Goal: Information Seeking & Learning: Learn about a topic

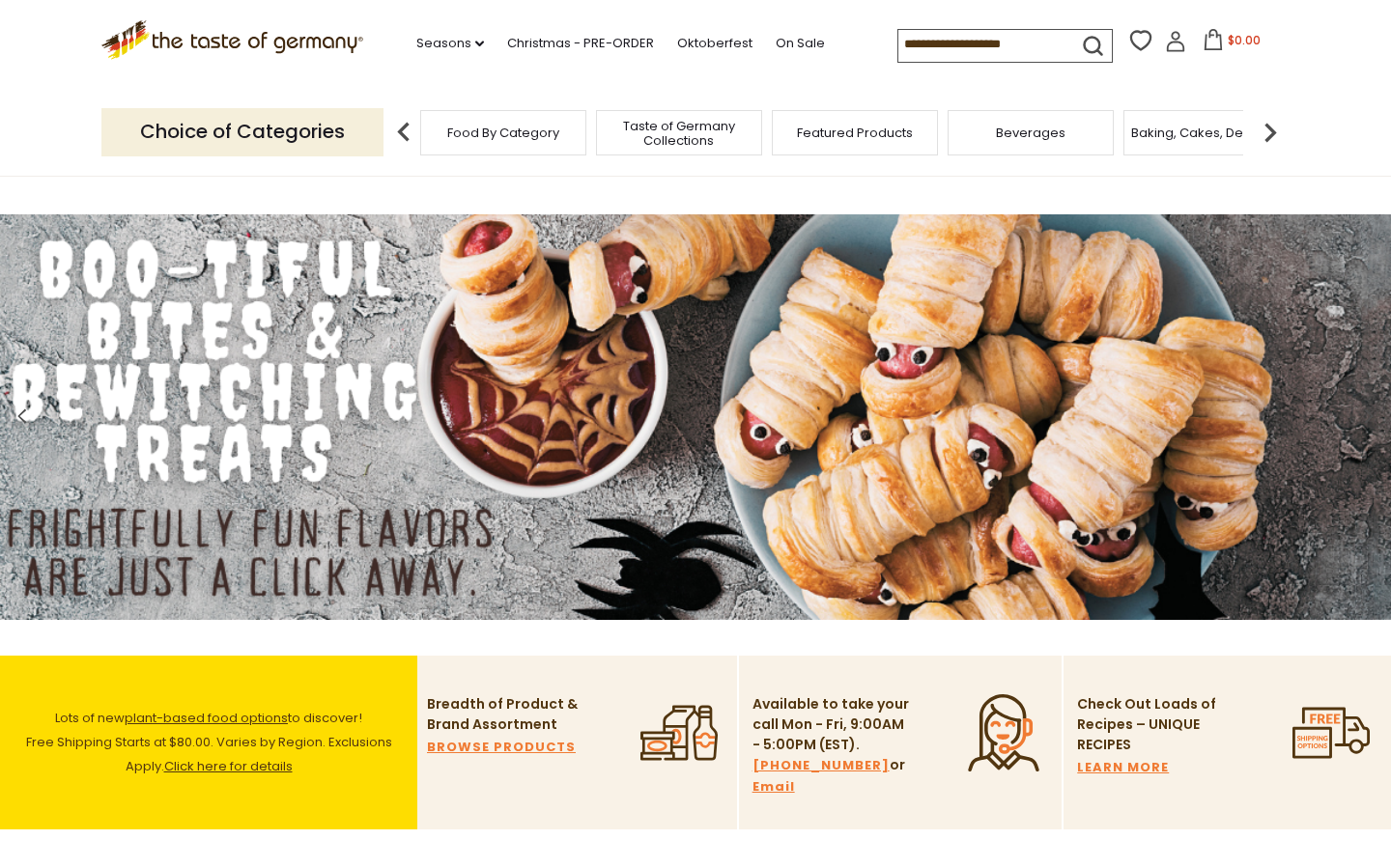
click at [521, 135] on span "Food By Category" at bounding box center [502, 133] width 112 height 15
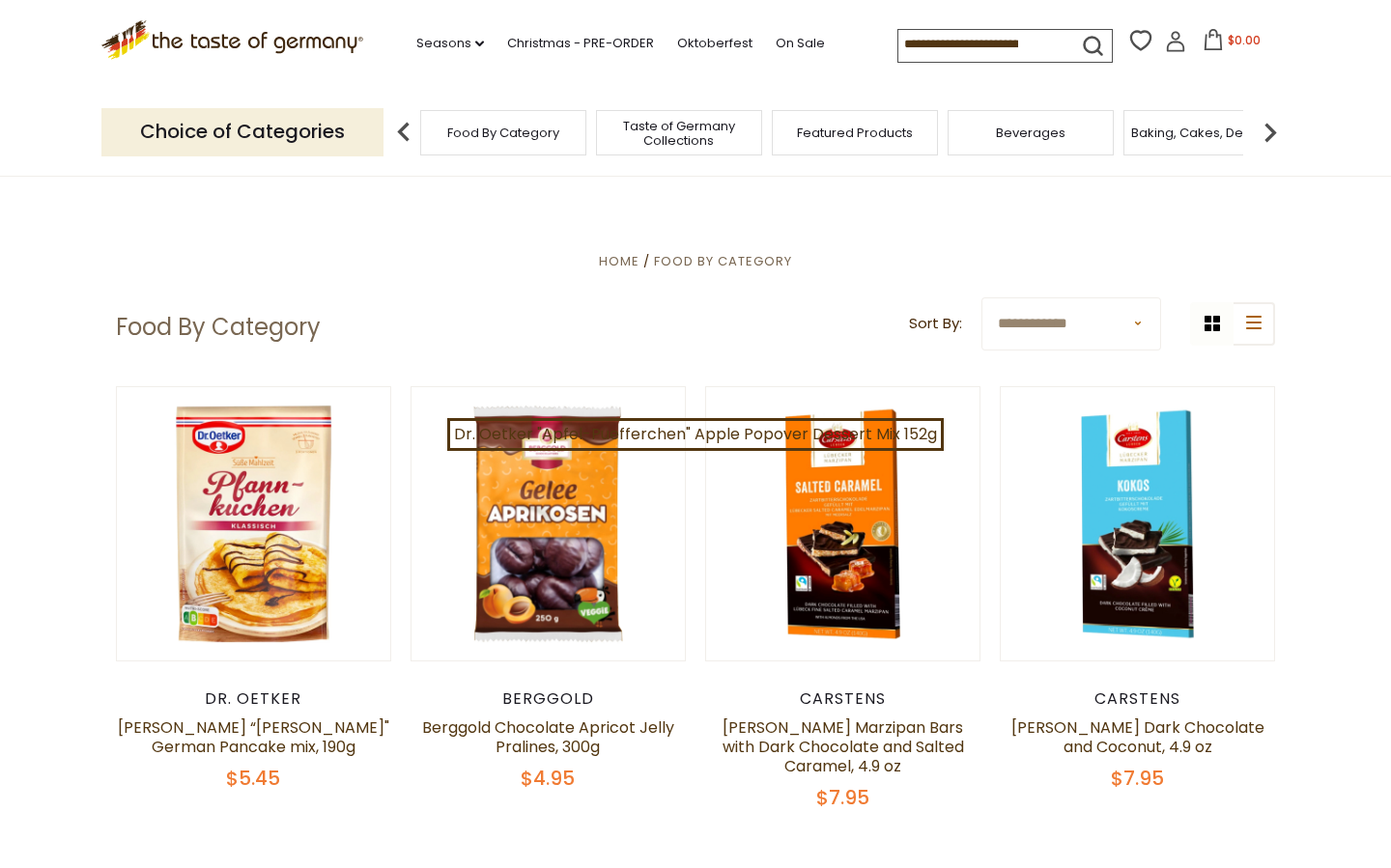
click at [905, 50] on input at bounding box center [979, 44] width 163 height 27
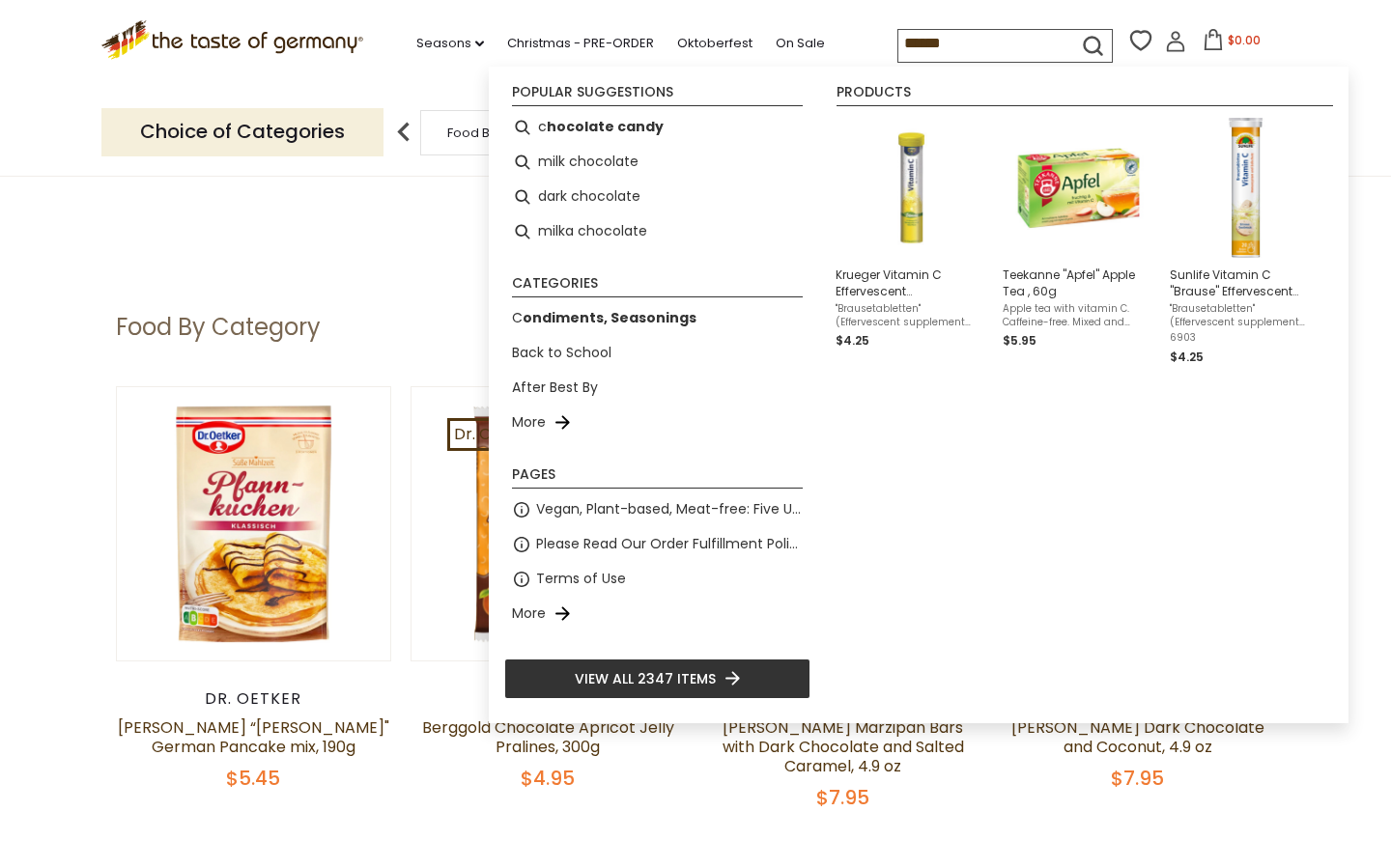
type input "*******"
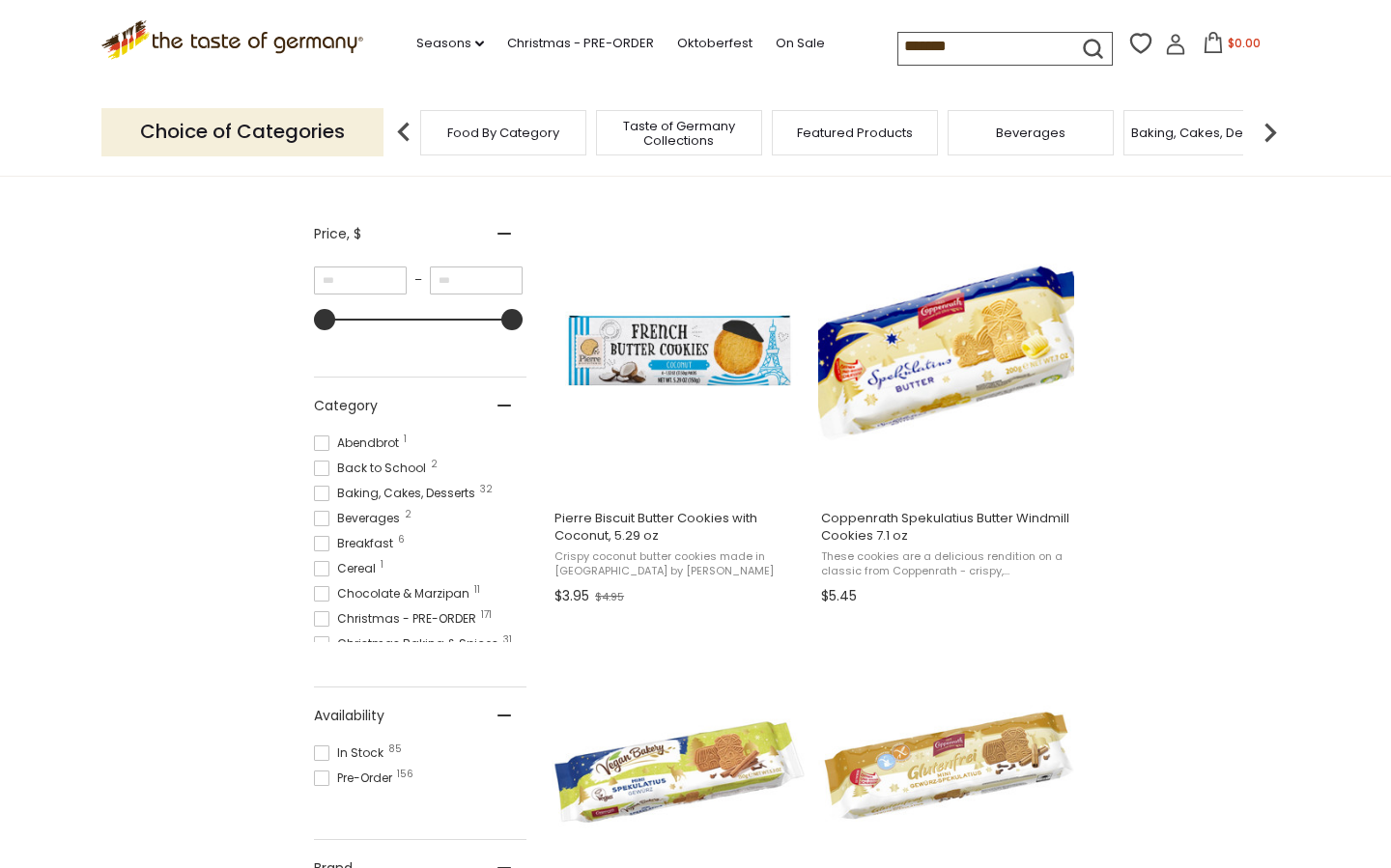
scroll to position [334, 0]
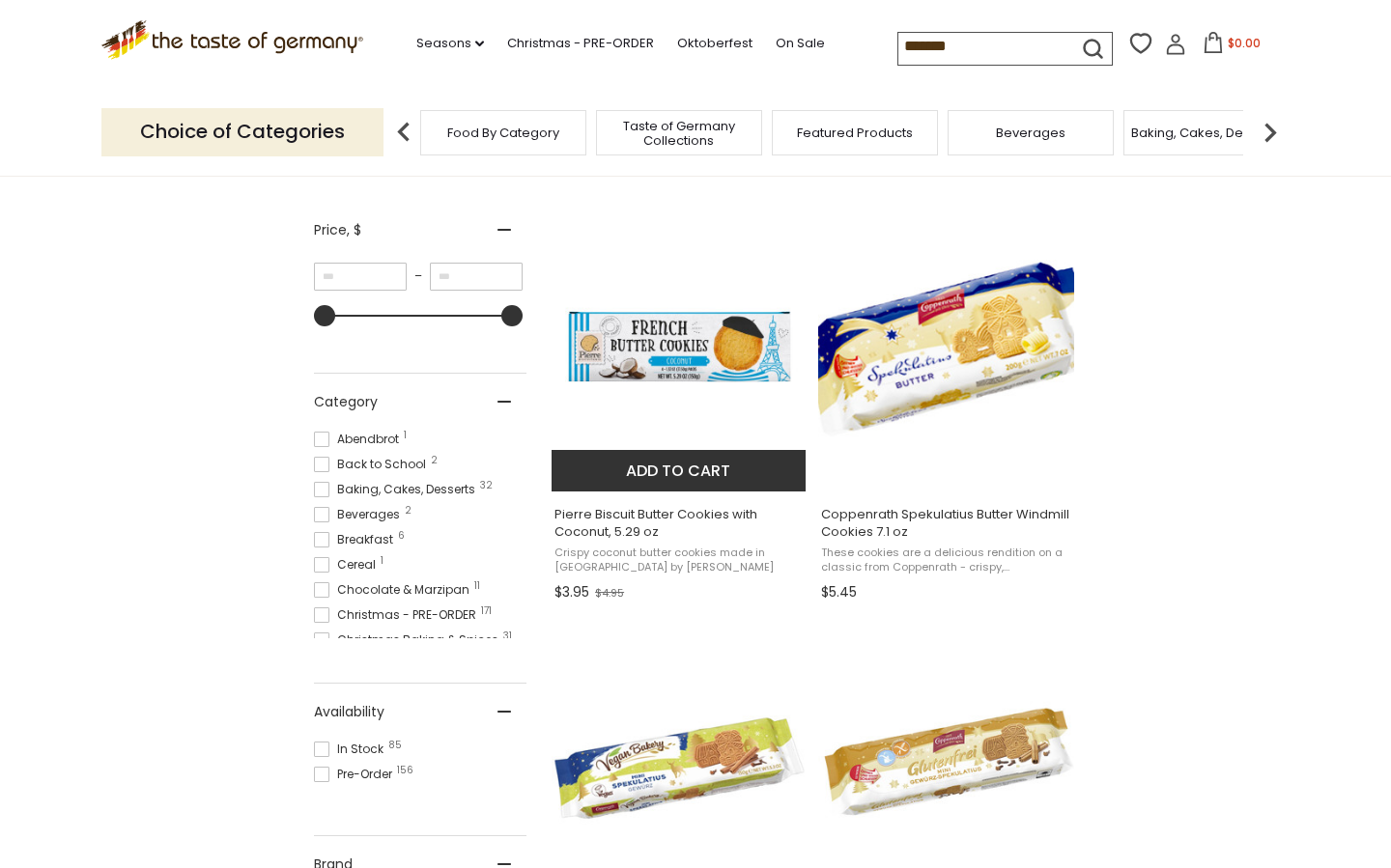
click at [738, 349] on img "Pierre Biscuit Butter Cookies with Coconut, 5.29 oz" at bounding box center [679, 347] width 256 height 256
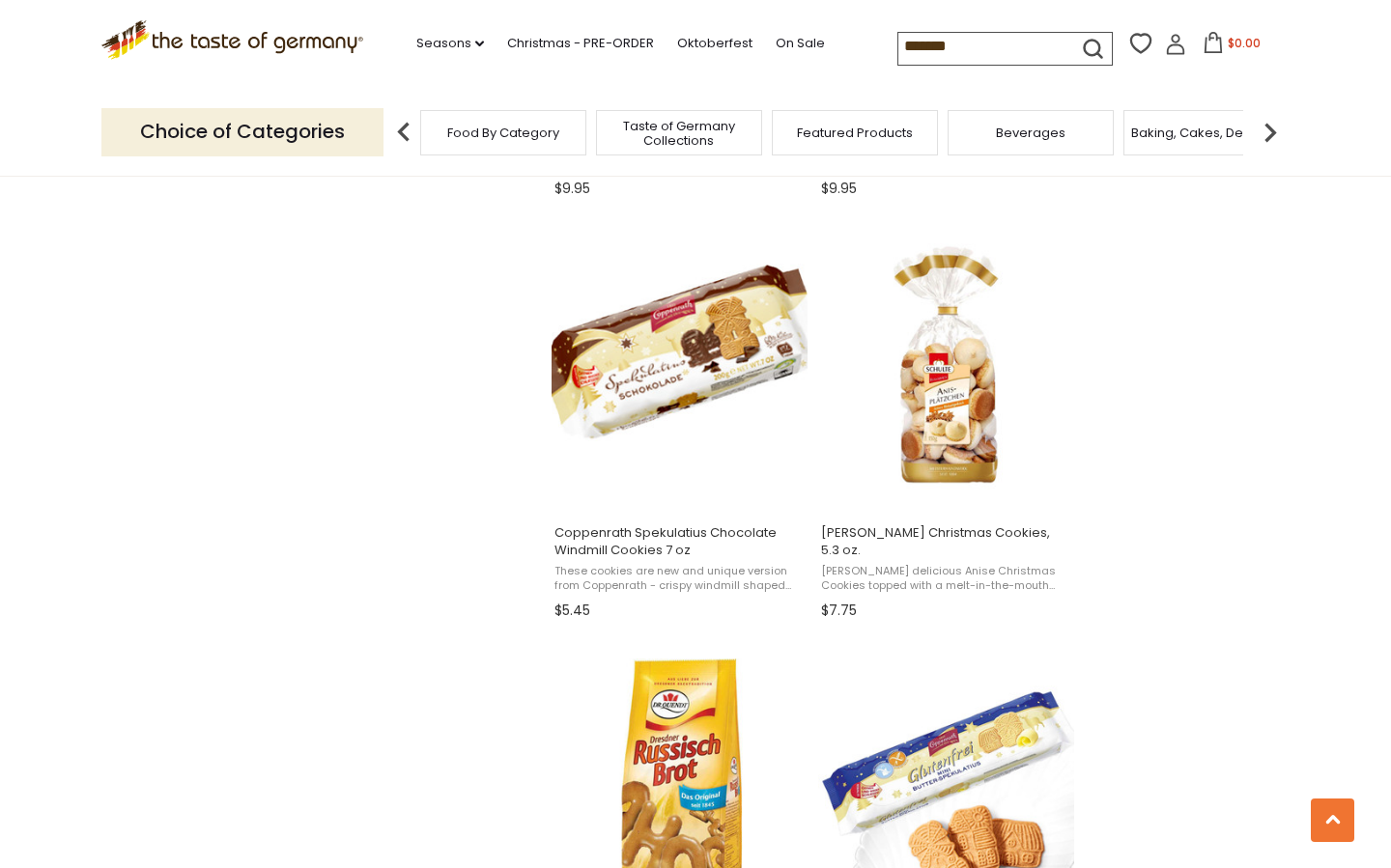
scroll to position [1584, 0]
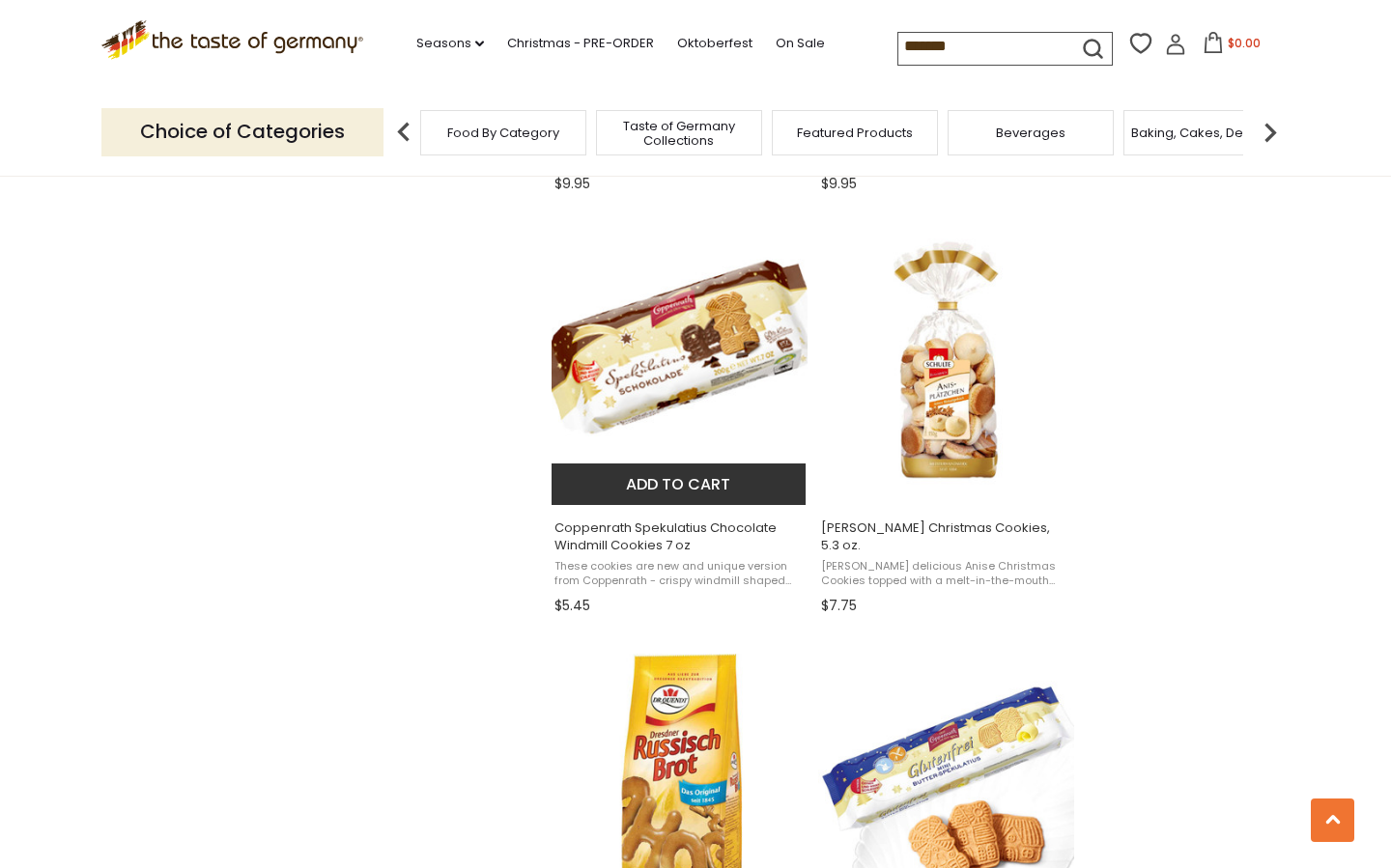
click at [689, 319] on img "Coppenrath Spekulatius Chocolate Windmill Cookies 7 oz" at bounding box center [679, 360] width 256 height 256
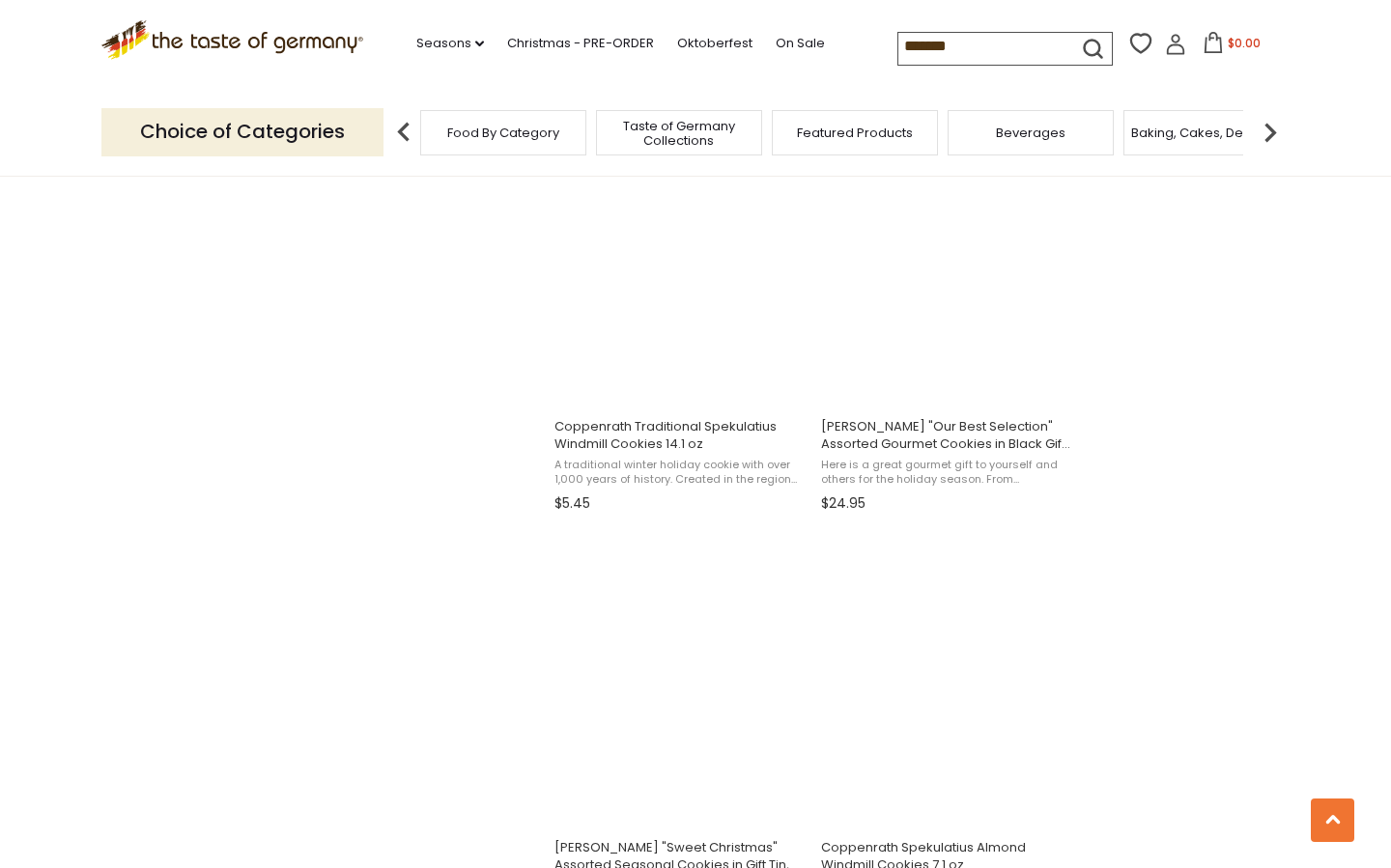
scroll to position [2556, 0]
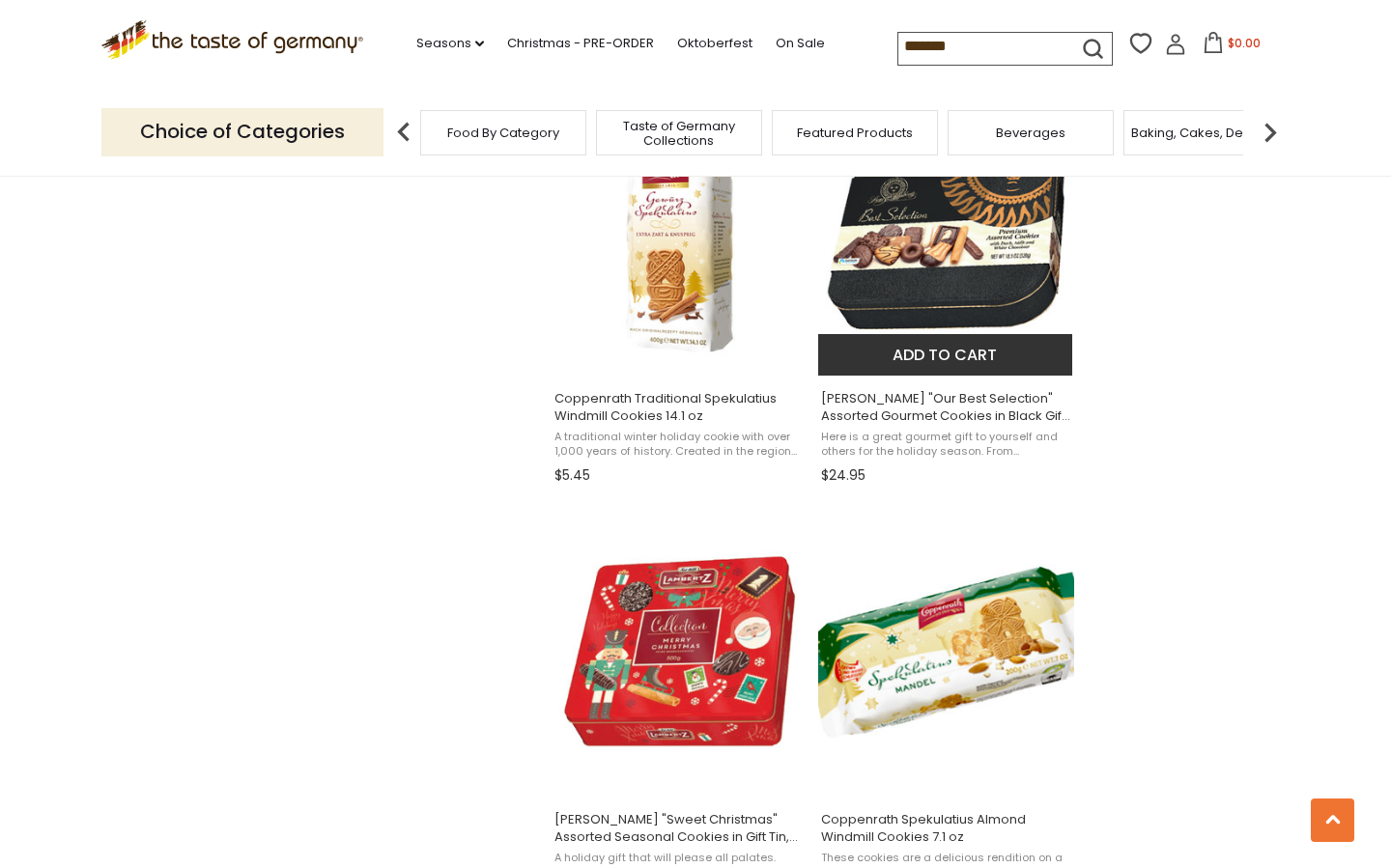
click at [971, 275] on img at bounding box center [946, 230] width 256 height 256
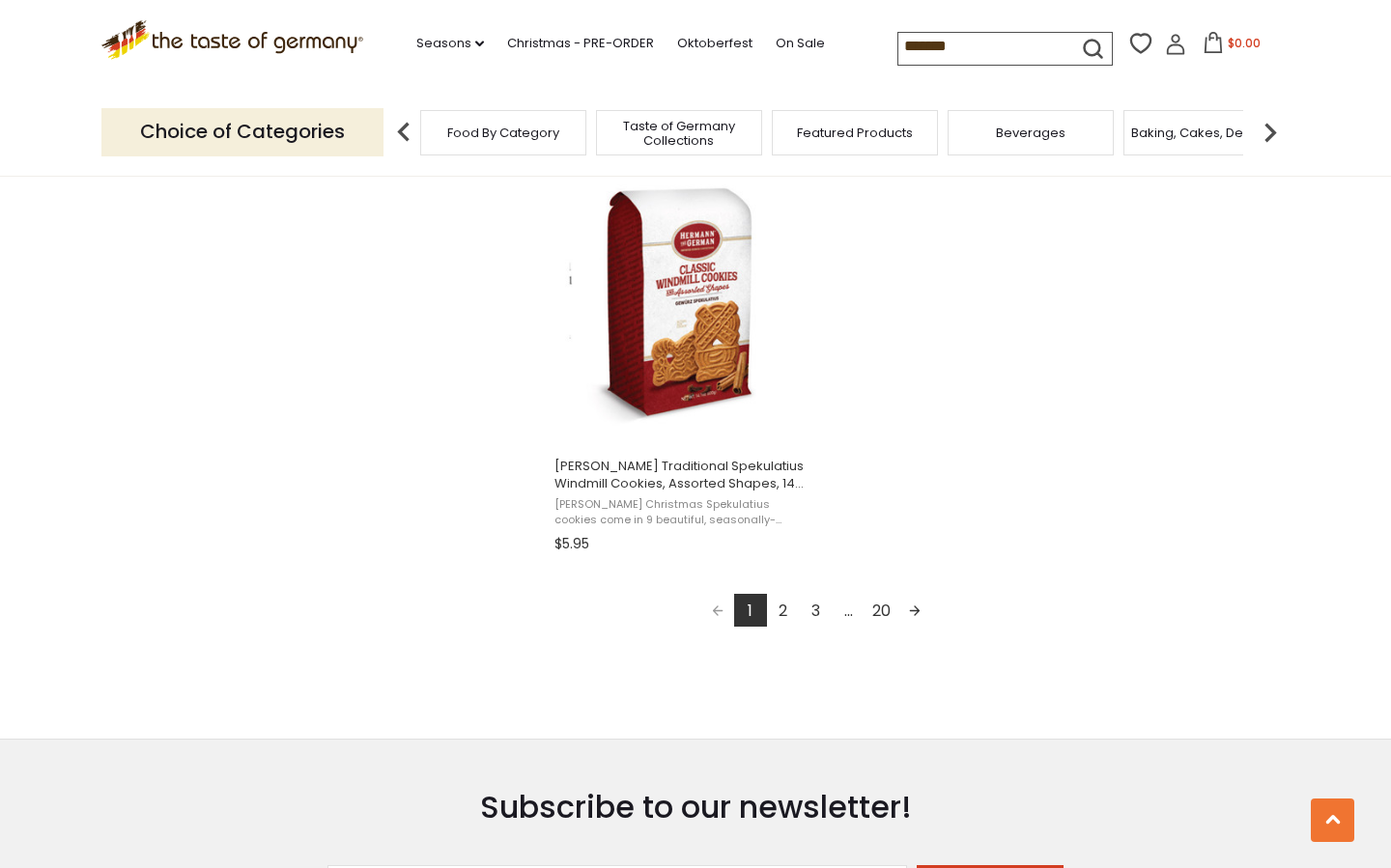
scroll to position [3336, 0]
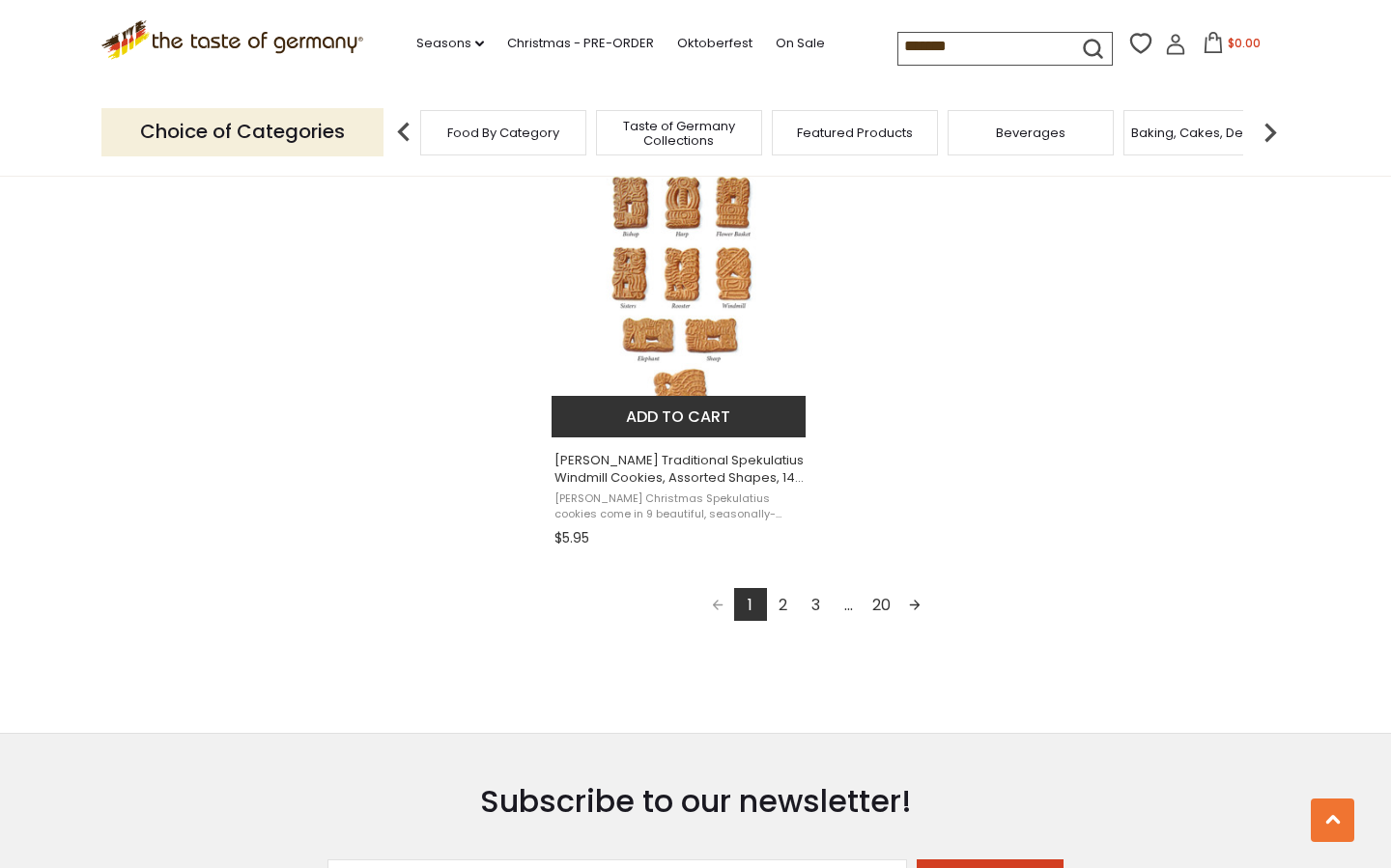
click at [716, 301] on img "Hermann Traditional Spekulatius Windmill Cookies, Assorted Shapes, 14.1 oz" at bounding box center [679, 293] width 256 height 256
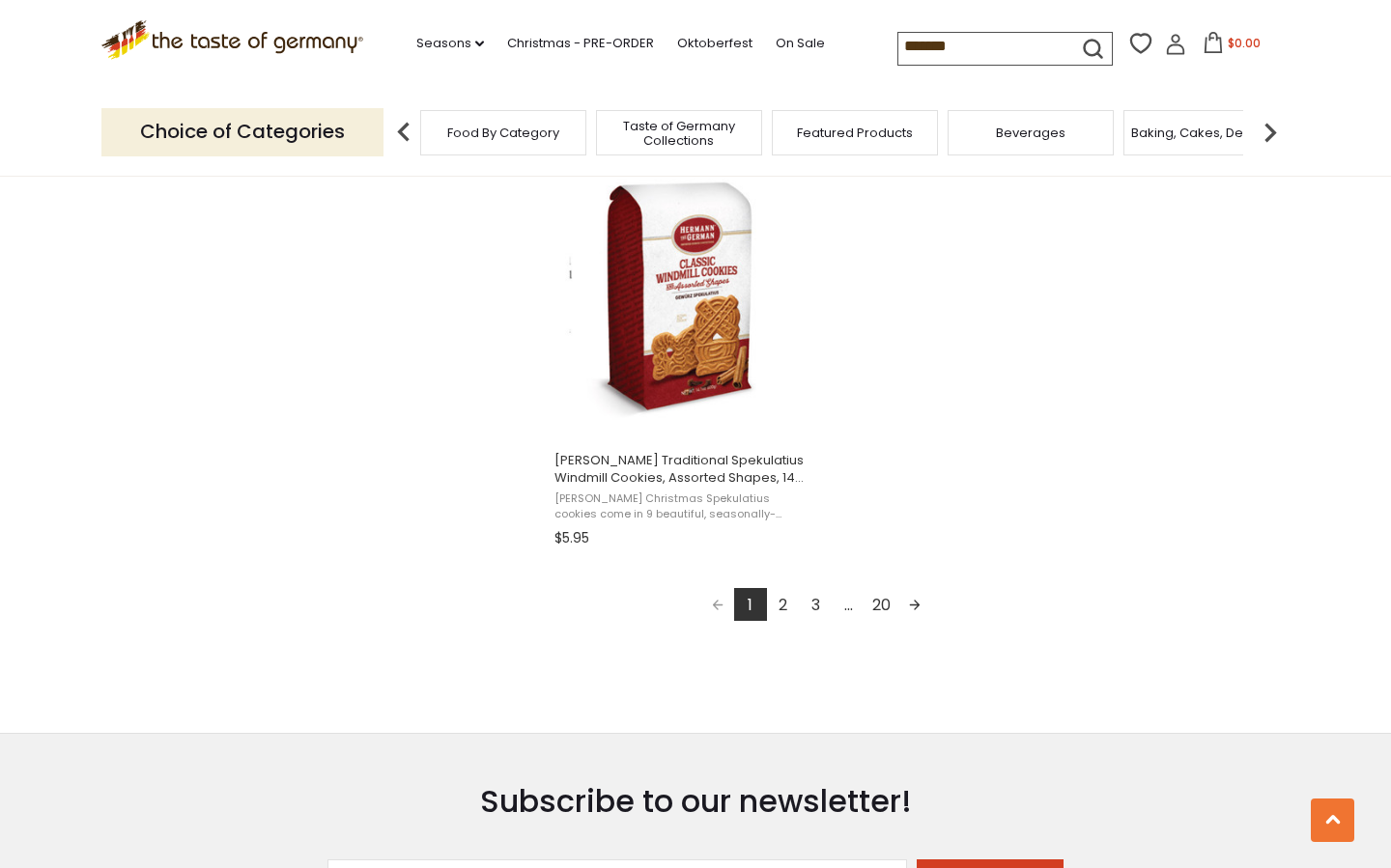
click at [783, 598] on link "2" at bounding box center [783, 605] width 33 height 33
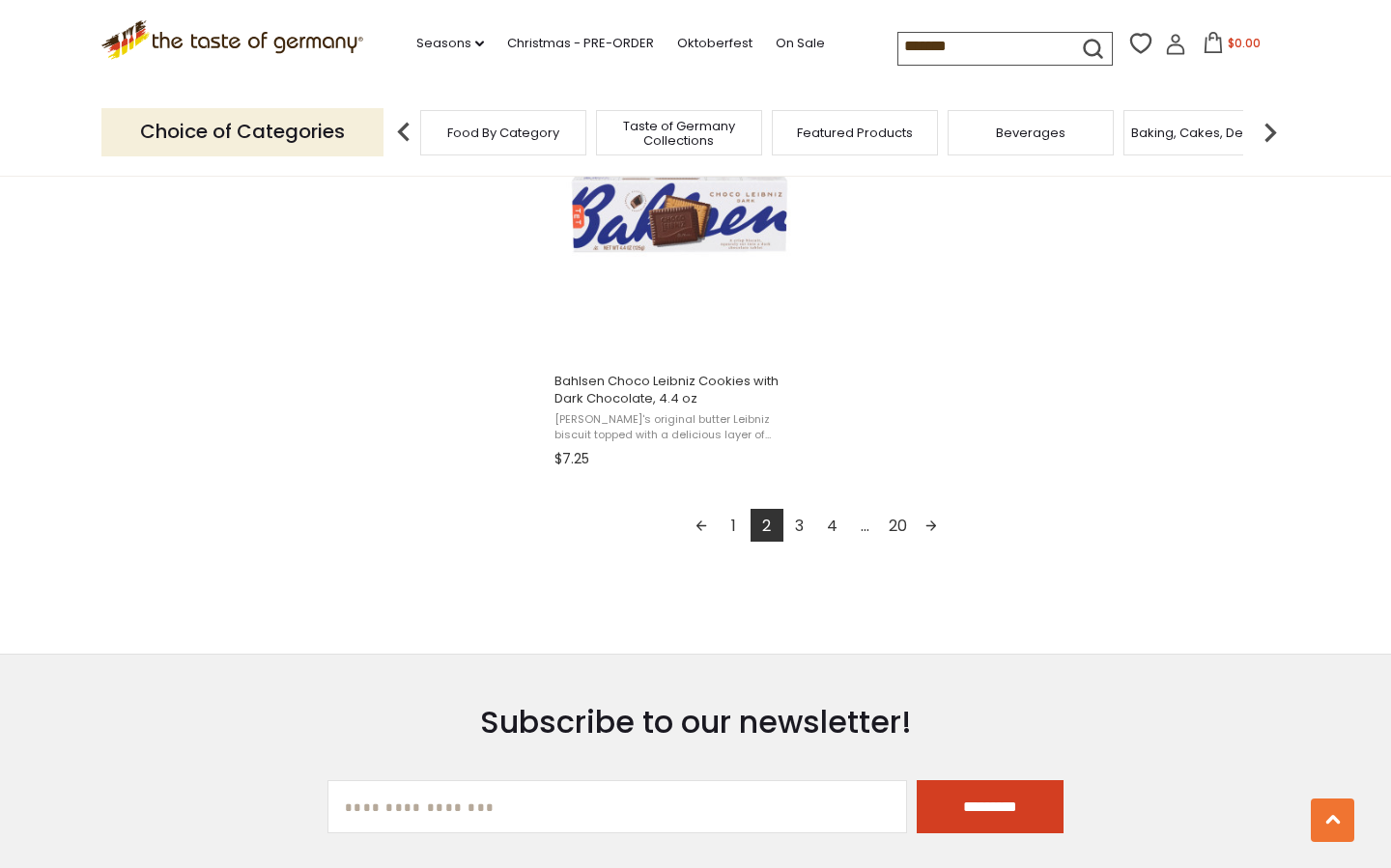
scroll to position [3421, 0]
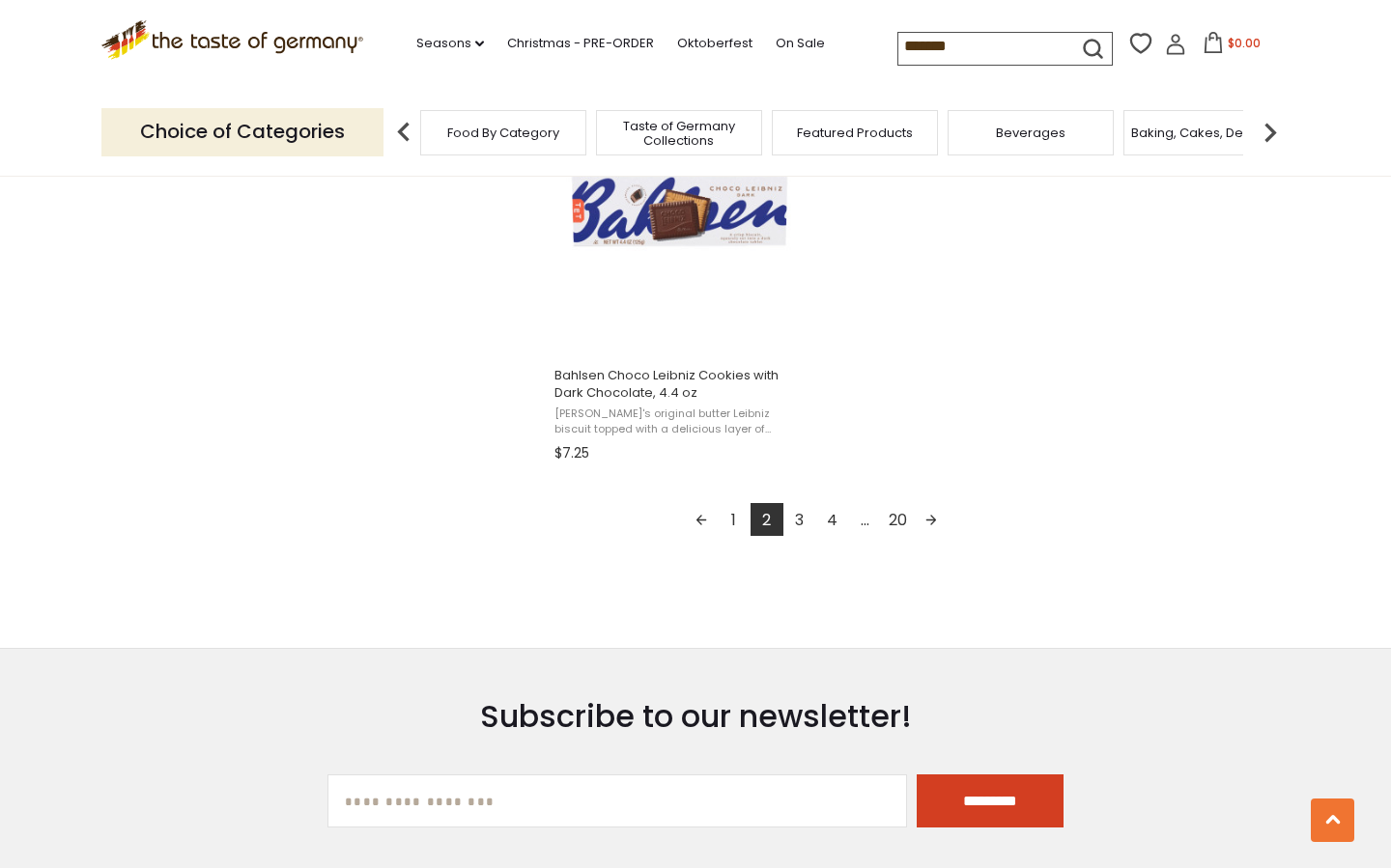
click at [803, 514] on link "3" at bounding box center [800, 520] width 33 height 33
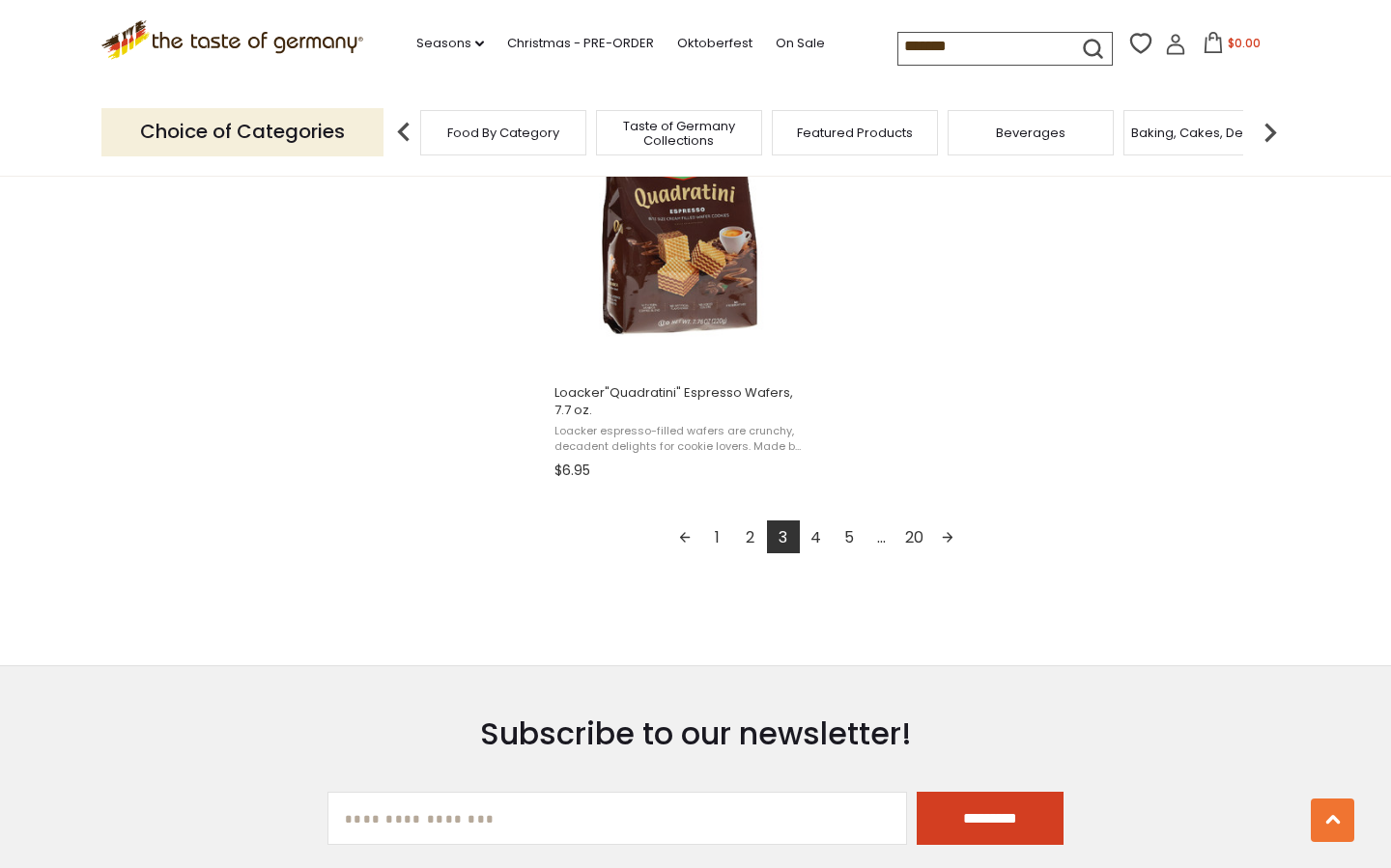
scroll to position [3432, 0]
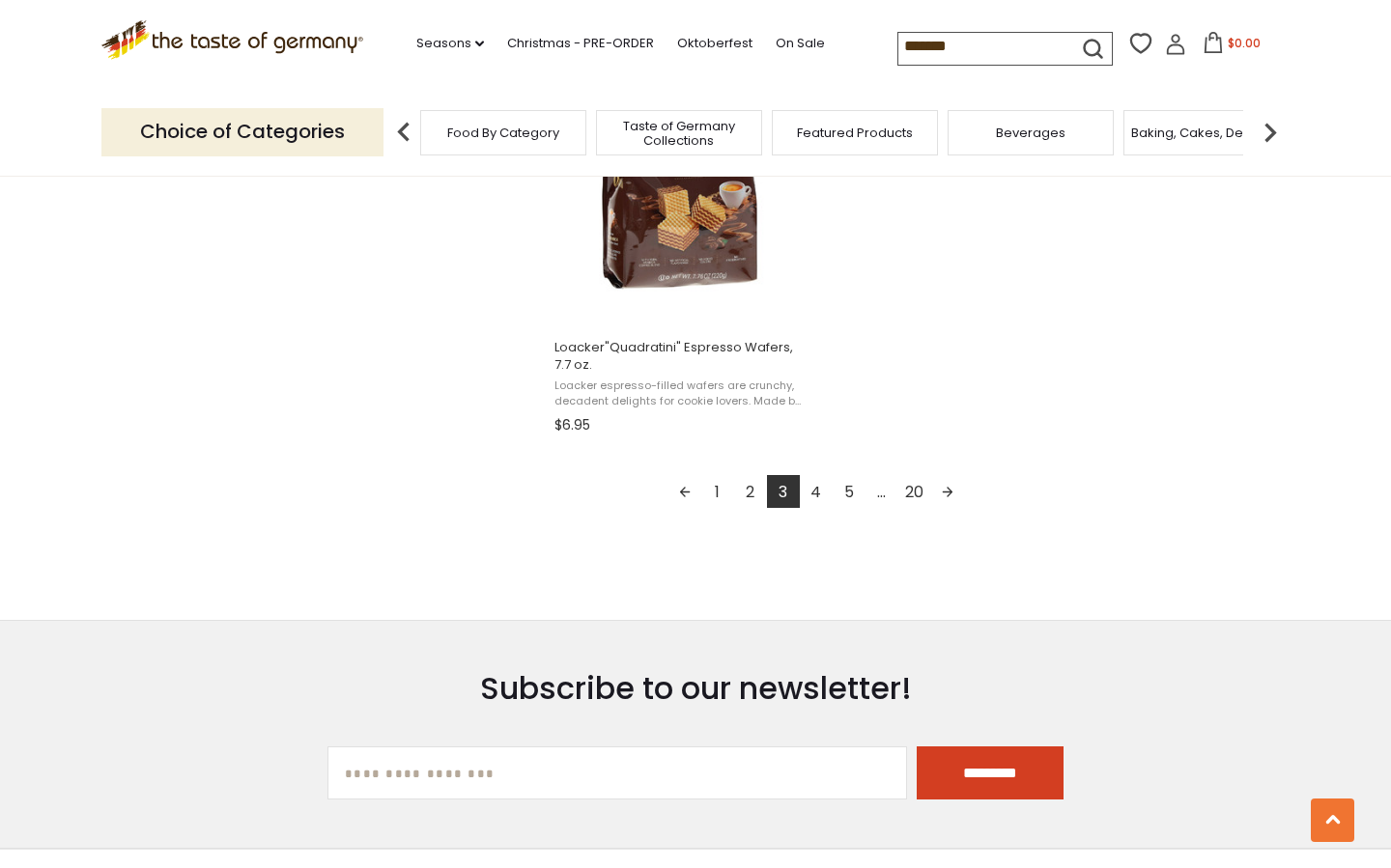
click at [818, 484] on link "4" at bounding box center [816, 492] width 33 height 33
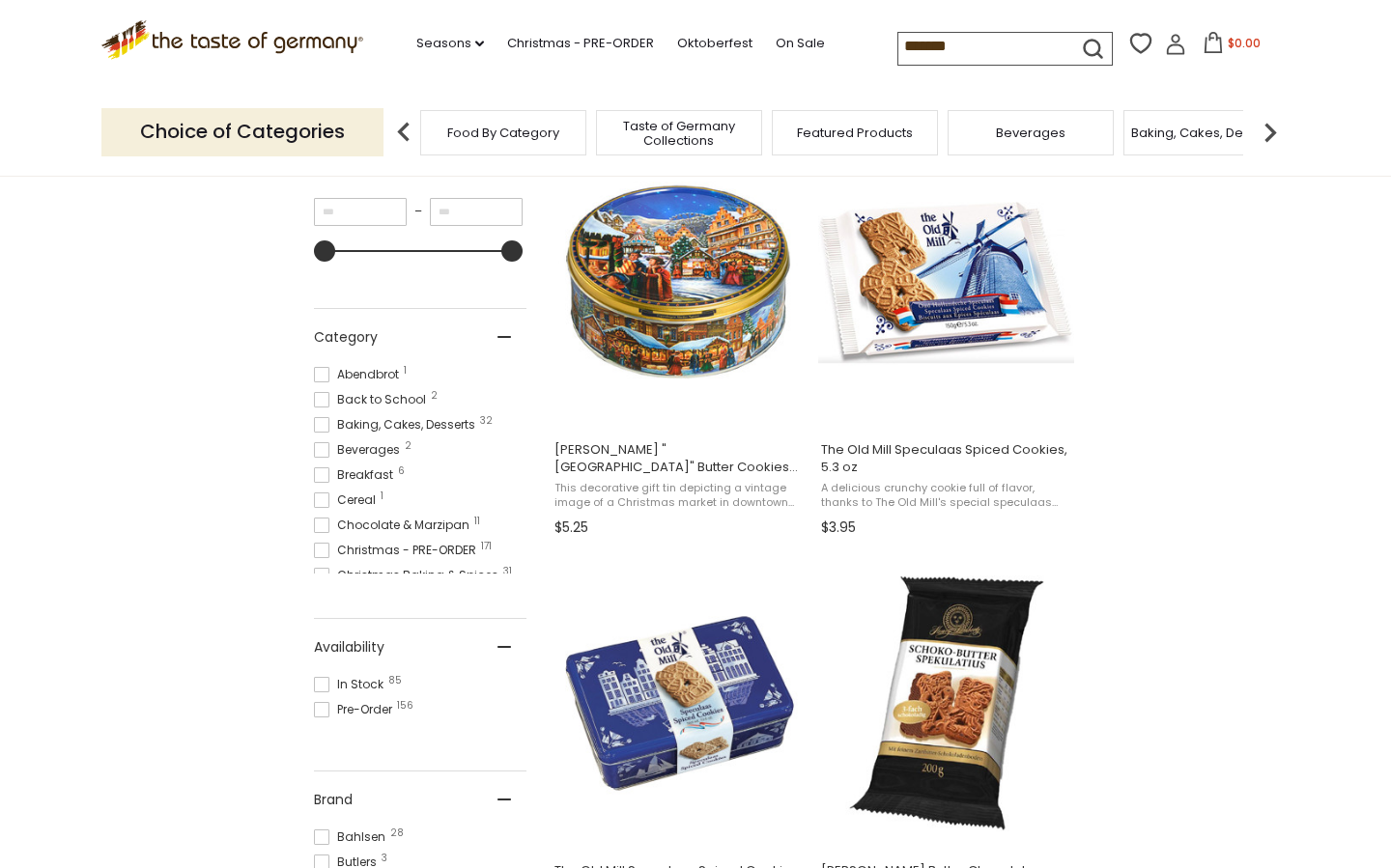
scroll to position [400, 0]
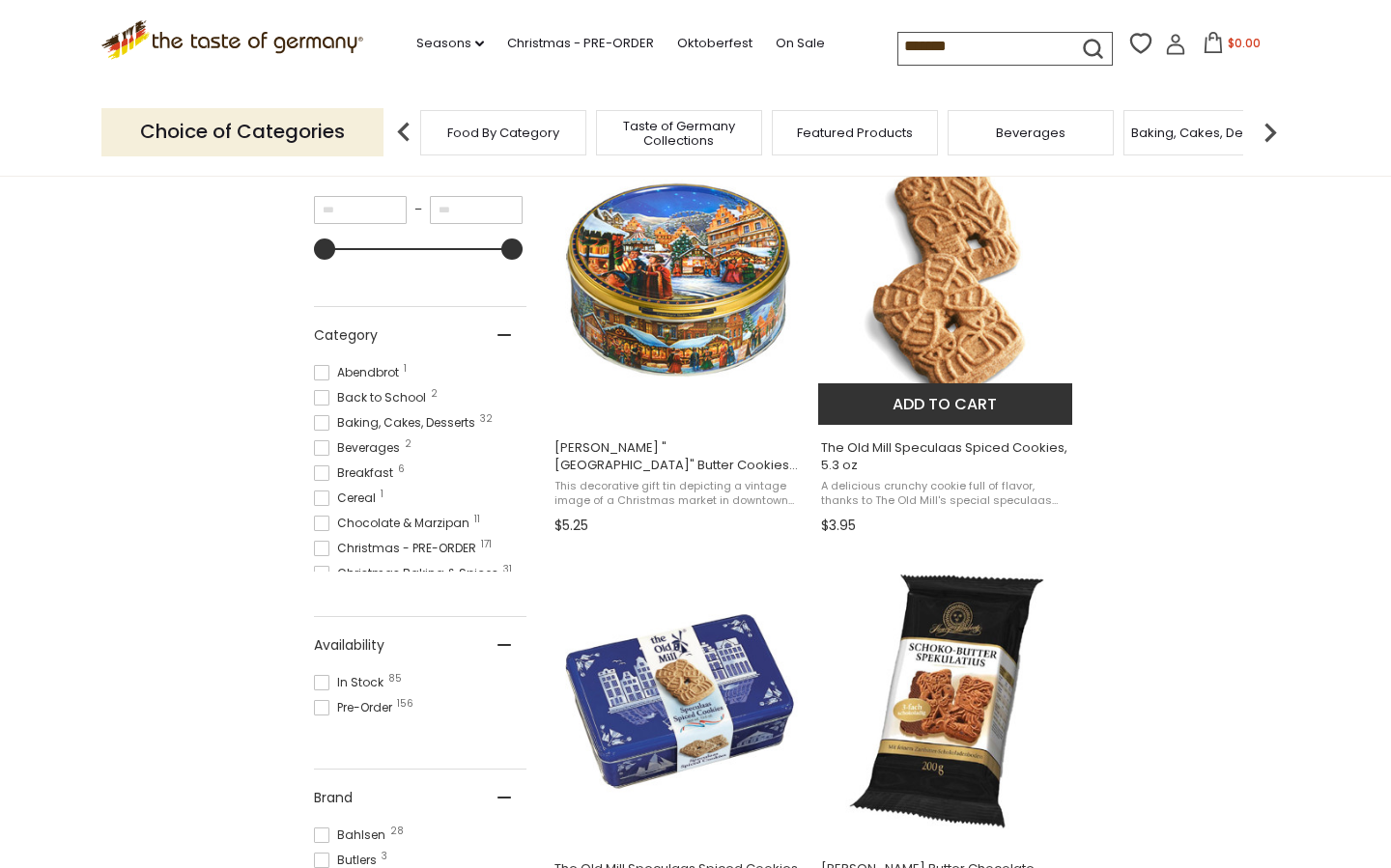
click at [973, 291] on img "The Old Mill Speculaas Spiced Cookies, 5.3 oz" at bounding box center [946, 280] width 256 height 256
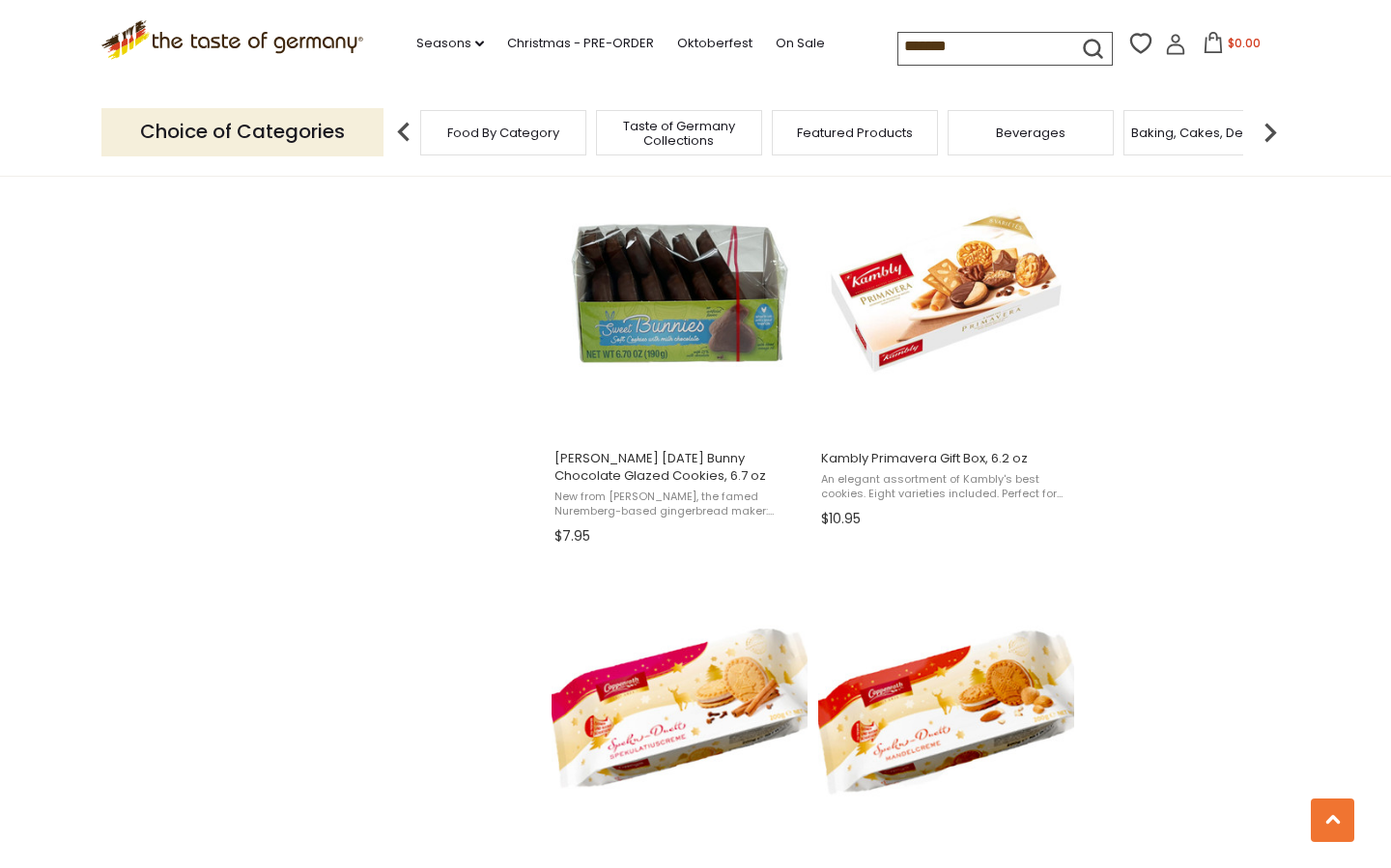
scroll to position [1661, 0]
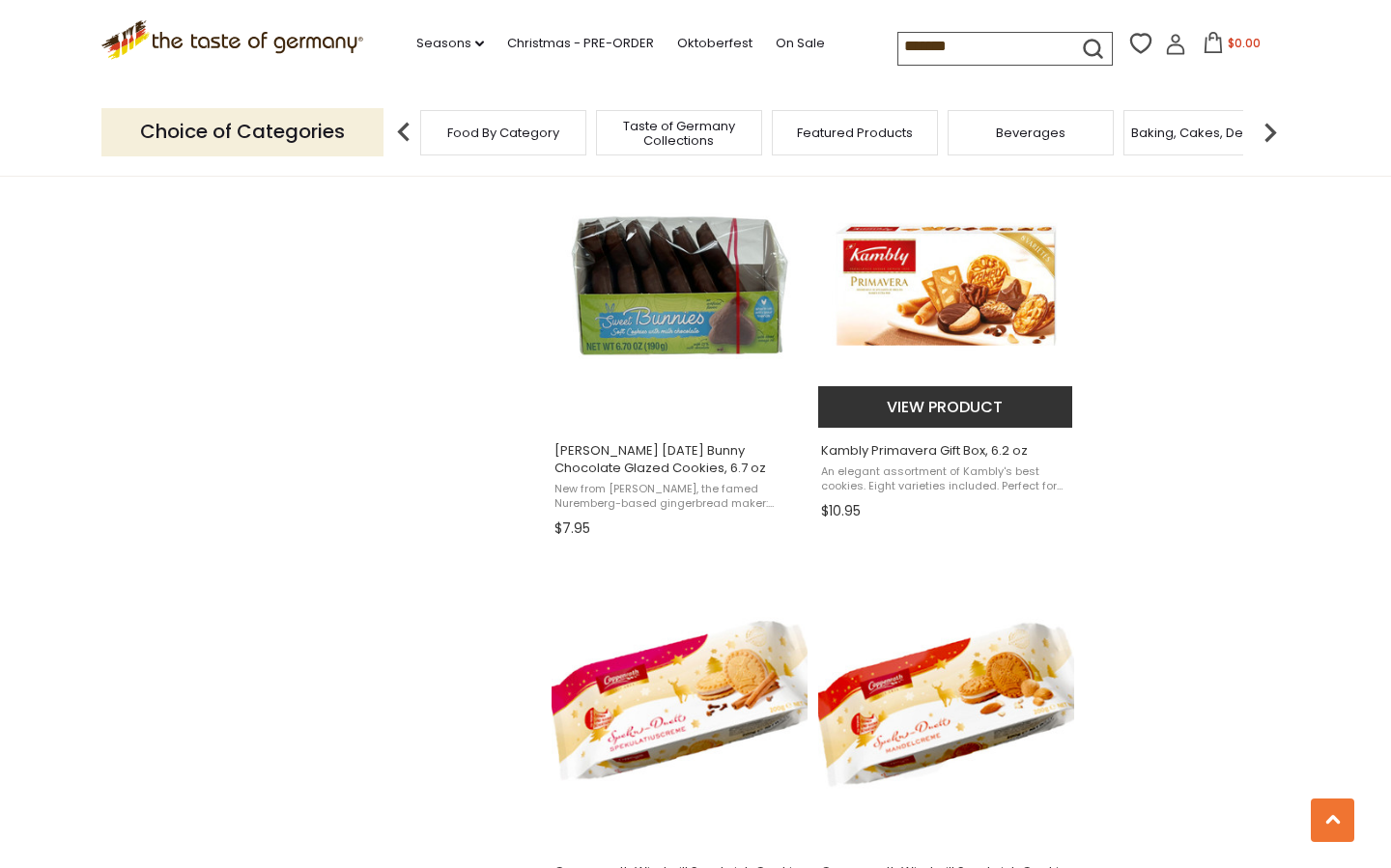
click at [995, 286] on img "Kambly Primavera Gift Box, 6.2 oz" at bounding box center [946, 282] width 256 height 256
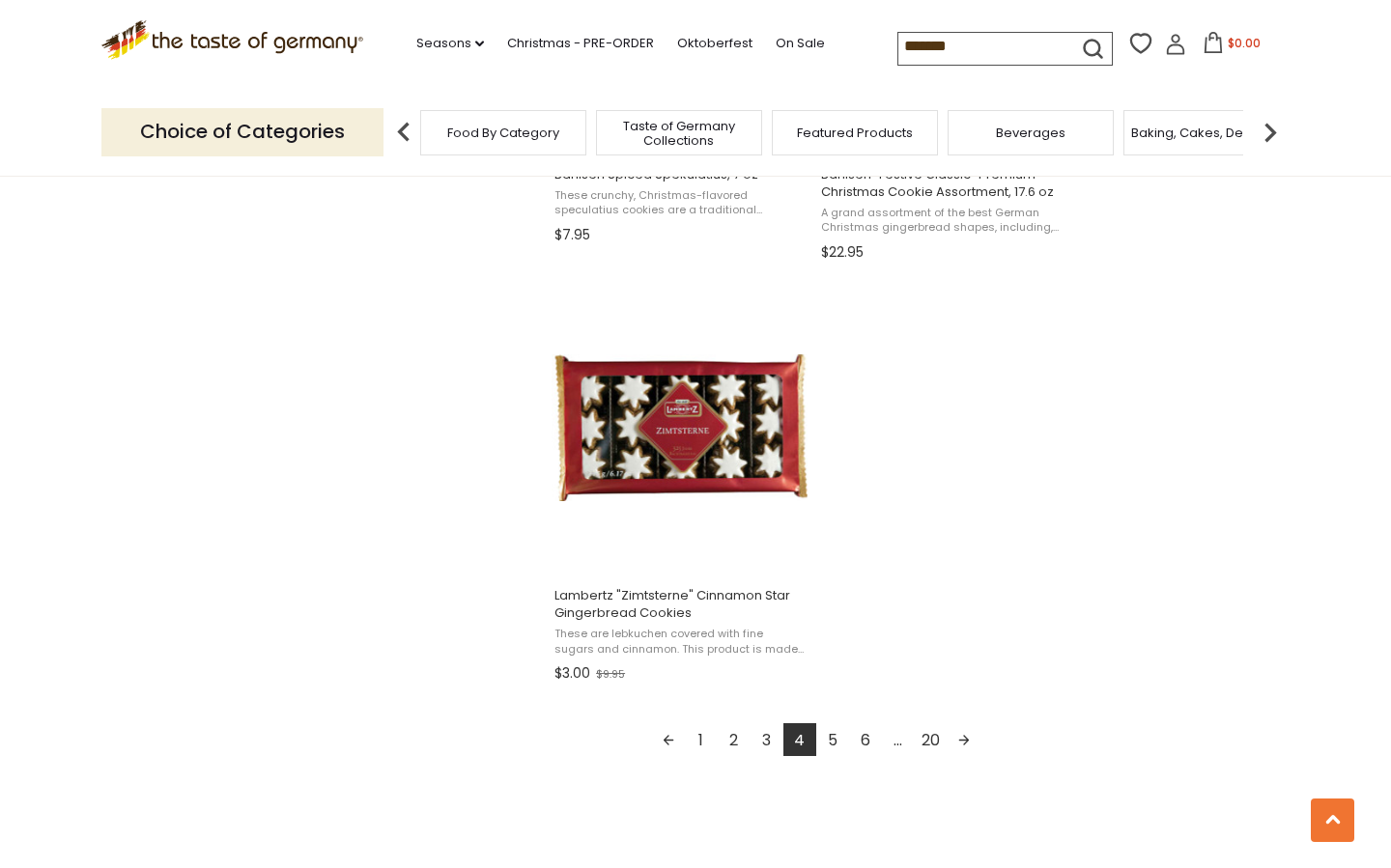
scroll to position [3202, 0]
click at [829, 730] on link "5" at bounding box center [833, 739] width 33 height 33
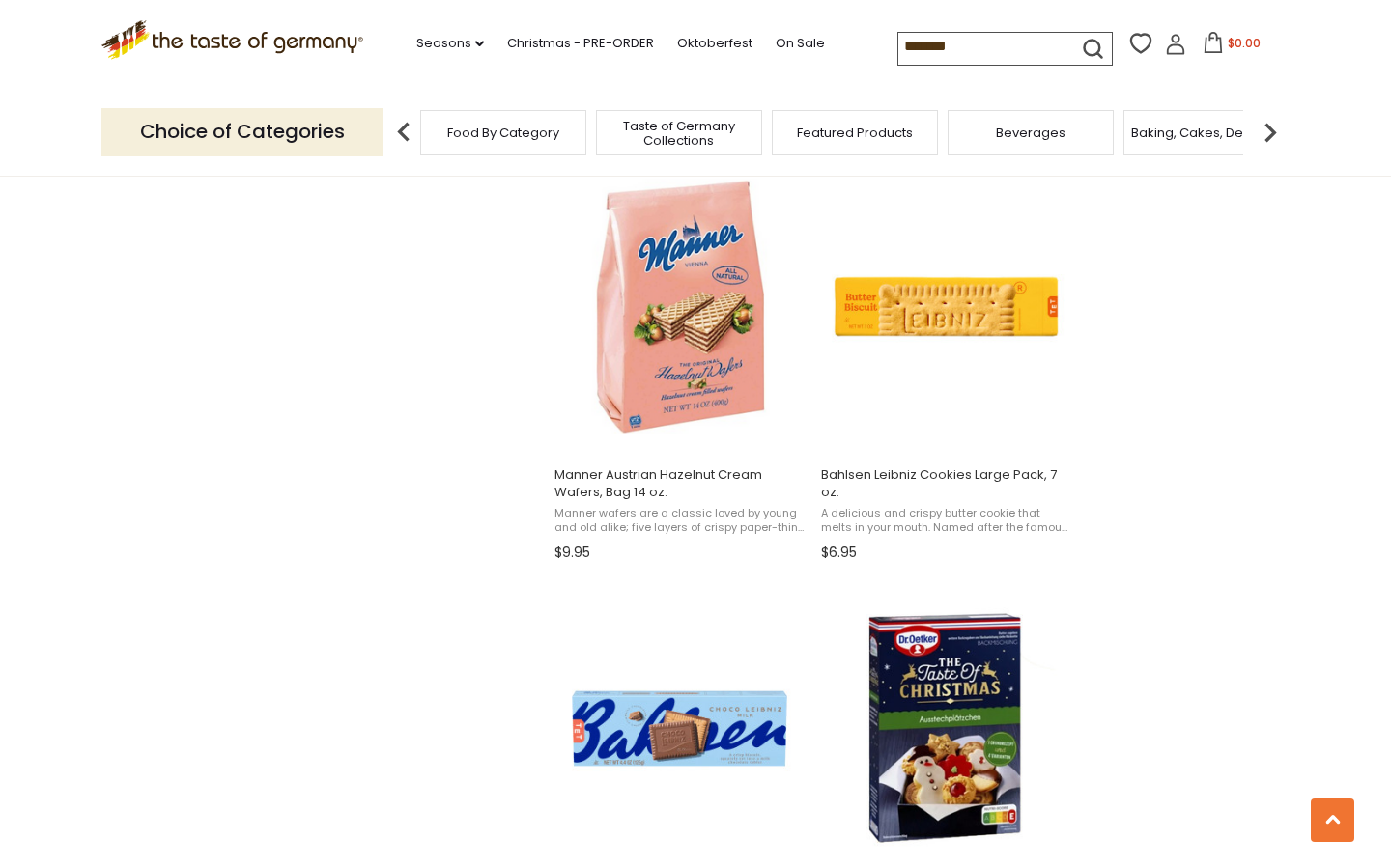
scroll to position [1631, 0]
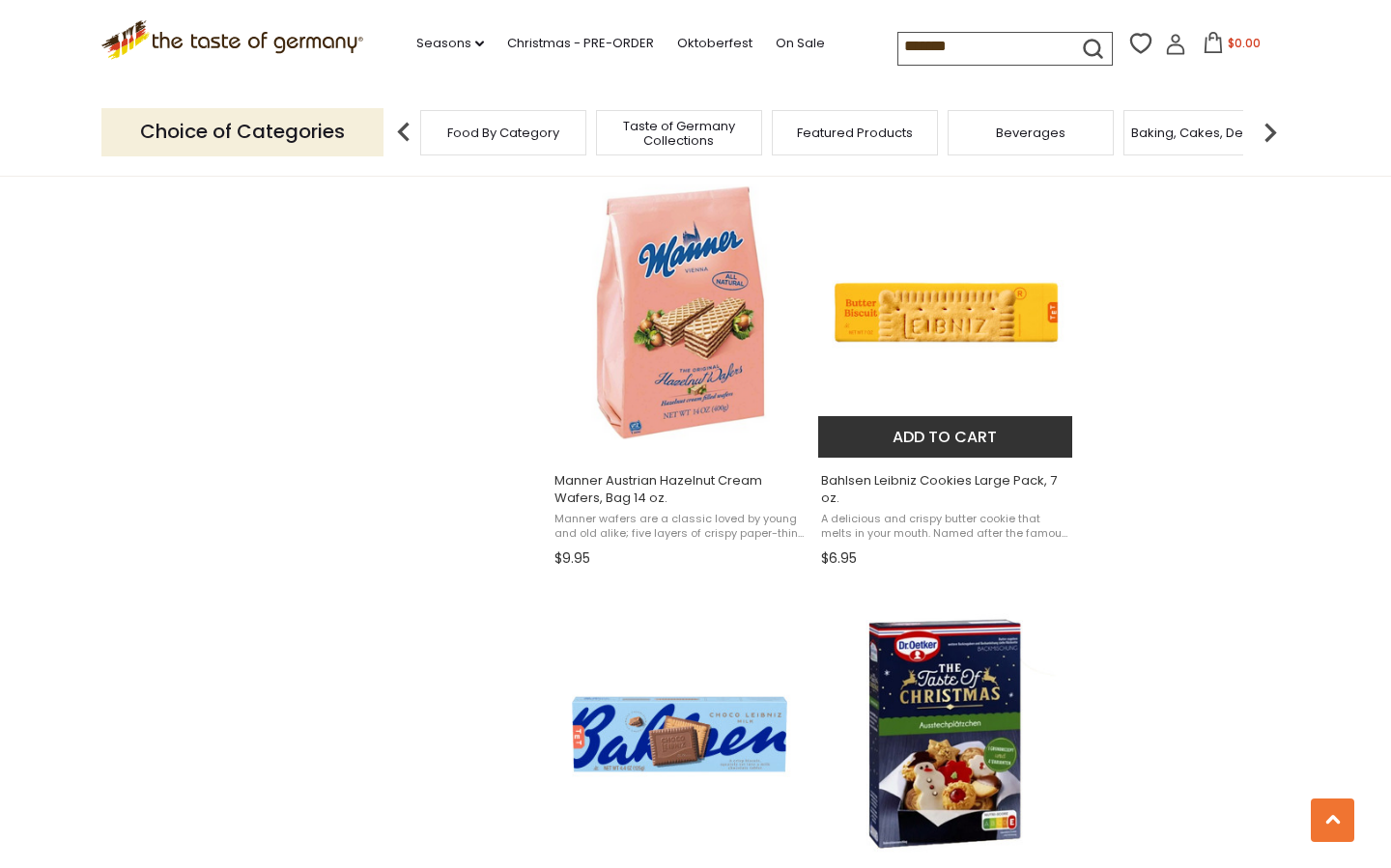
click at [983, 314] on img "Bahlsen Leibniz Cookies Large Pack, 7 oz." at bounding box center [946, 312] width 256 height 256
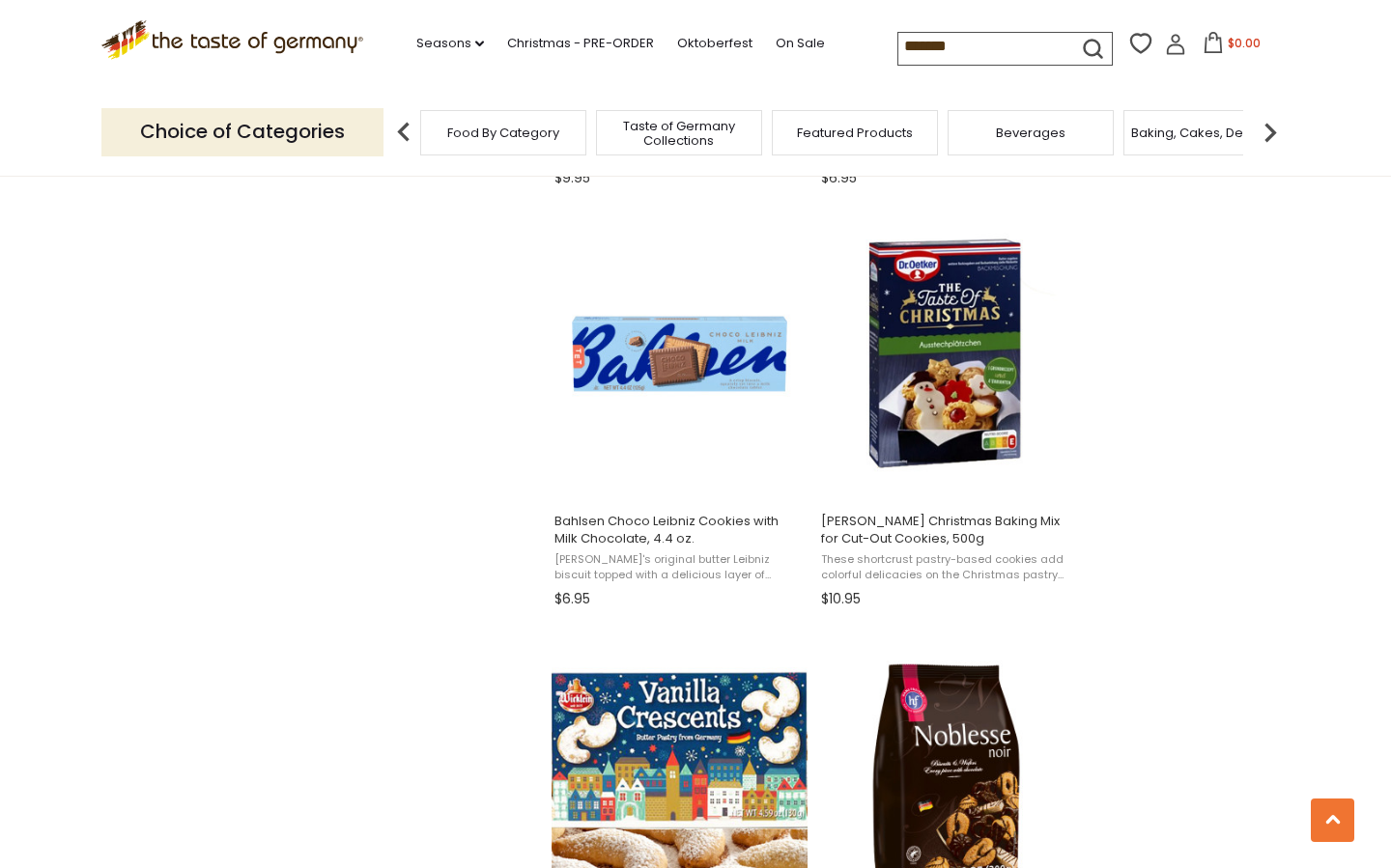
scroll to position [2010, 0]
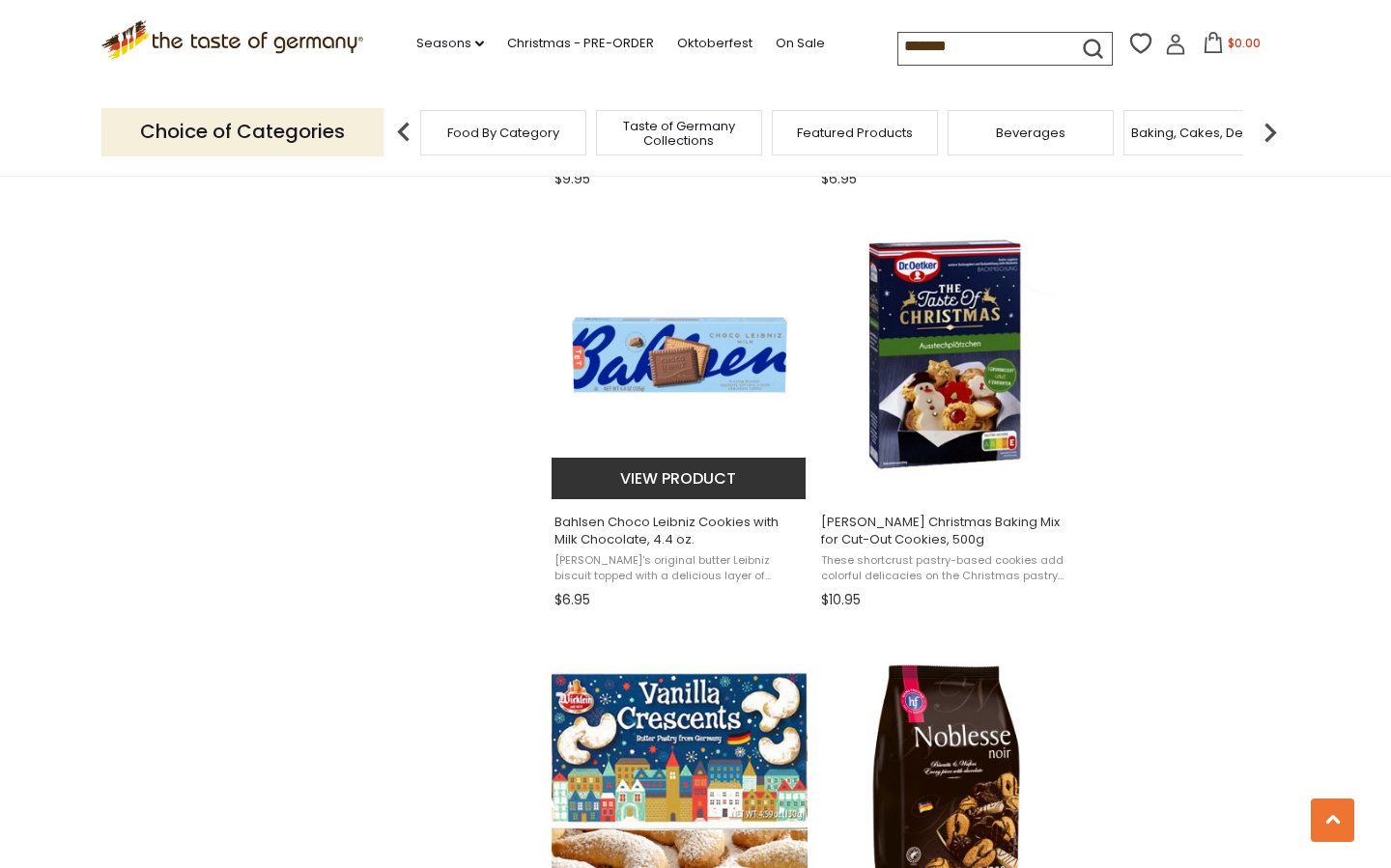
click at [674, 347] on img "Bahlsen Choco Leibniz Cookies with Milk Chocolate, 4.4 oz." at bounding box center [679, 355] width 256 height 256
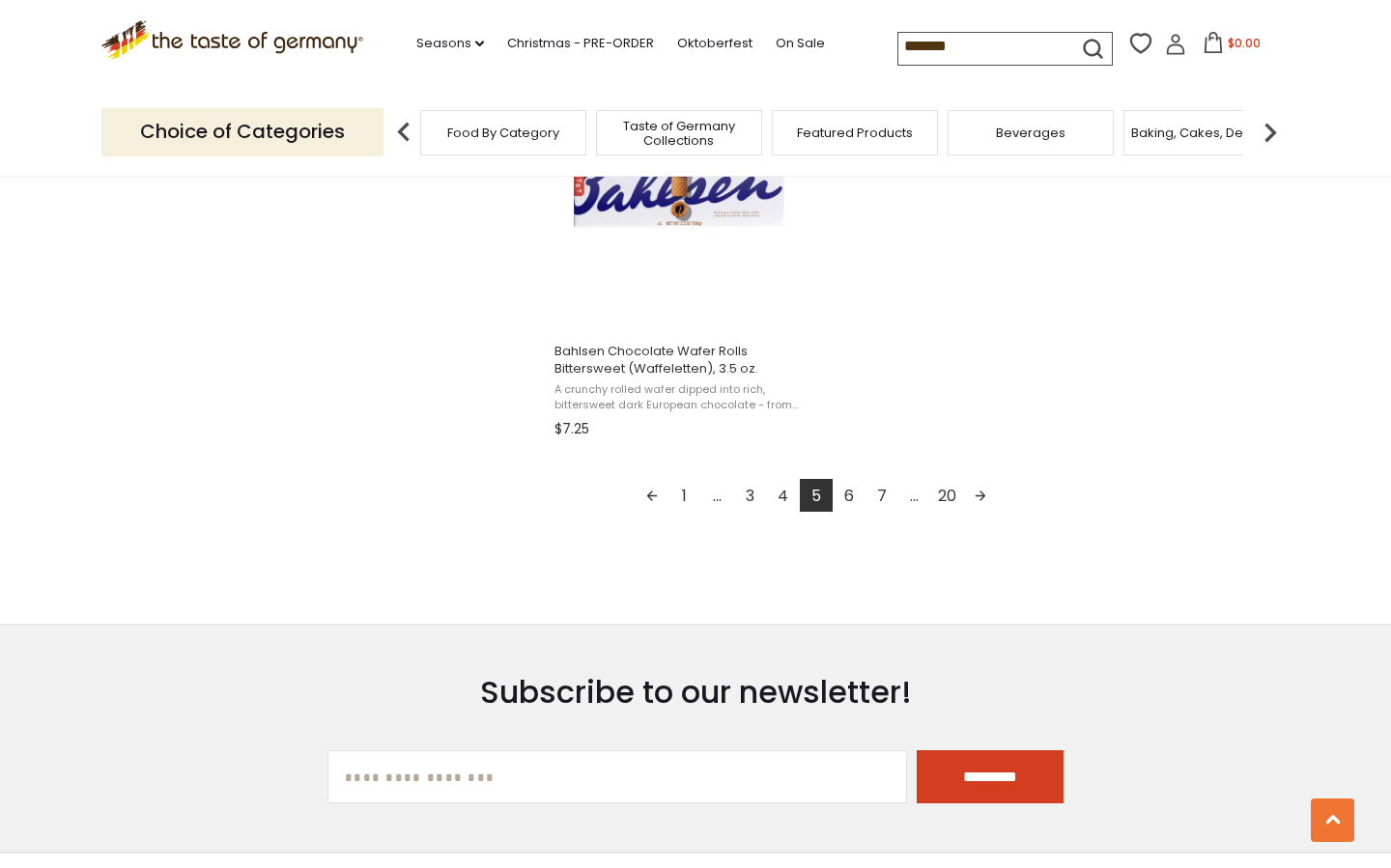
click at [841, 494] on link "6" at bounding box center [849, 495] width 33 height 33
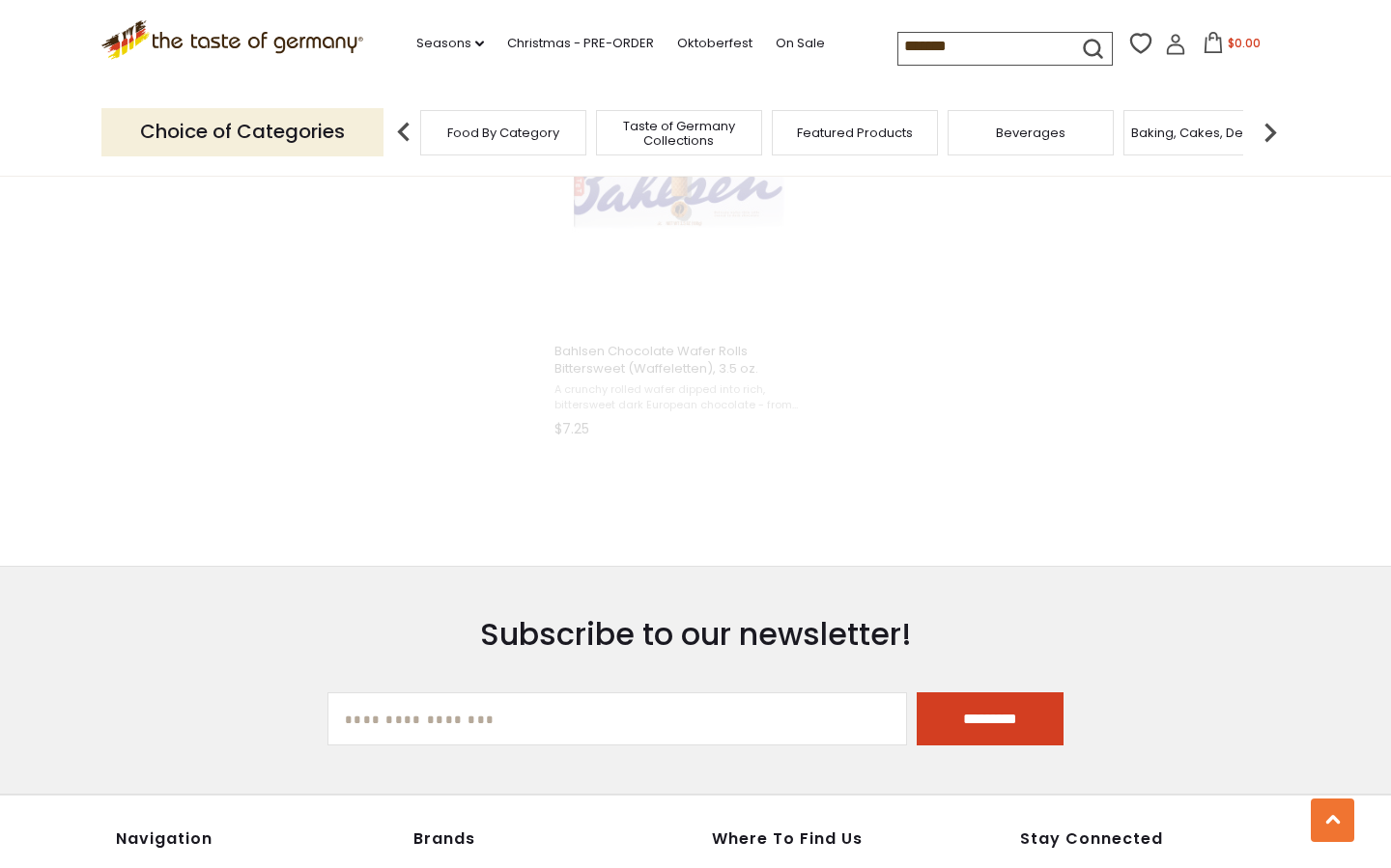
scroll to position [1627, 0]
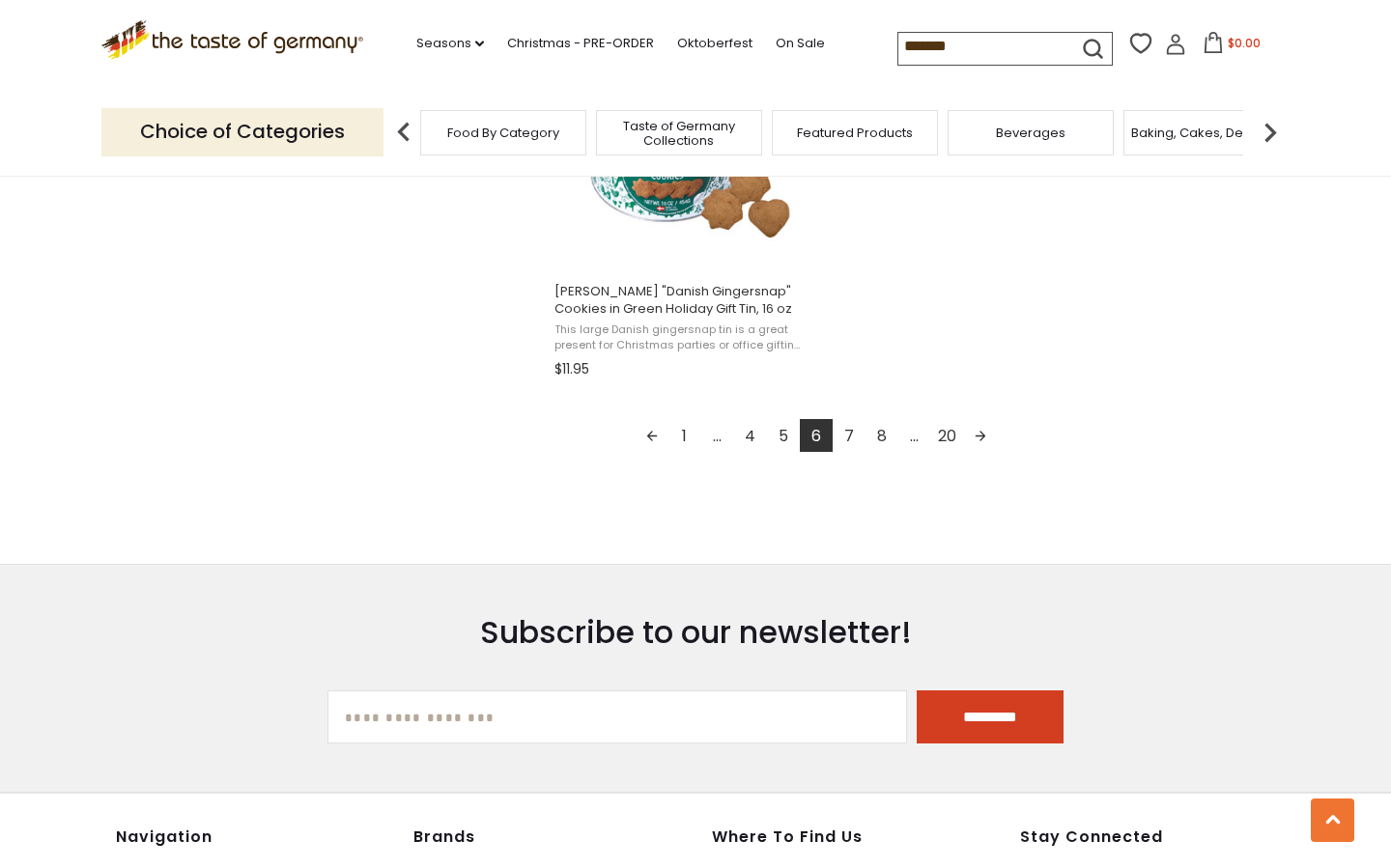
scroll to position [3546, 0]
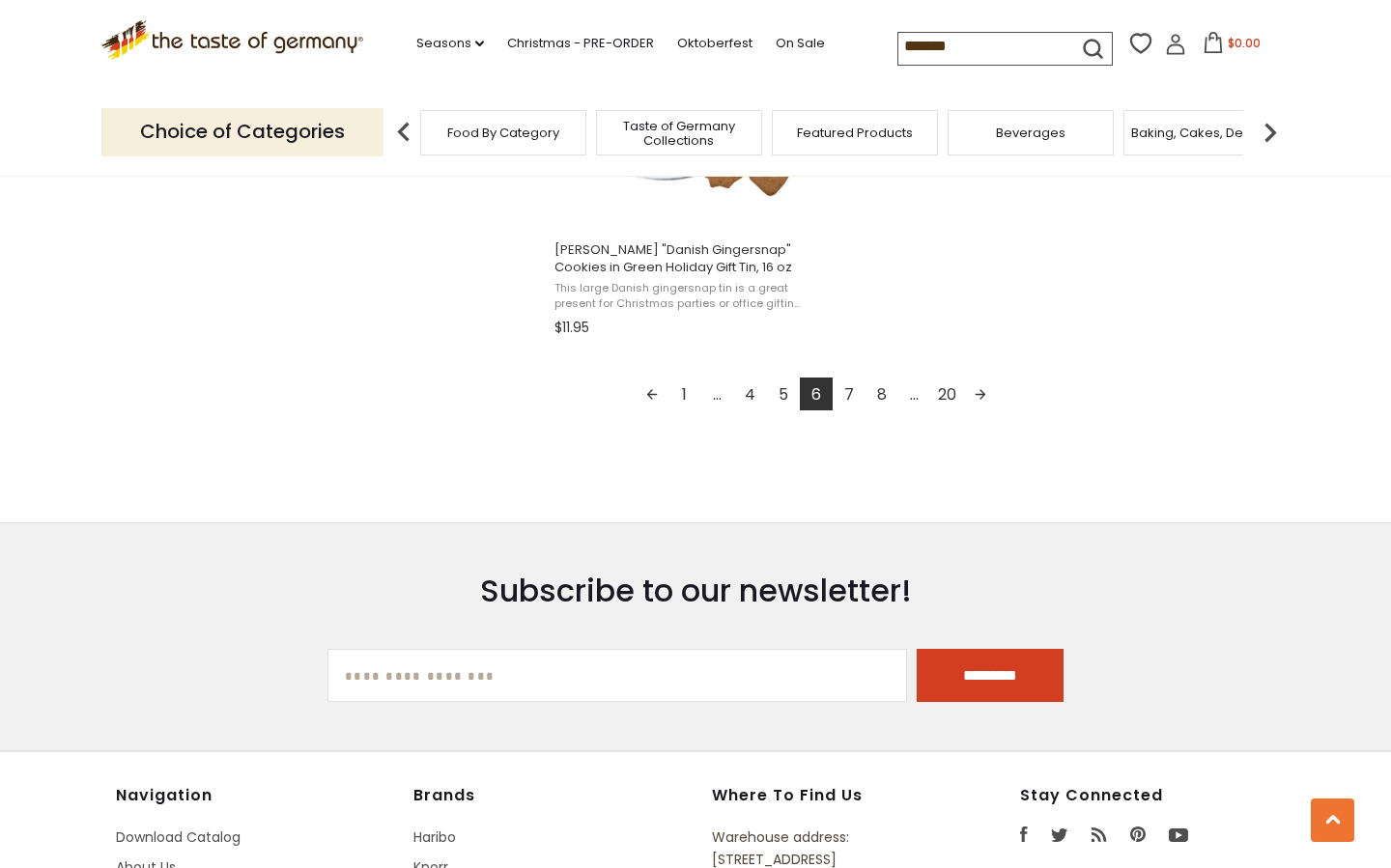
click at [847, 392] on link "7" at bounding box center [849, 394] width 33 height 33
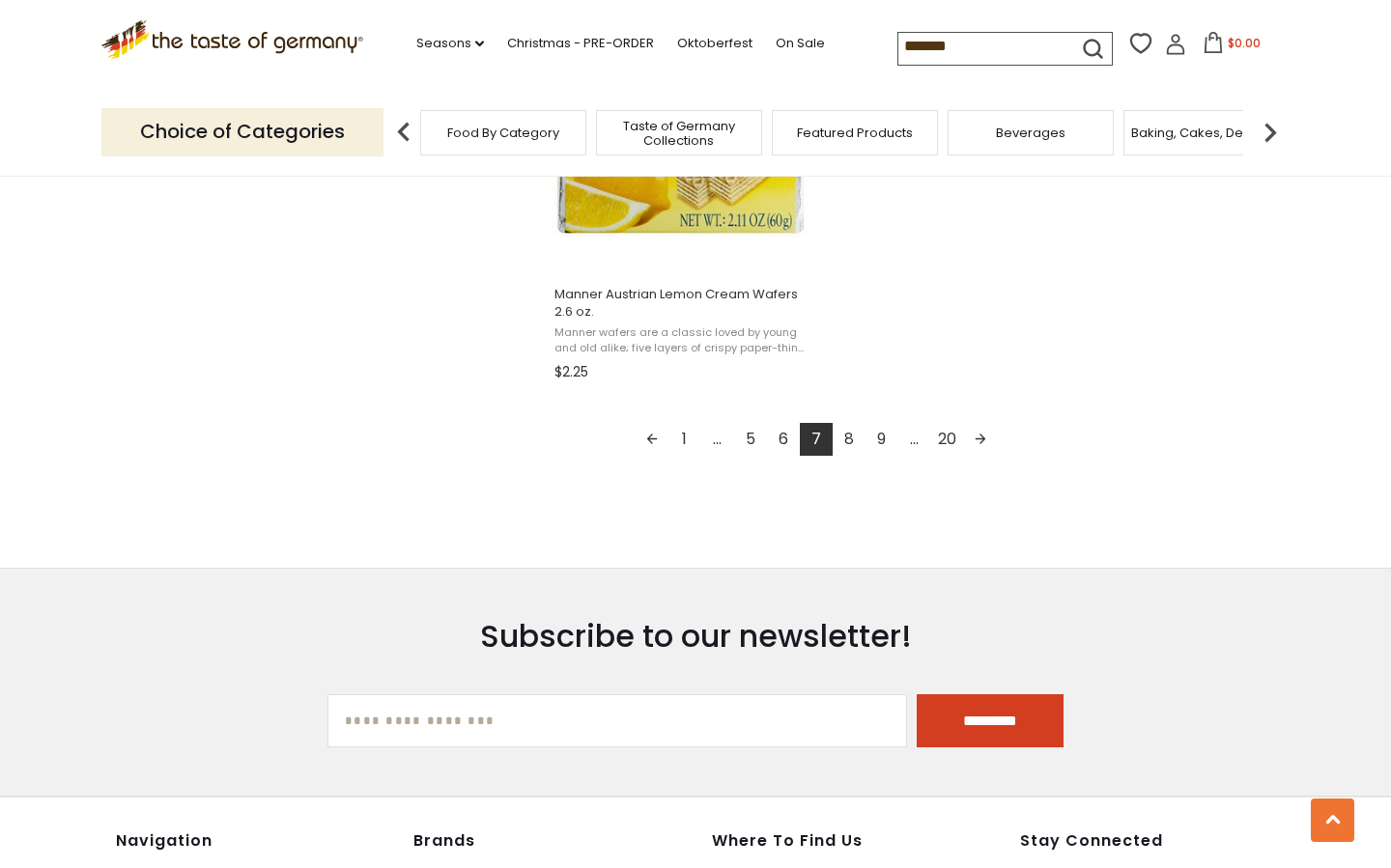
scroll to position [3460, 0]
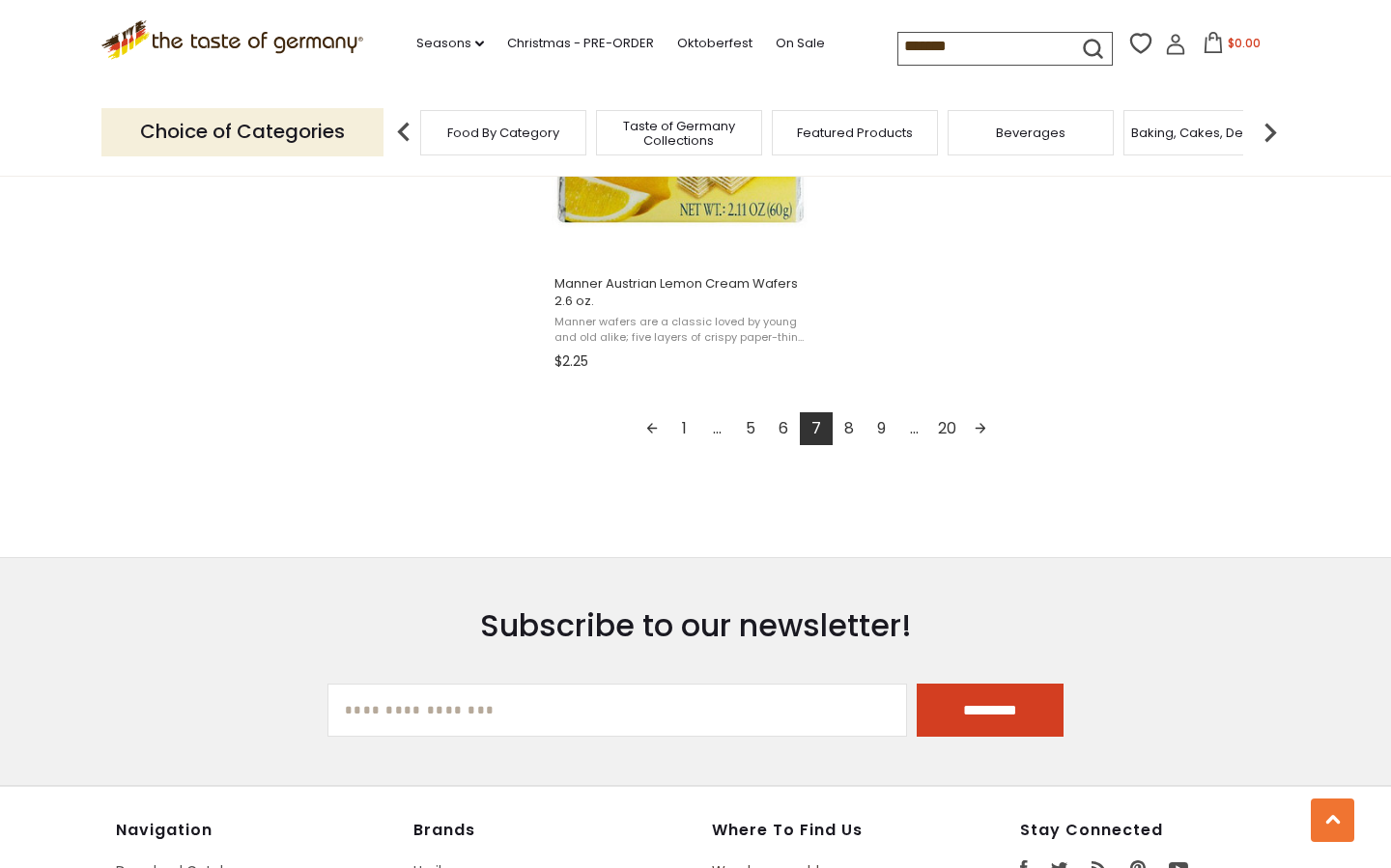
click at [853, 422] on link "8" at bounding box center [849, 429] width 33 height 33
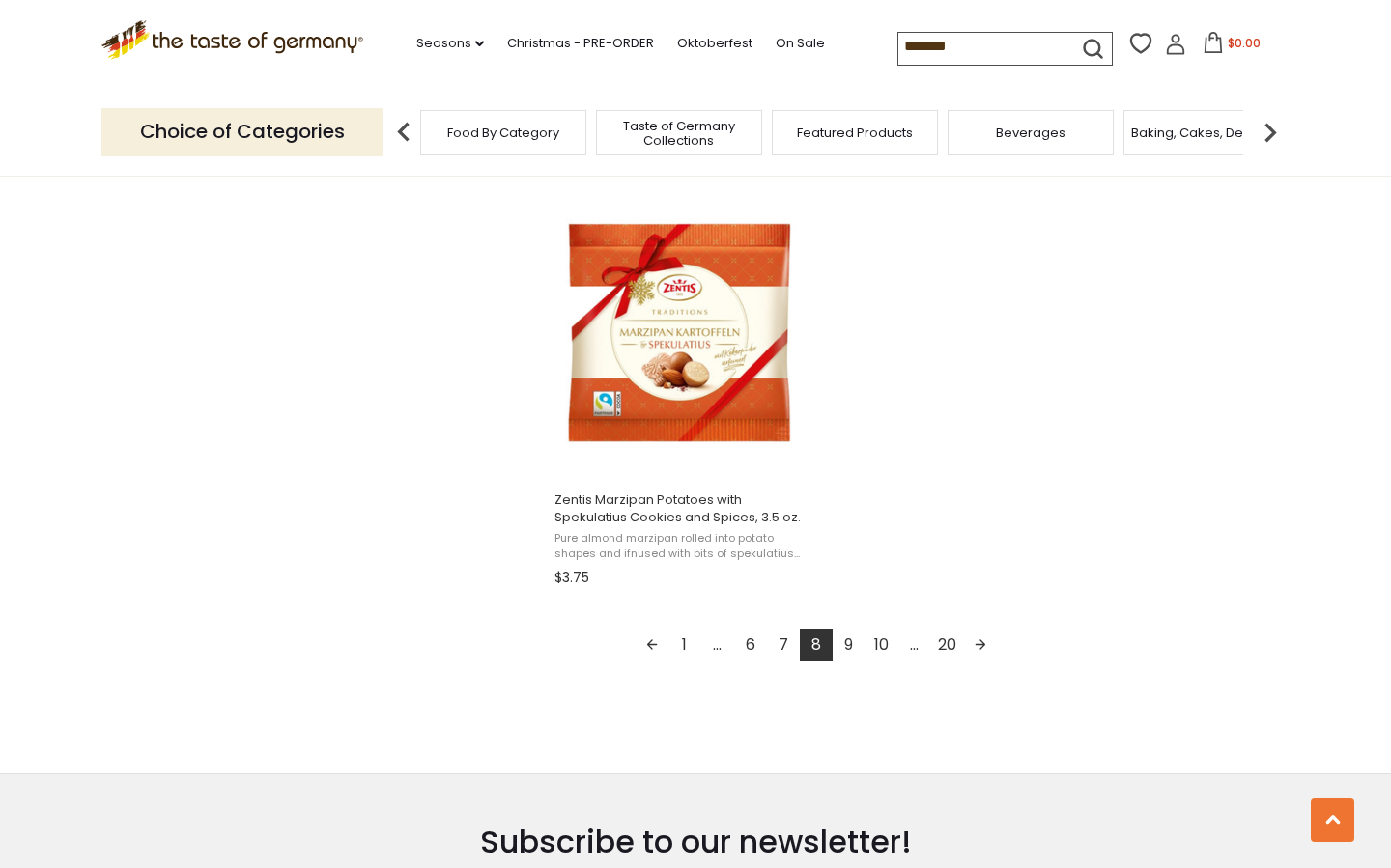
scroll to position [3271, 0]
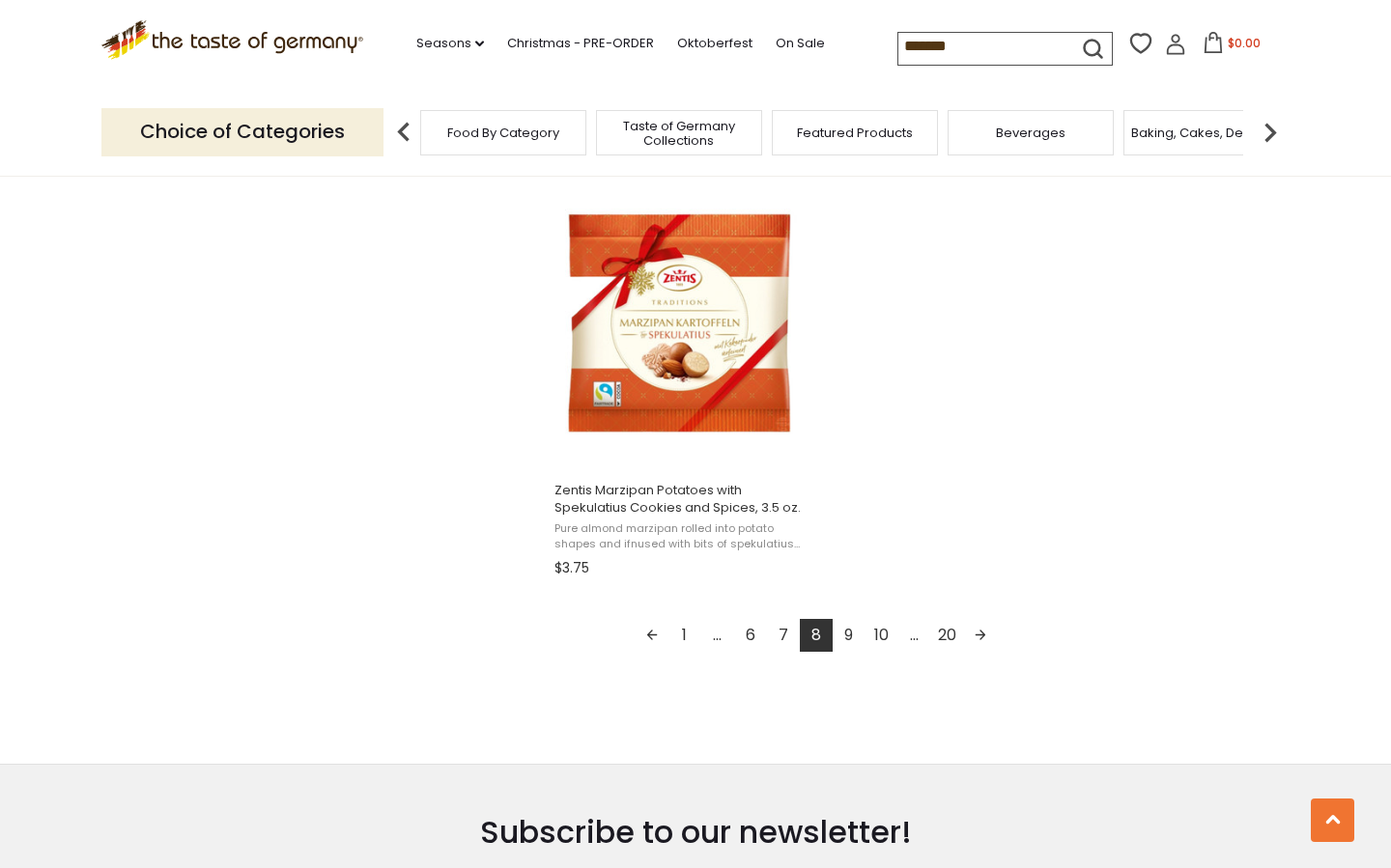
click at [847, 633] on link "9" at bounding box center [849, 636] width 33 height 33
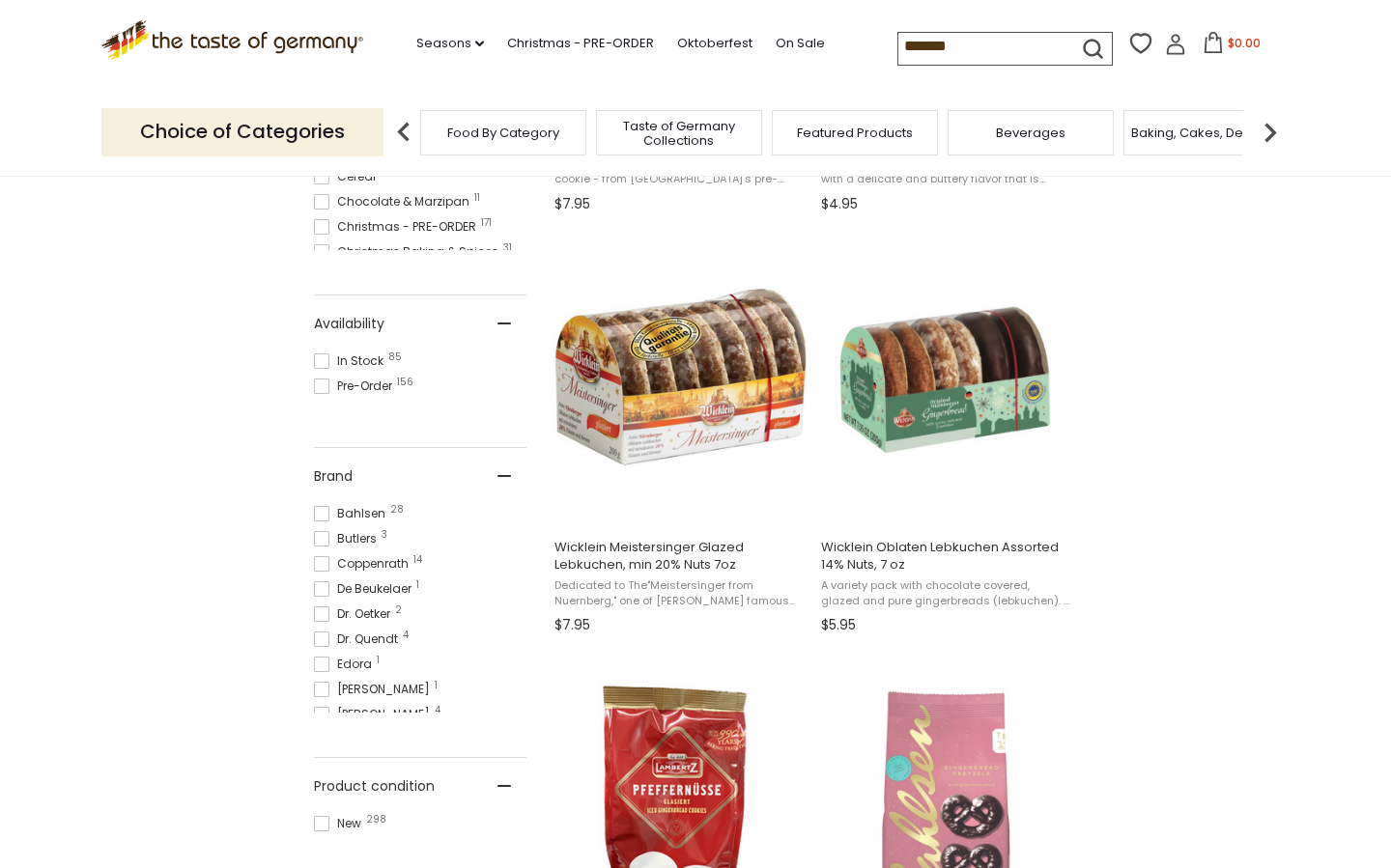
scroll to position [715, 0]
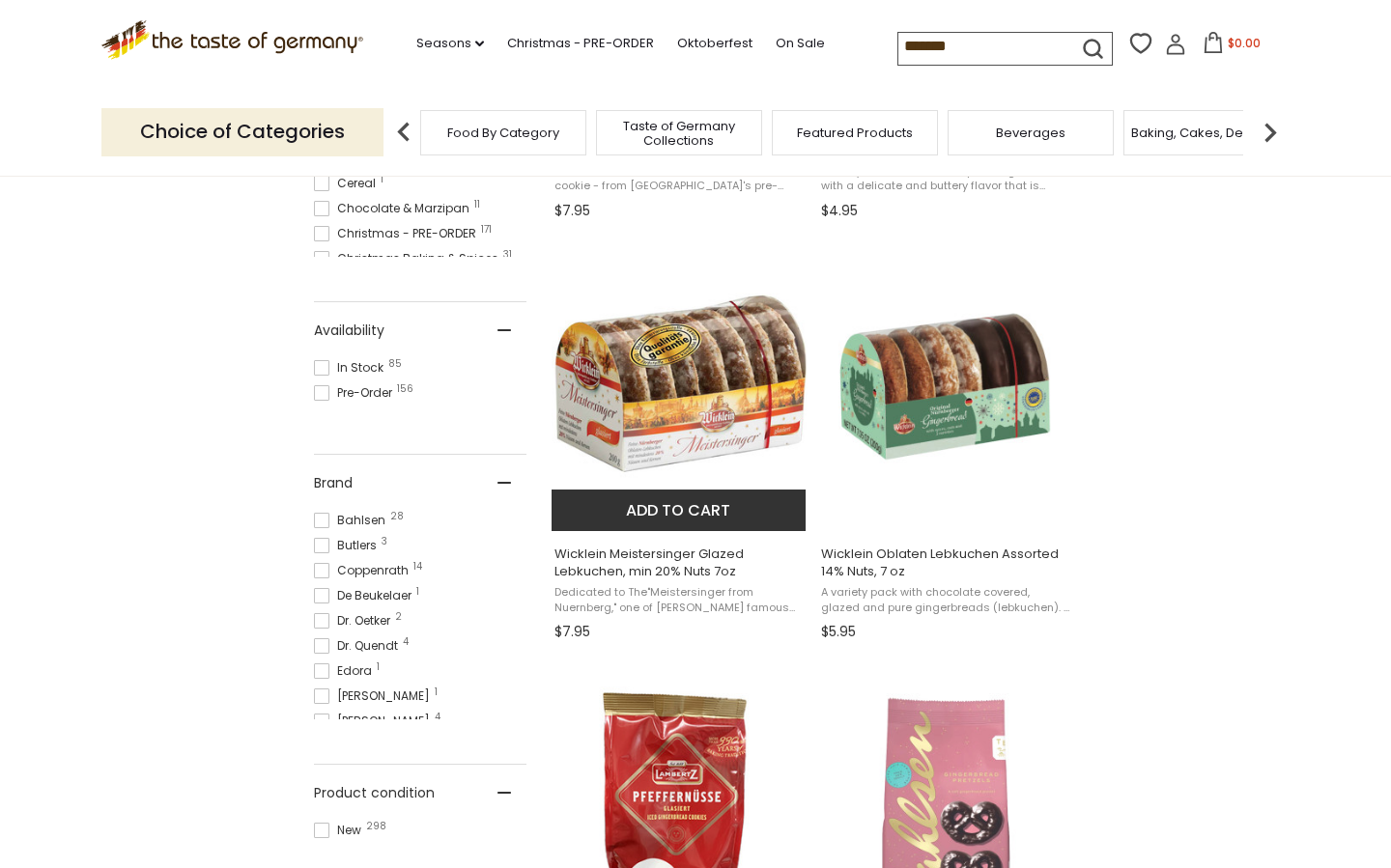
click at [727, 383] on img "Wicklein Meistersinger Glazed Lebkuchen, min 20% Nuts 7oz" at bounding box center [679, 386] width 256 height 256
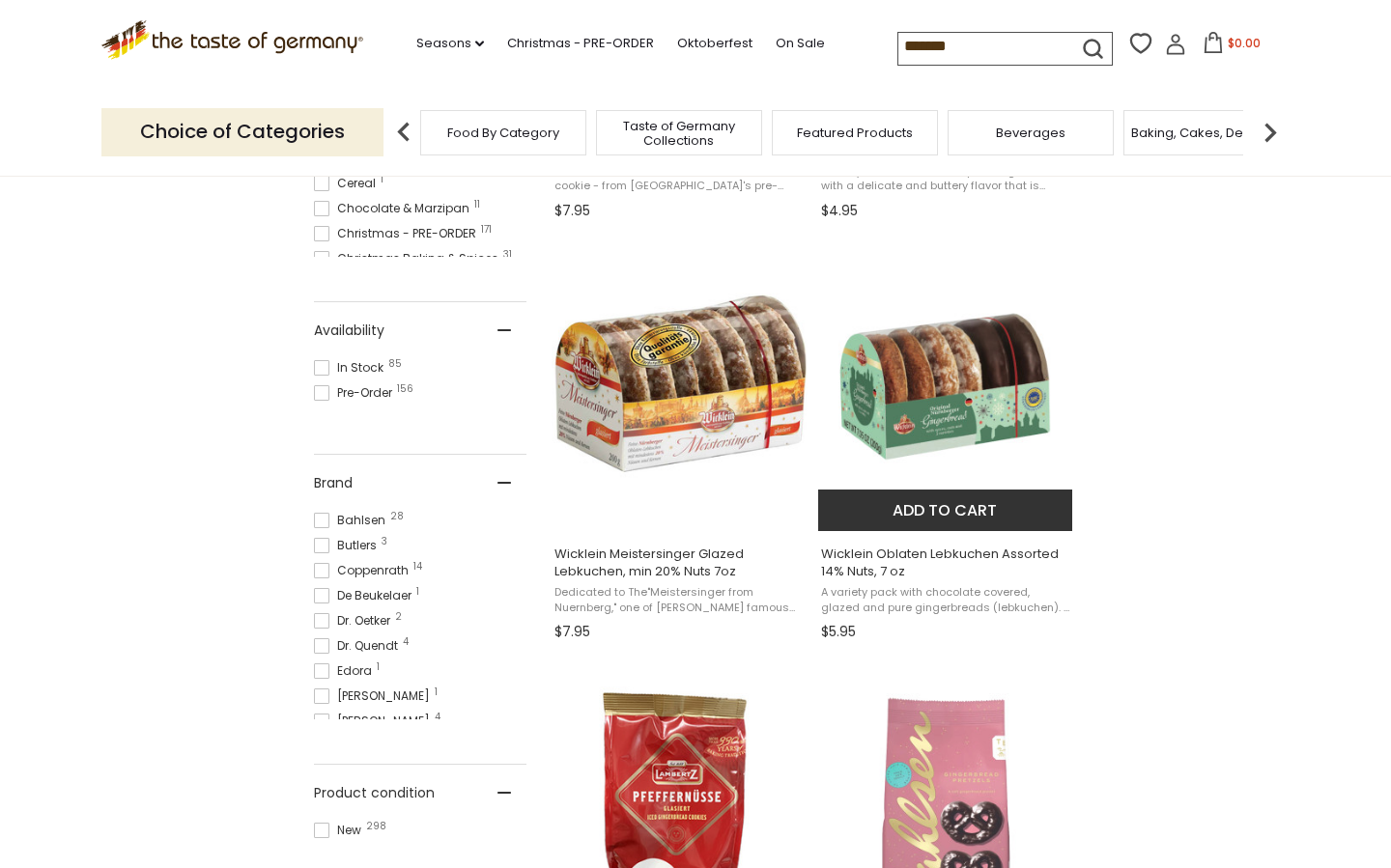
click at [952, 373] on img "Wicklein Oblaten Lebkuchen Assorted 14% Nuts, 7 oz" at bounding box center [946, 386] width 256 height 256
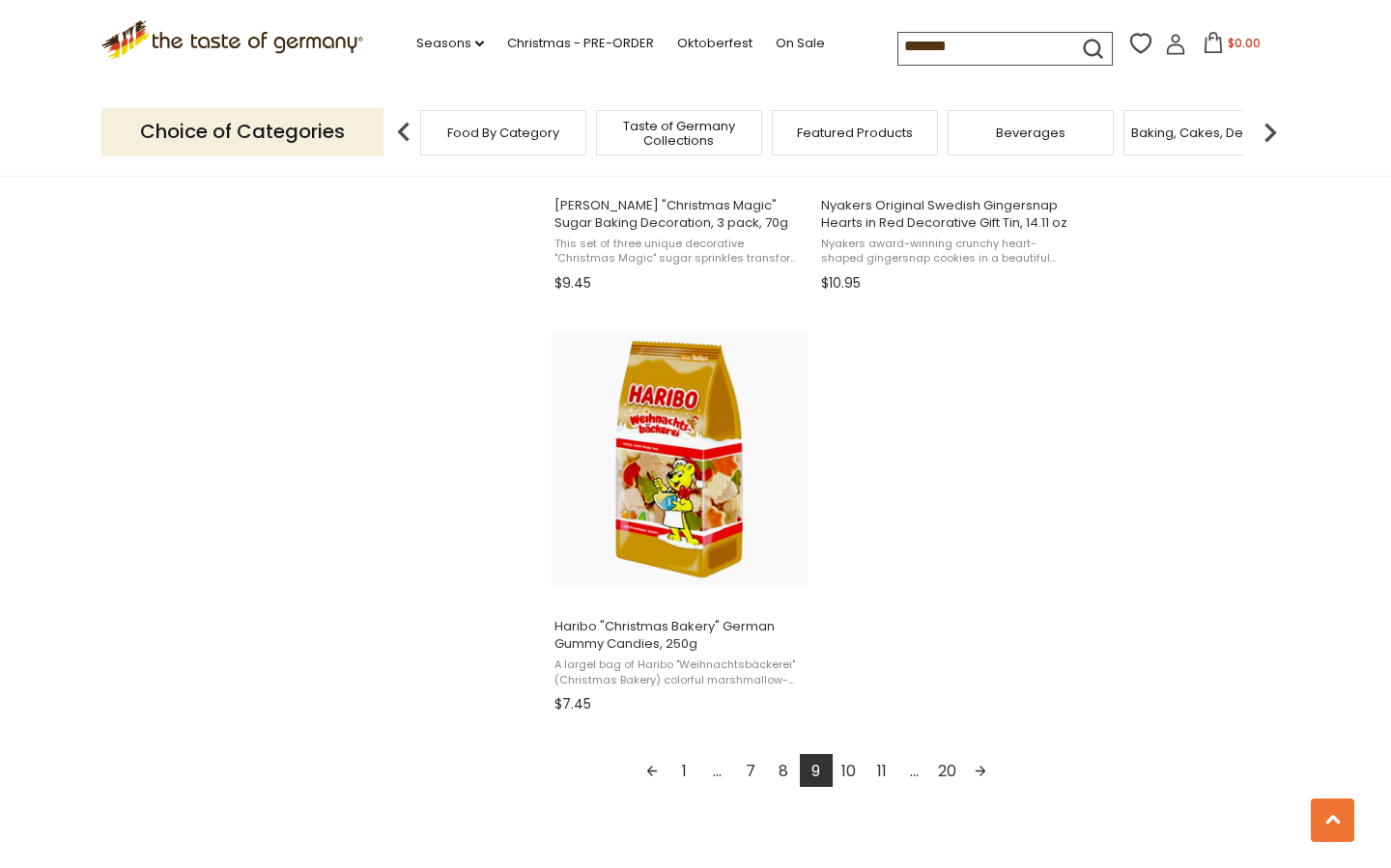
scroll to position [3173, 0]
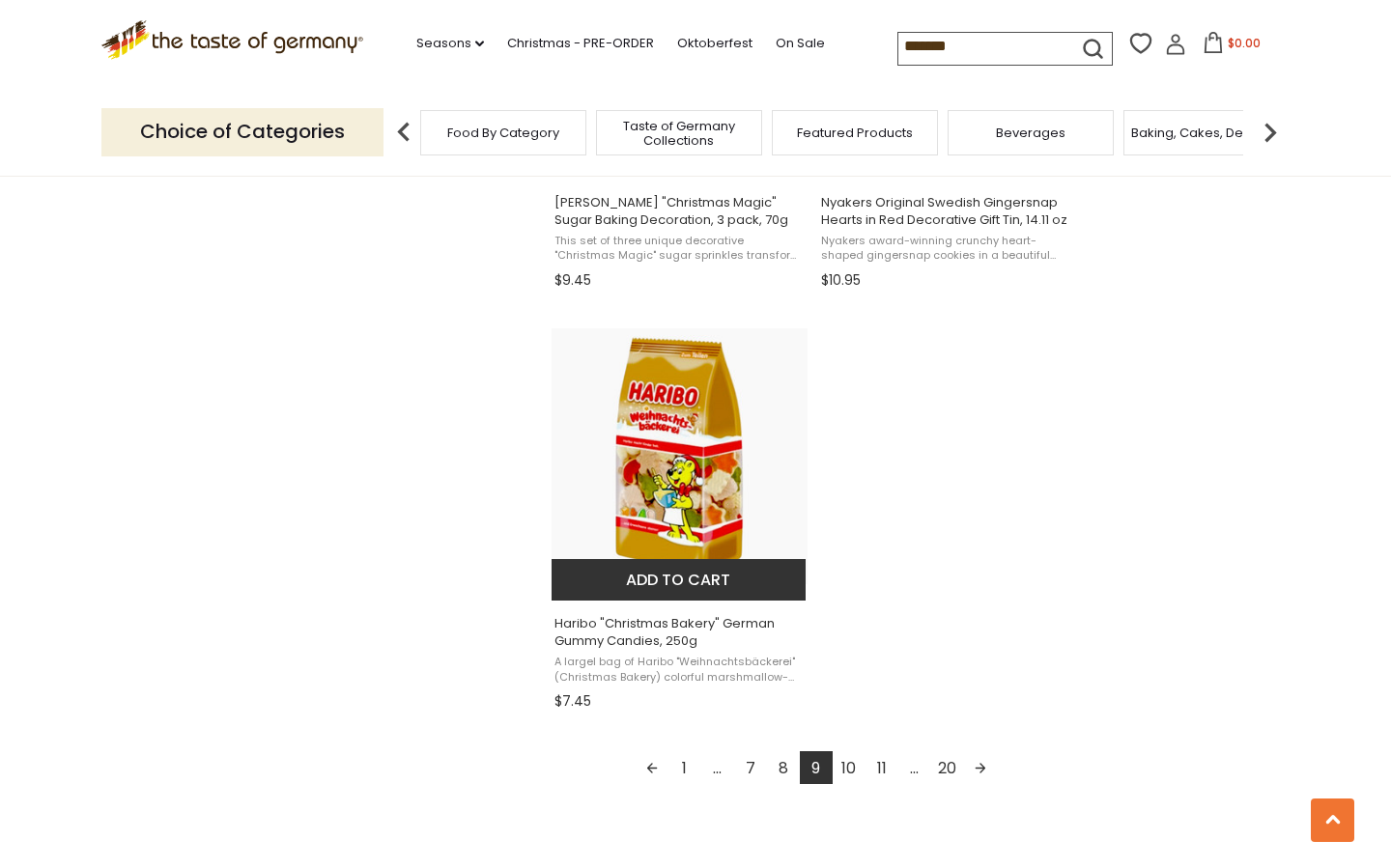
click at [699, 498] on img at bounding box center [679, 456] width 256 height 256
click at [846, 757] on link "10" at bounding box center [849, 768] width 33 height 33
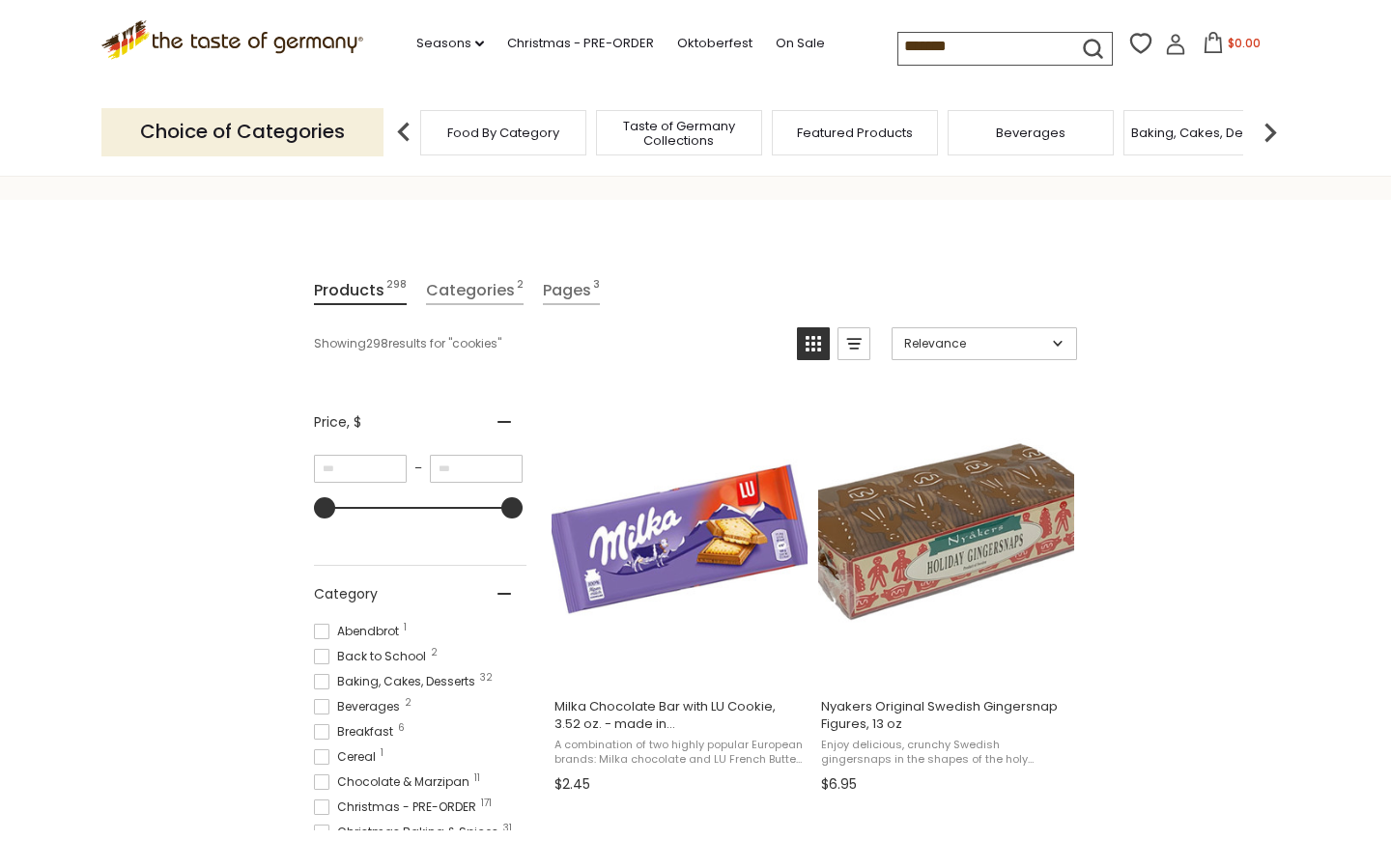
scroll to position [149, 0]
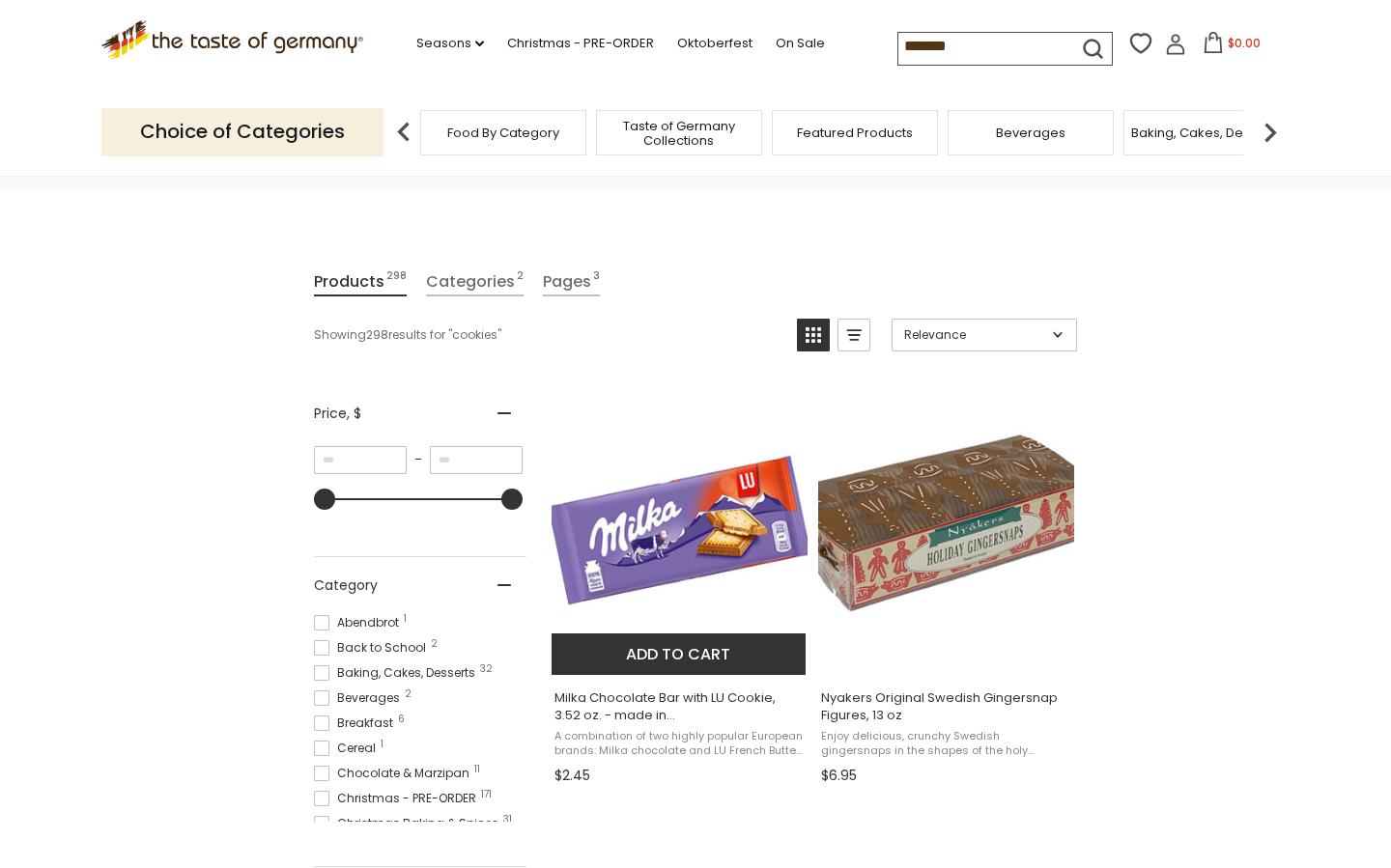
click at [672, 513] on img "Milka Chocolate Bar with LU Cookie, 3.52 oz. - made in Germany" at bounding box center [679, 531] width 256 height 256
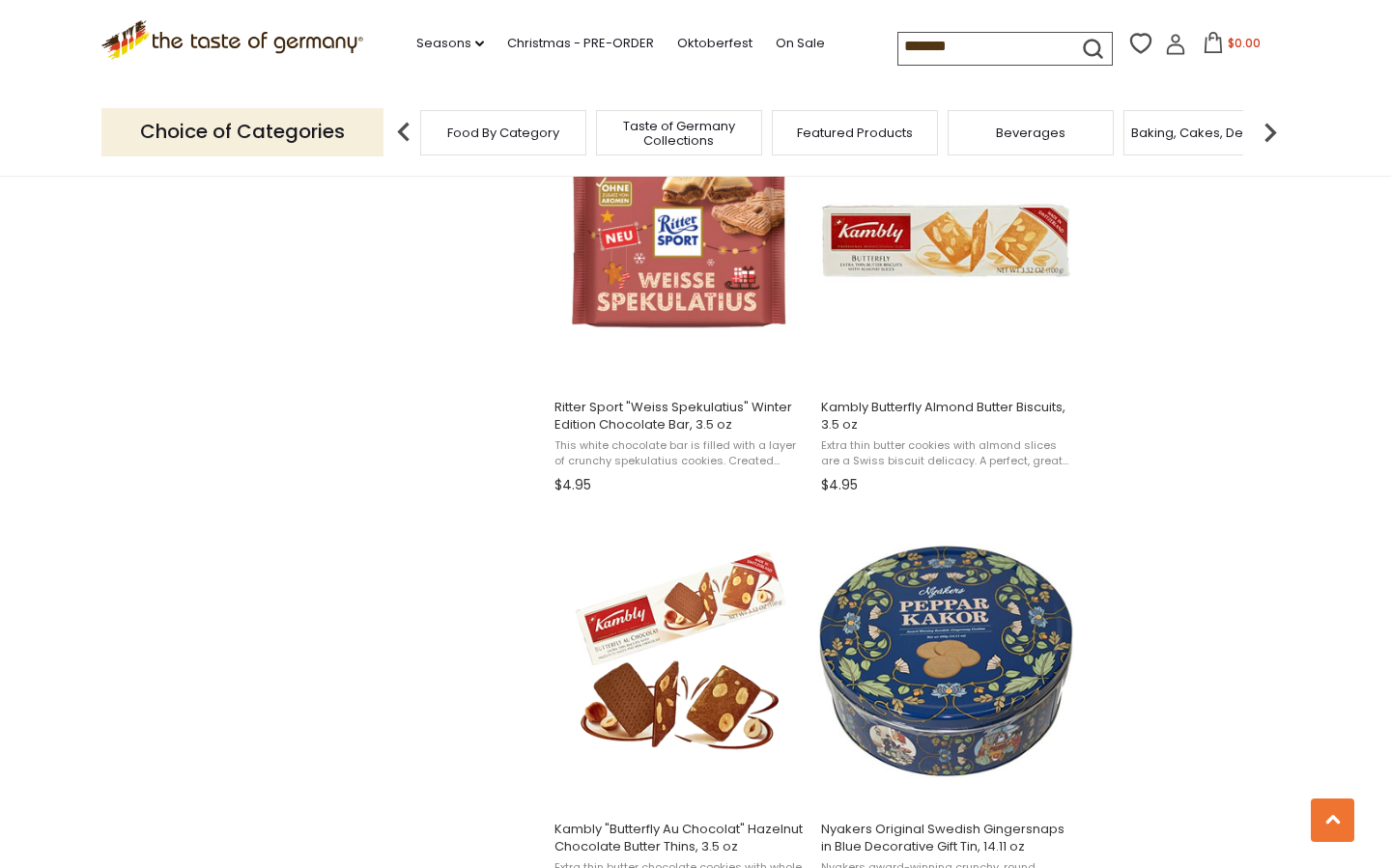
scroll to position [2186, 1]
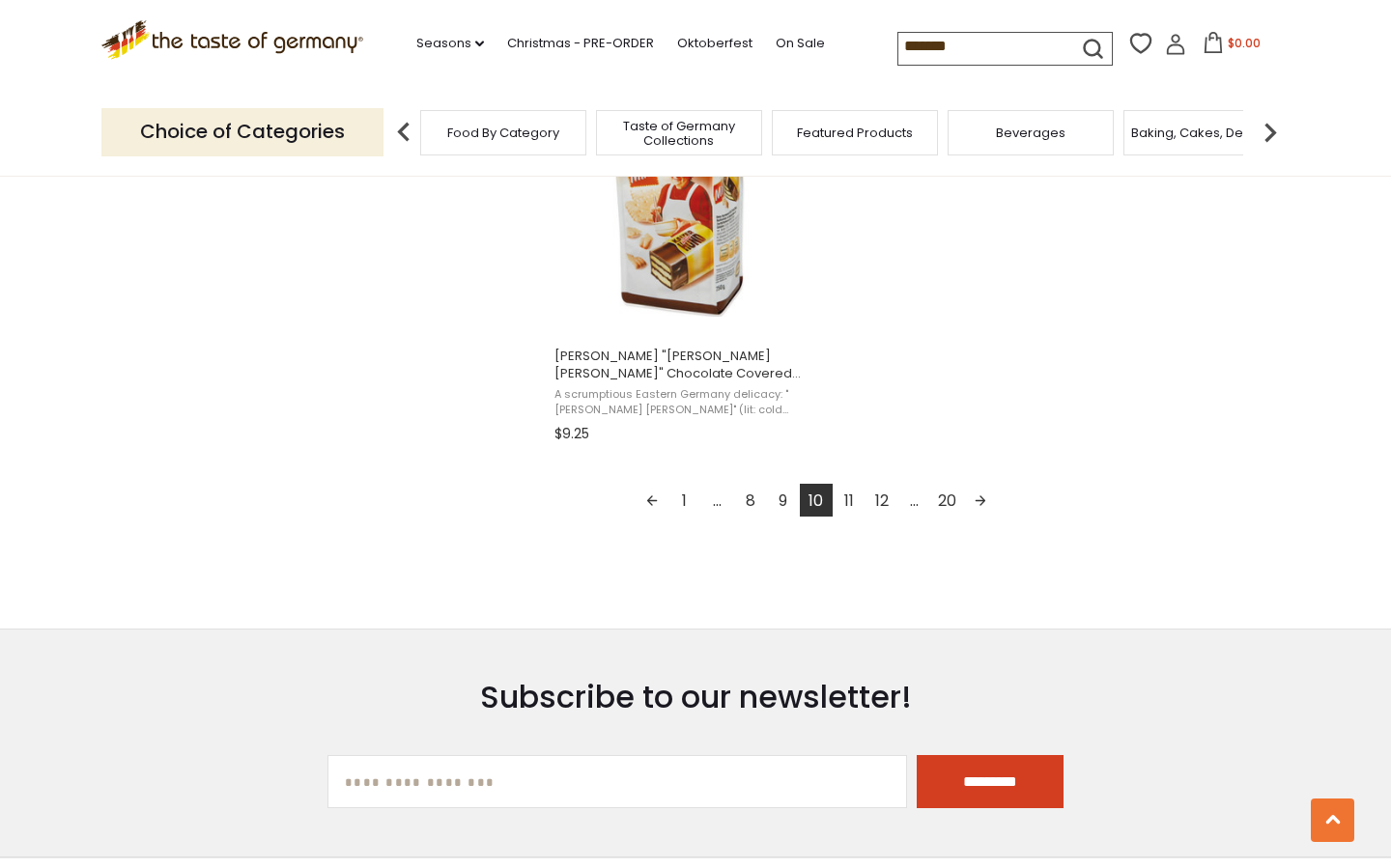
click at [850, 488] on link "11" at bounding box center [849, 500] width 33 height 33
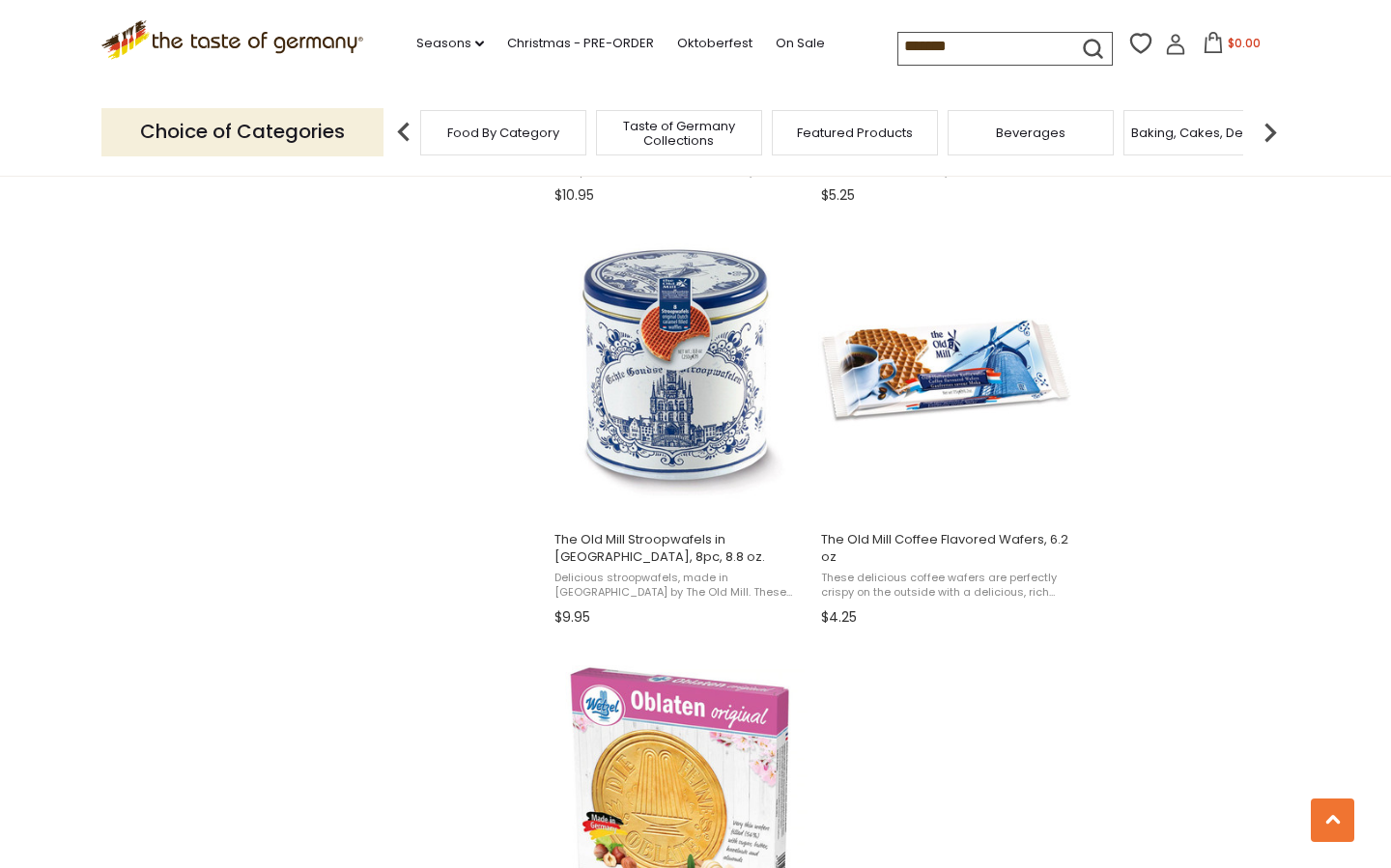
scroll to position [2837, 0]
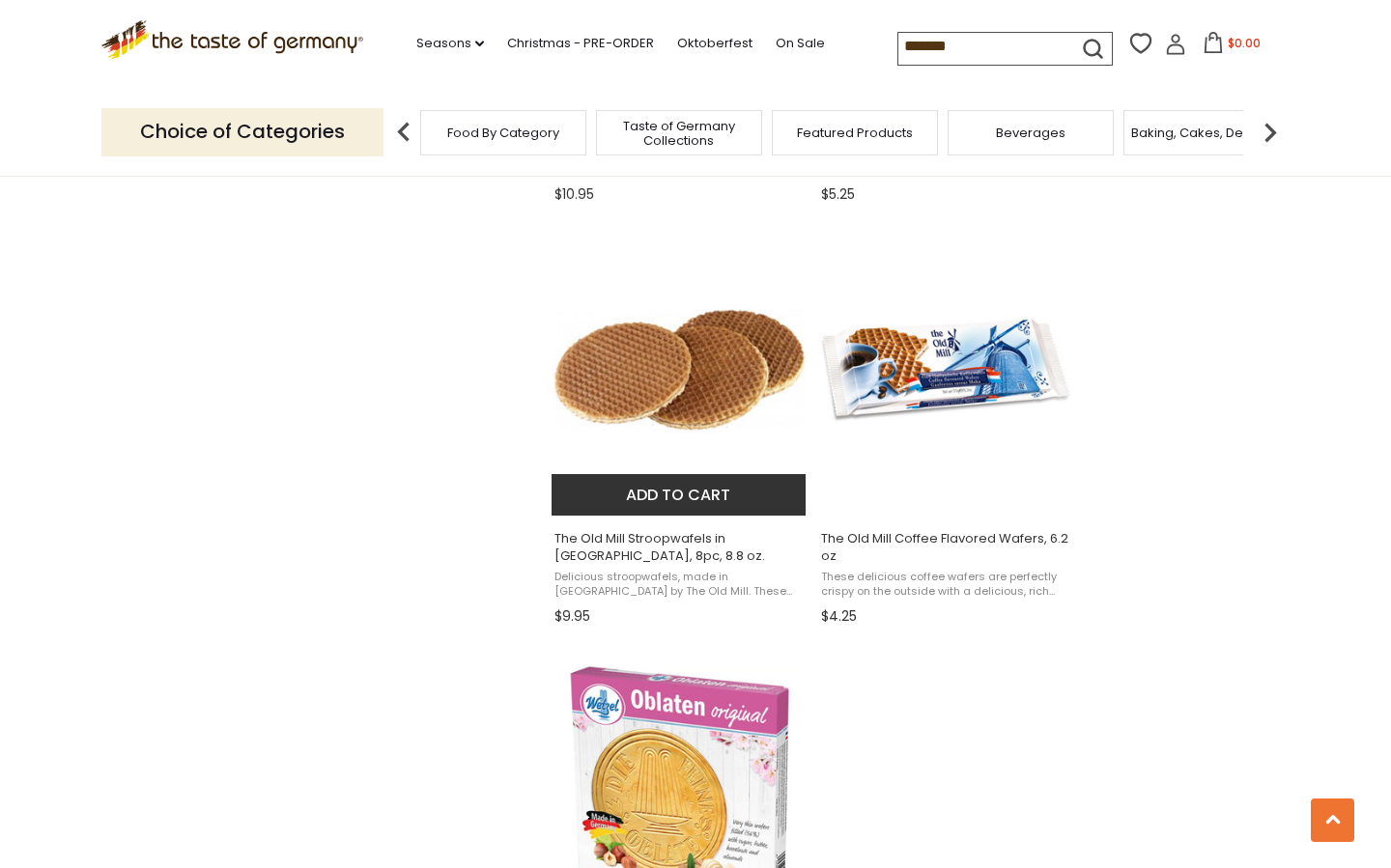
click at [708, 387] on img "The Old Mill Stroopwafels in Tin, 8pc, 8.8 oz." at bounding box center [679, 371] width 256 height 256
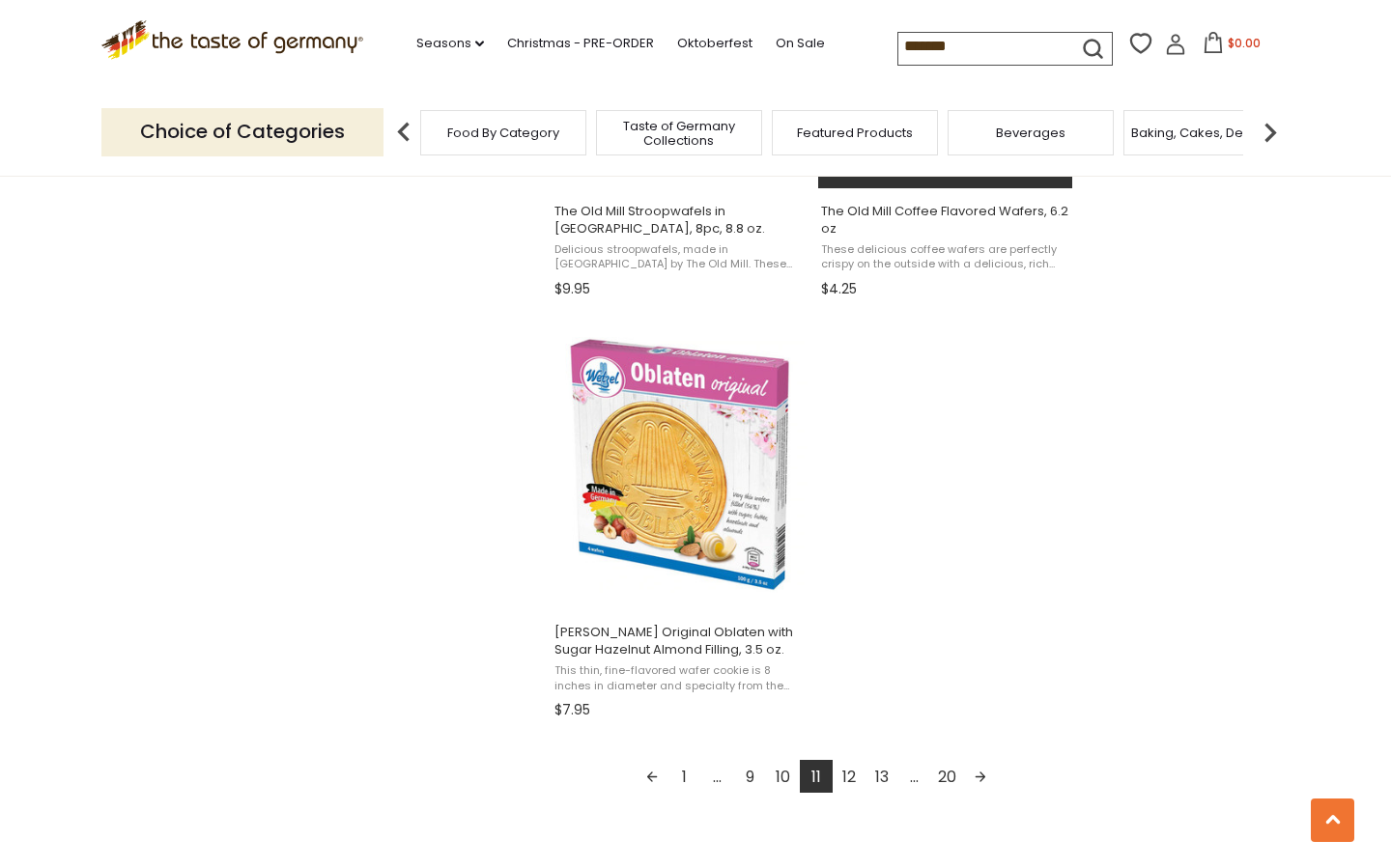
scroll to position [3241, 0]
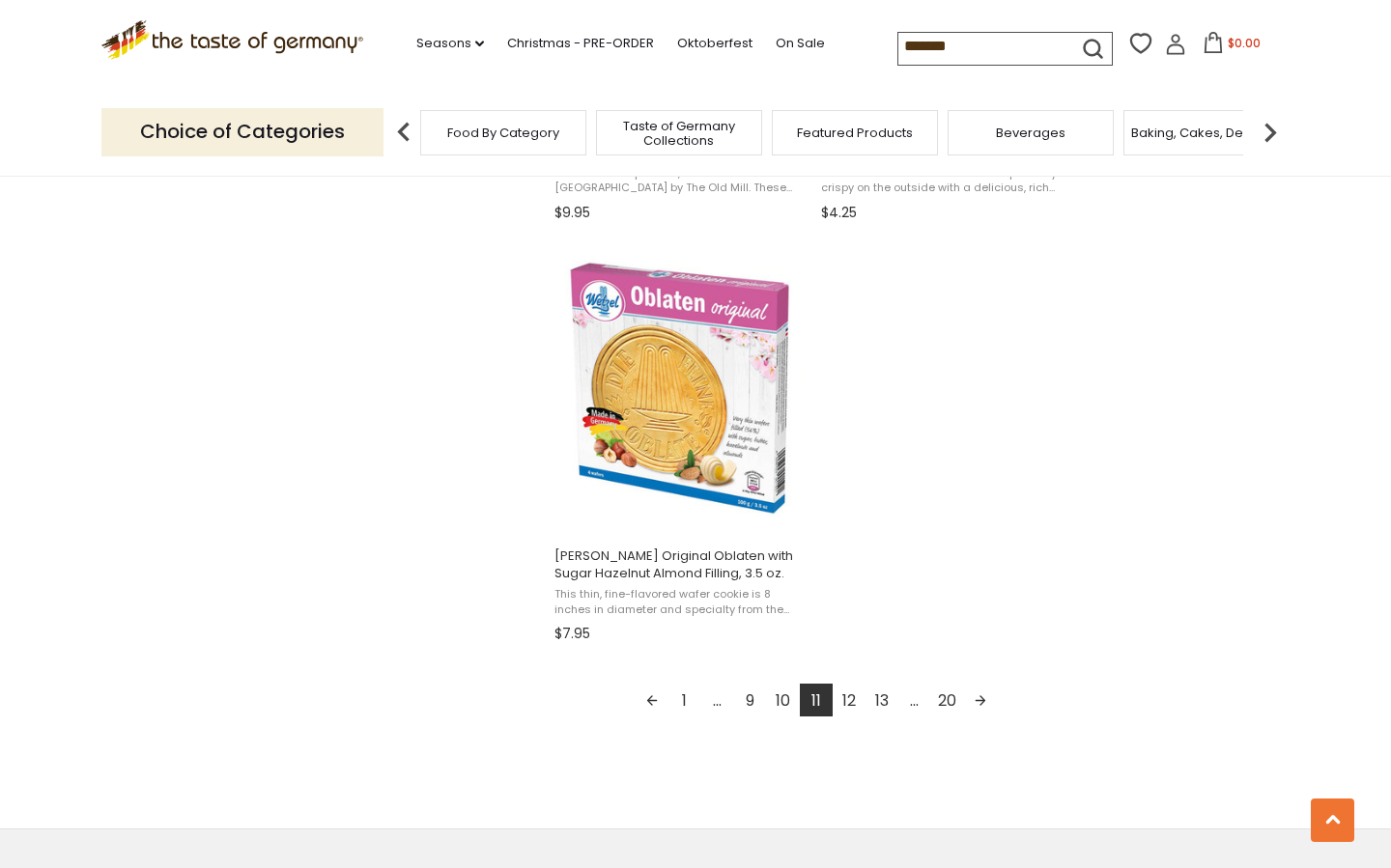
click at [843, 703] on link "12" at bounding box center [849, 700] width 33 height 33
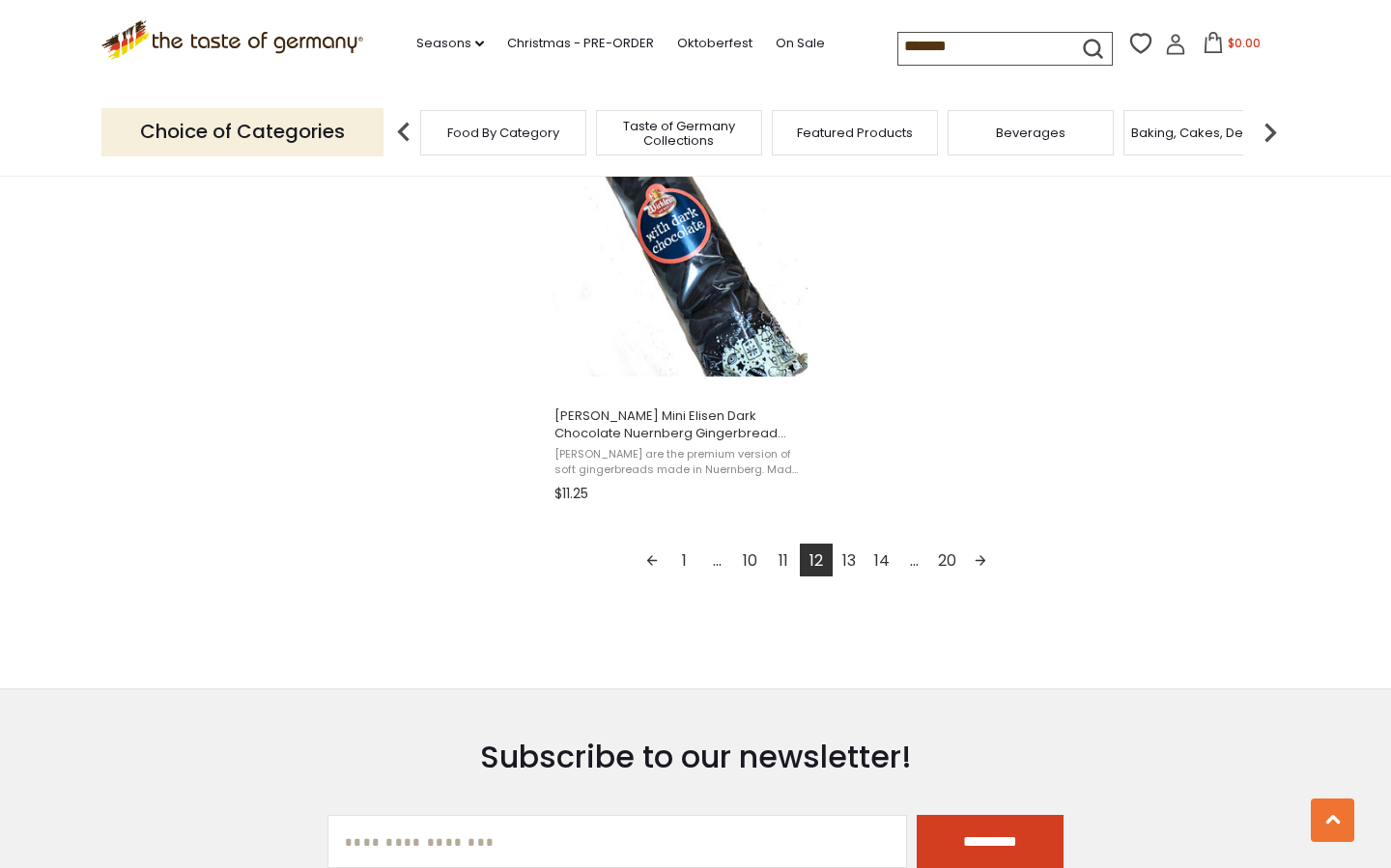
click at [850, 549] on link "13" at bounding box center [849, 560] width 33 height 33
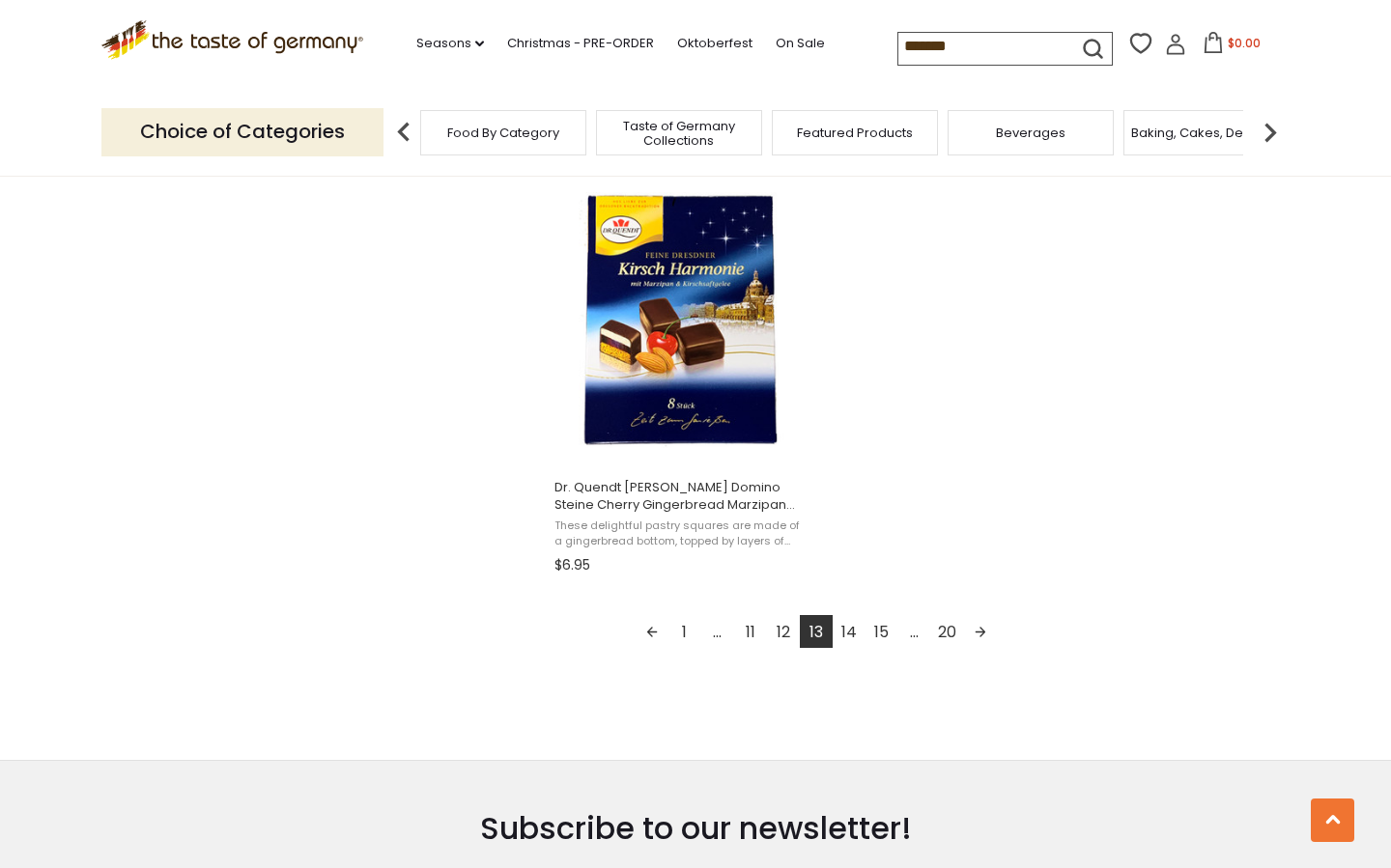
scroll to position [3330, 0]
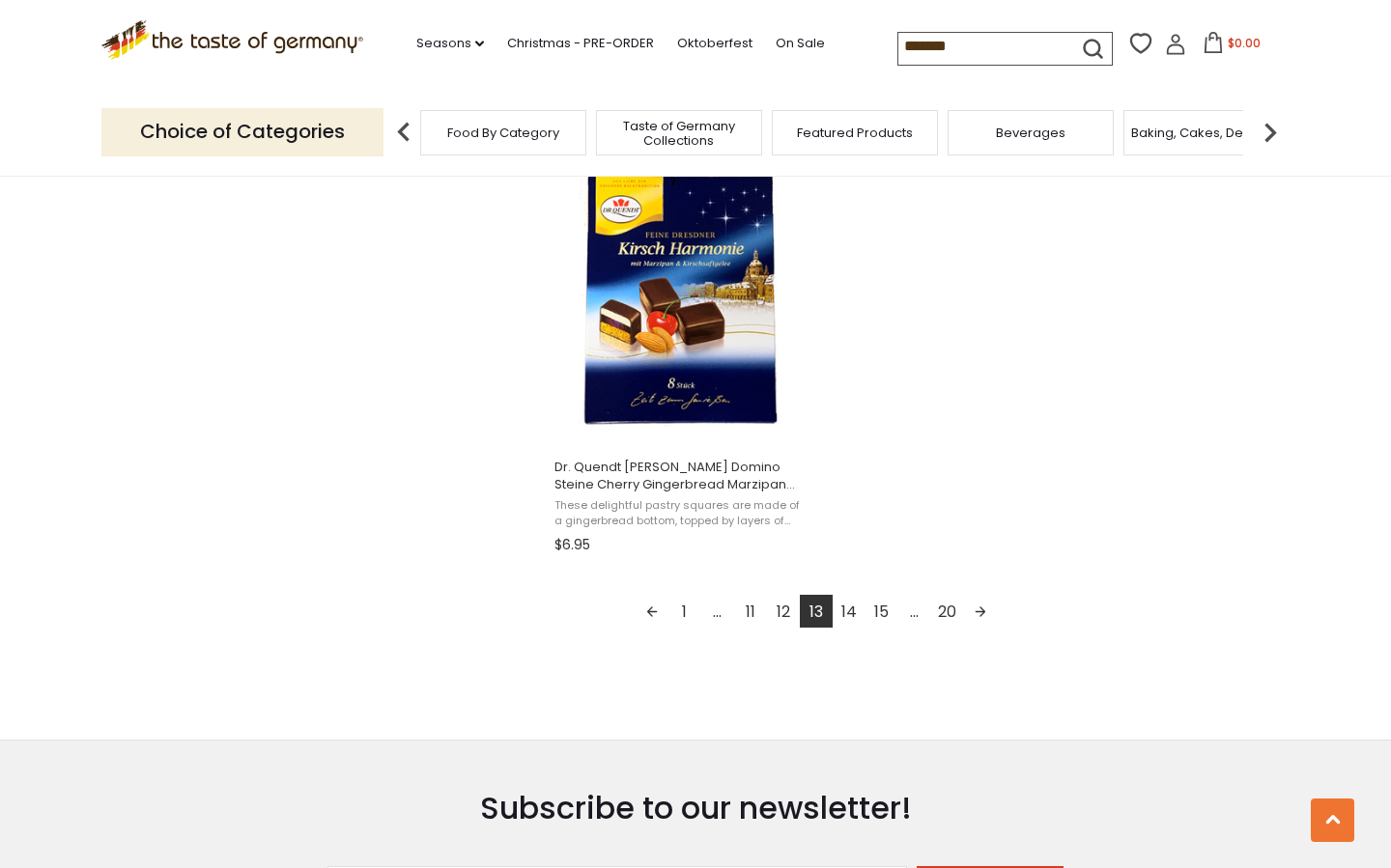
click at [854, 610] on link "14" at bounding box center [849, 612] width 33 height 33
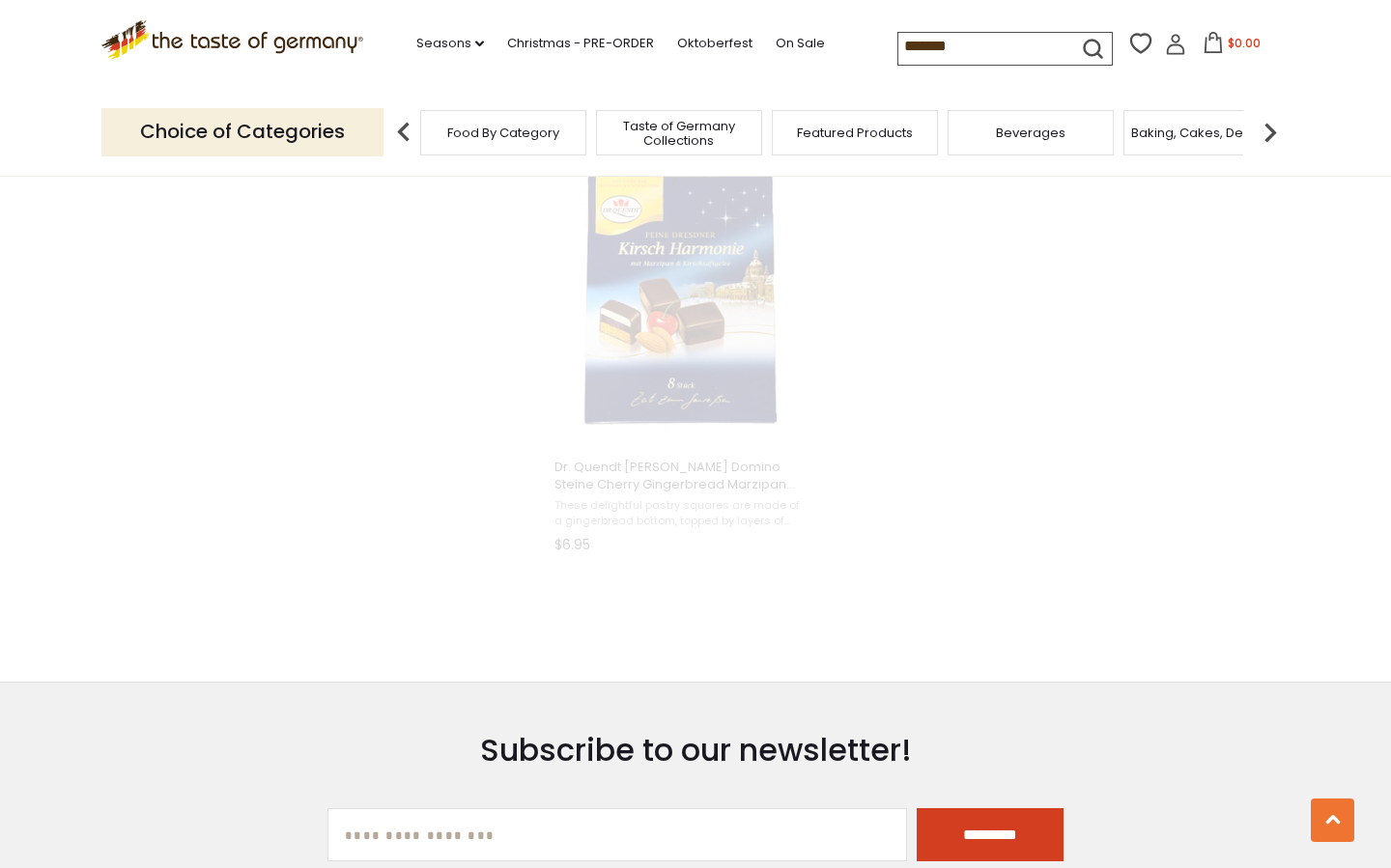
scroll to position [2040, 0]
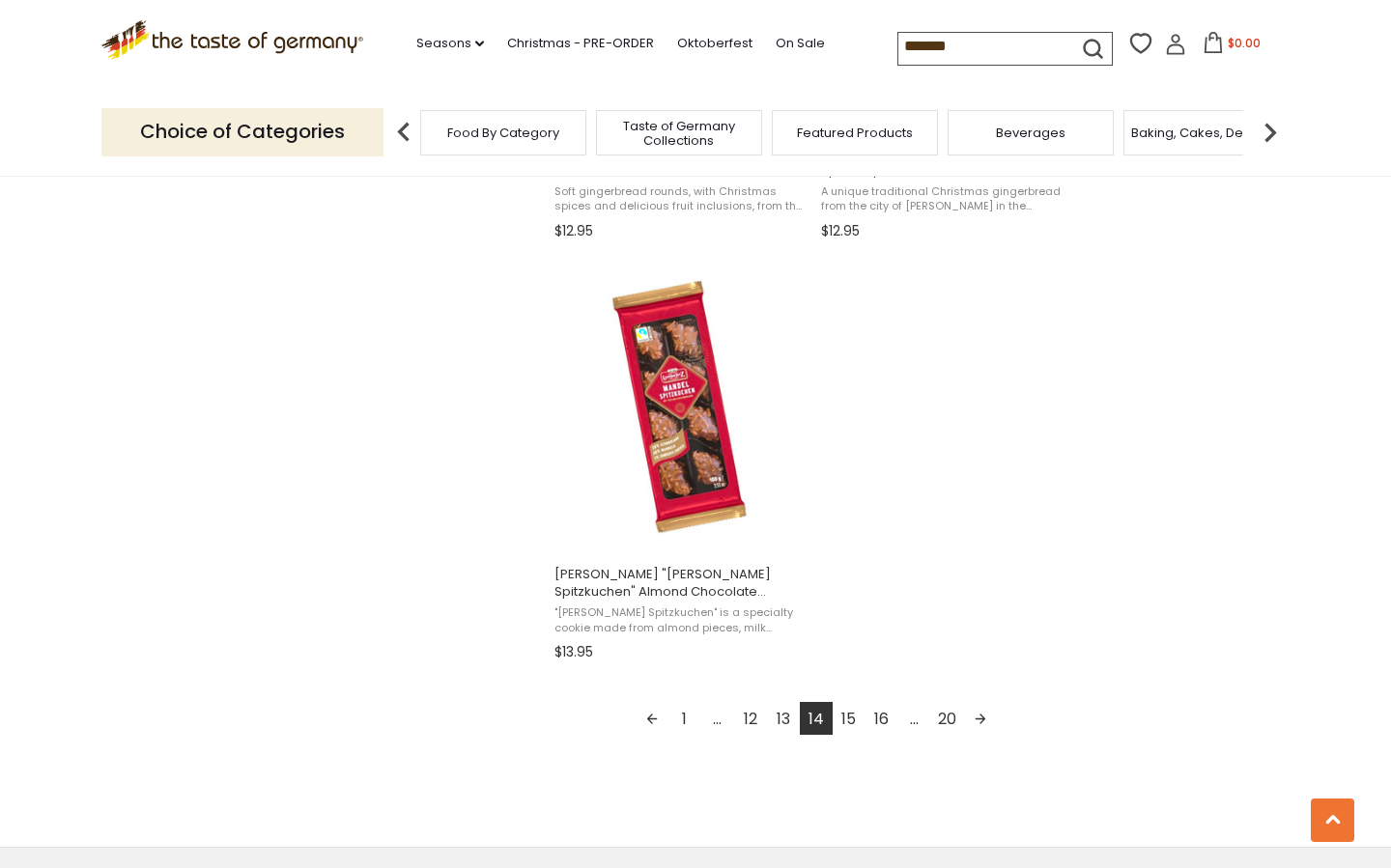
scroll to position [3223, 0]
click at [854, 717] on link "15" at bounding box center [849, 718] width 33 height 33
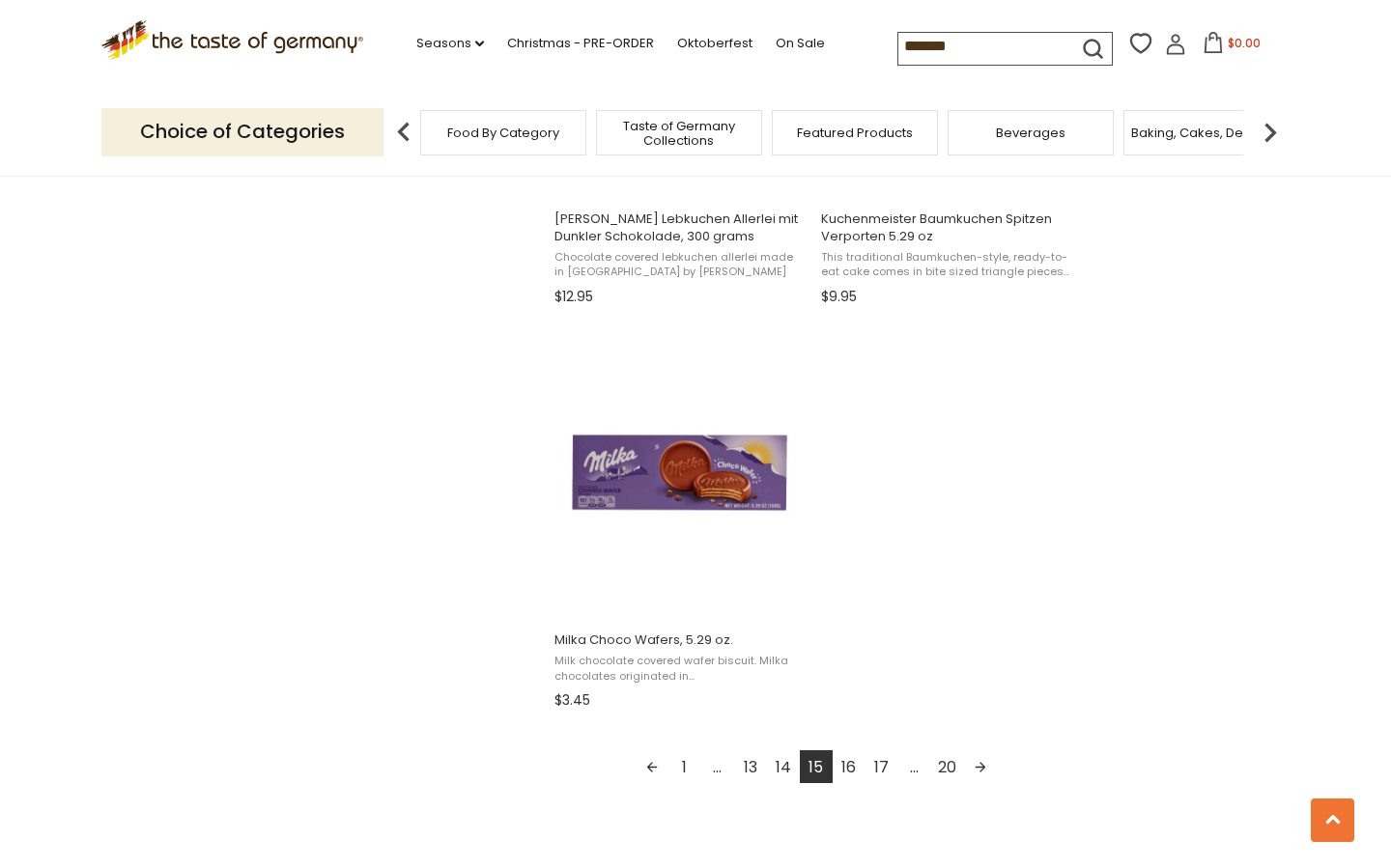
scroll to position [3157, 0]
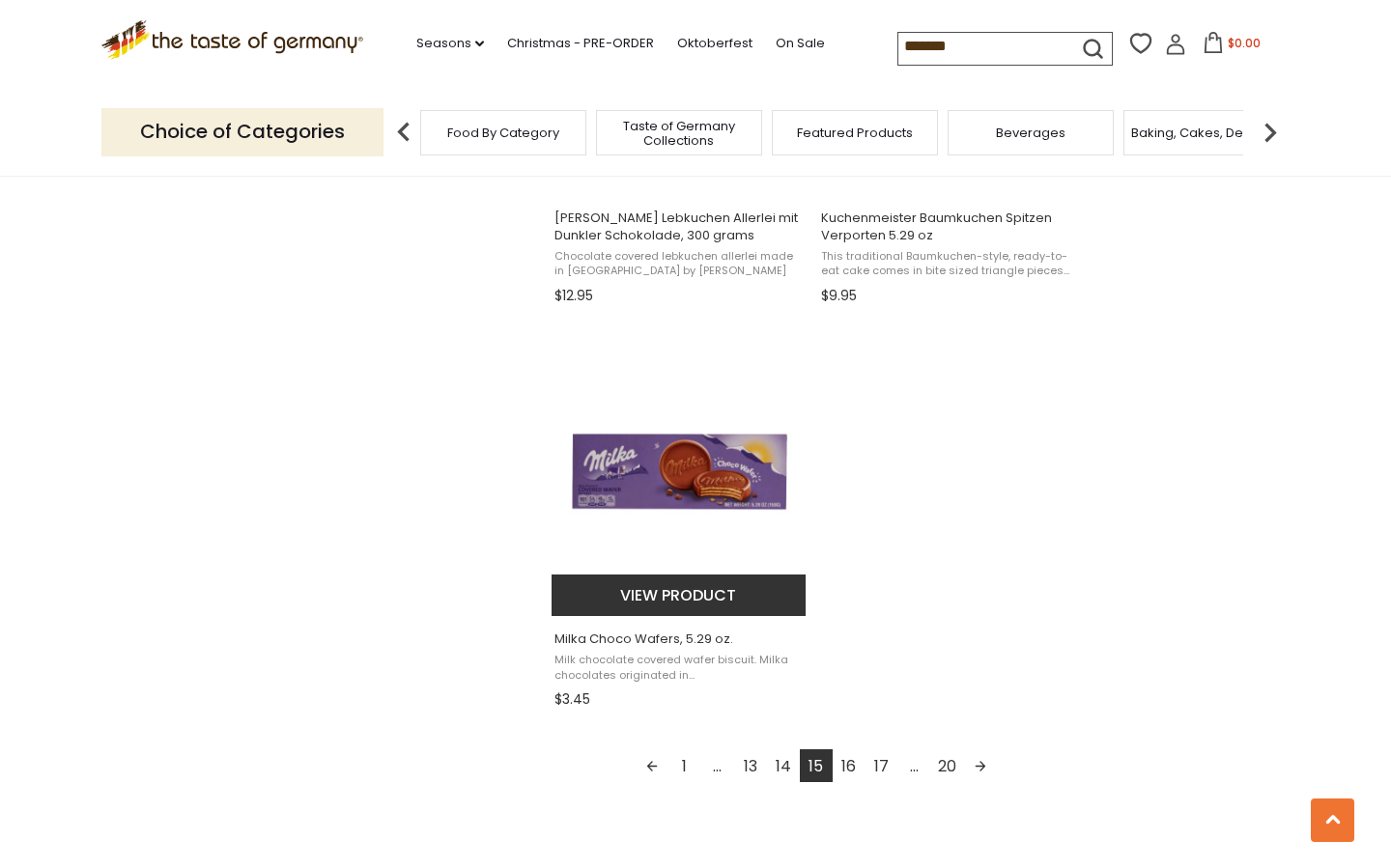
click at [733, 454] on img "Milka Choco Wafers, 5.29 oz." at bounding box center [679, 471] width 256 height 256
click at [848, 759] on link "16" at bounding box center [849, 766] width 33 height 33
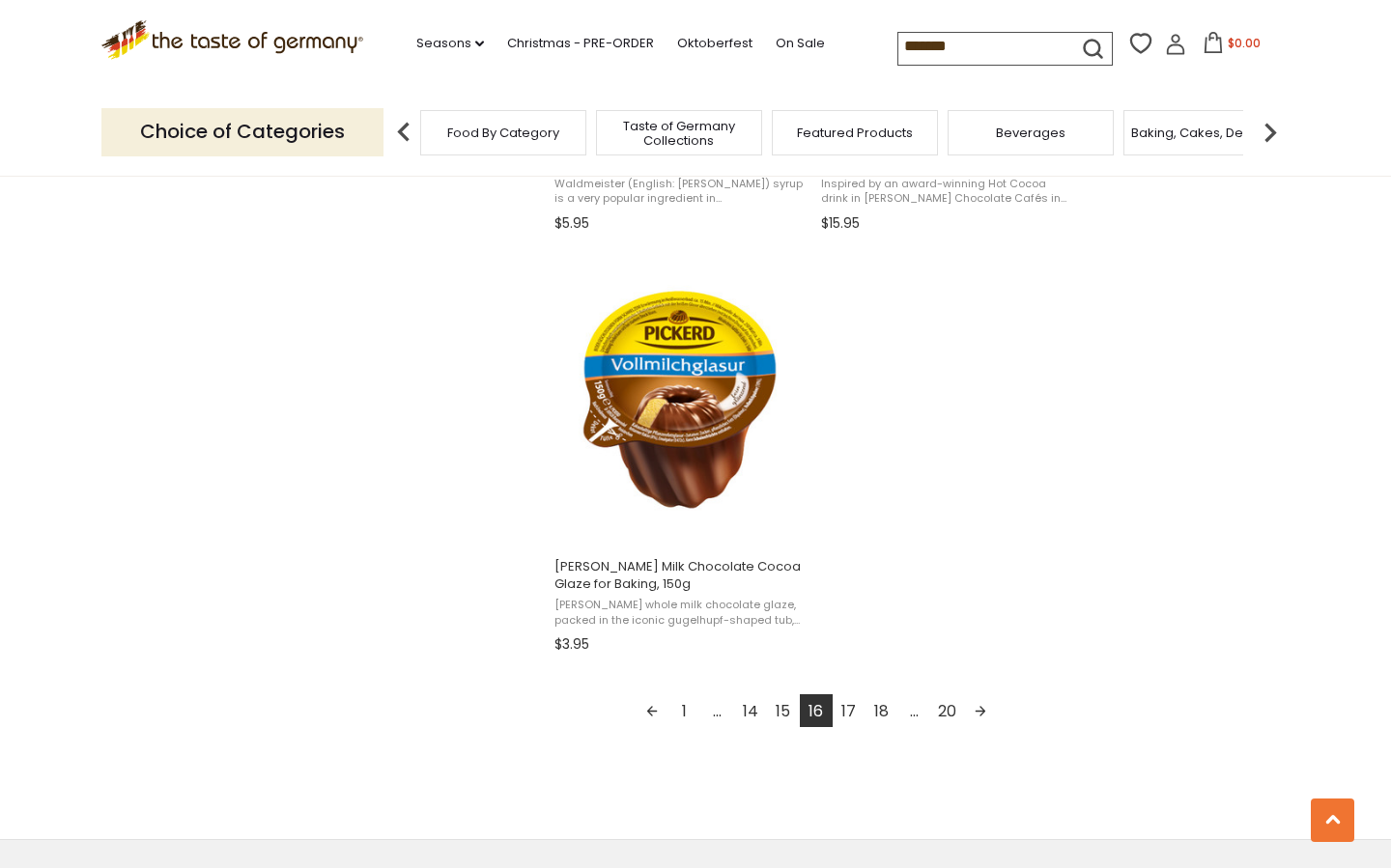
scroll to position [3278, 0]
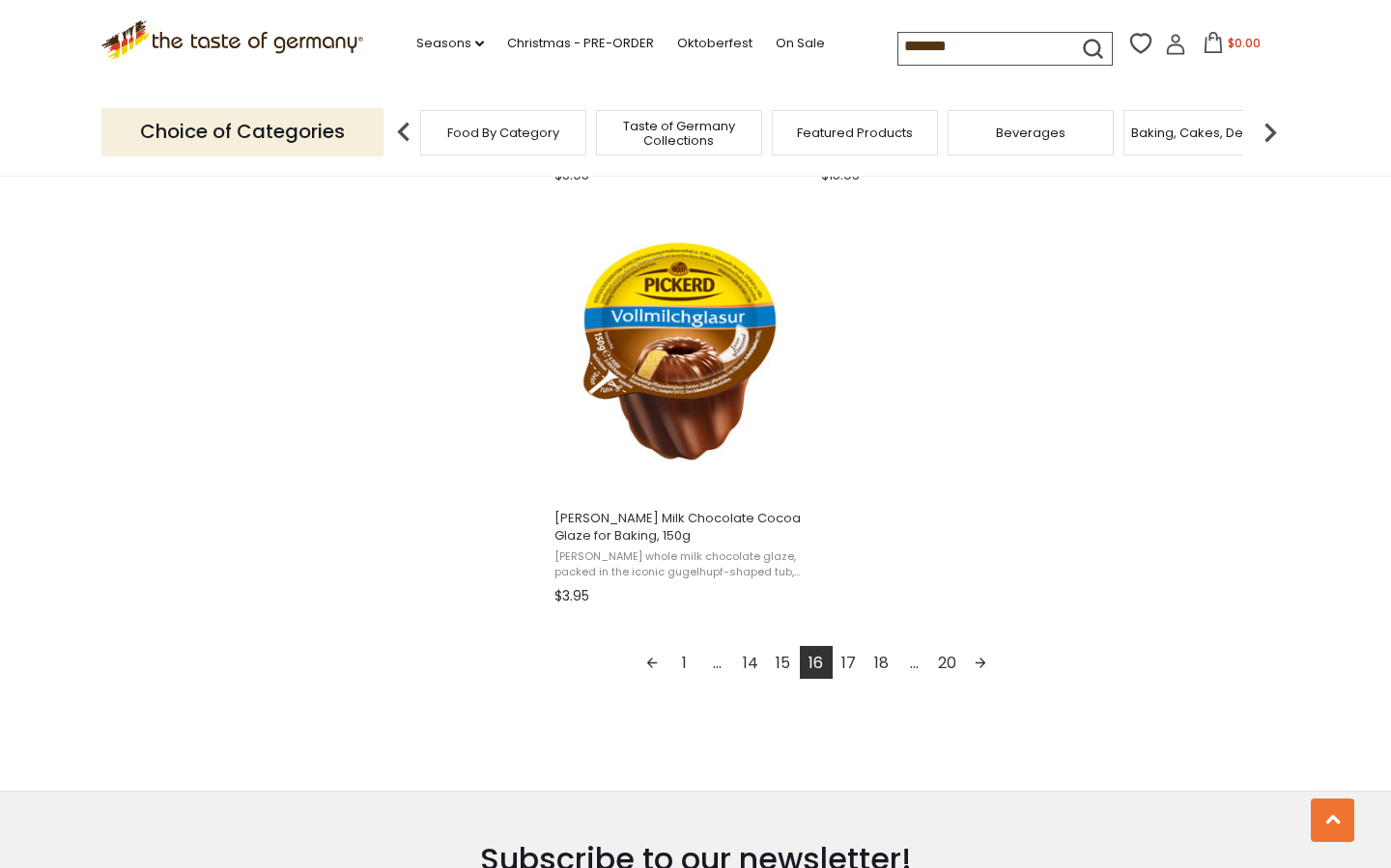
click at [850, 657] on link "17" at bounding box center [849, 662] width 33 height 33
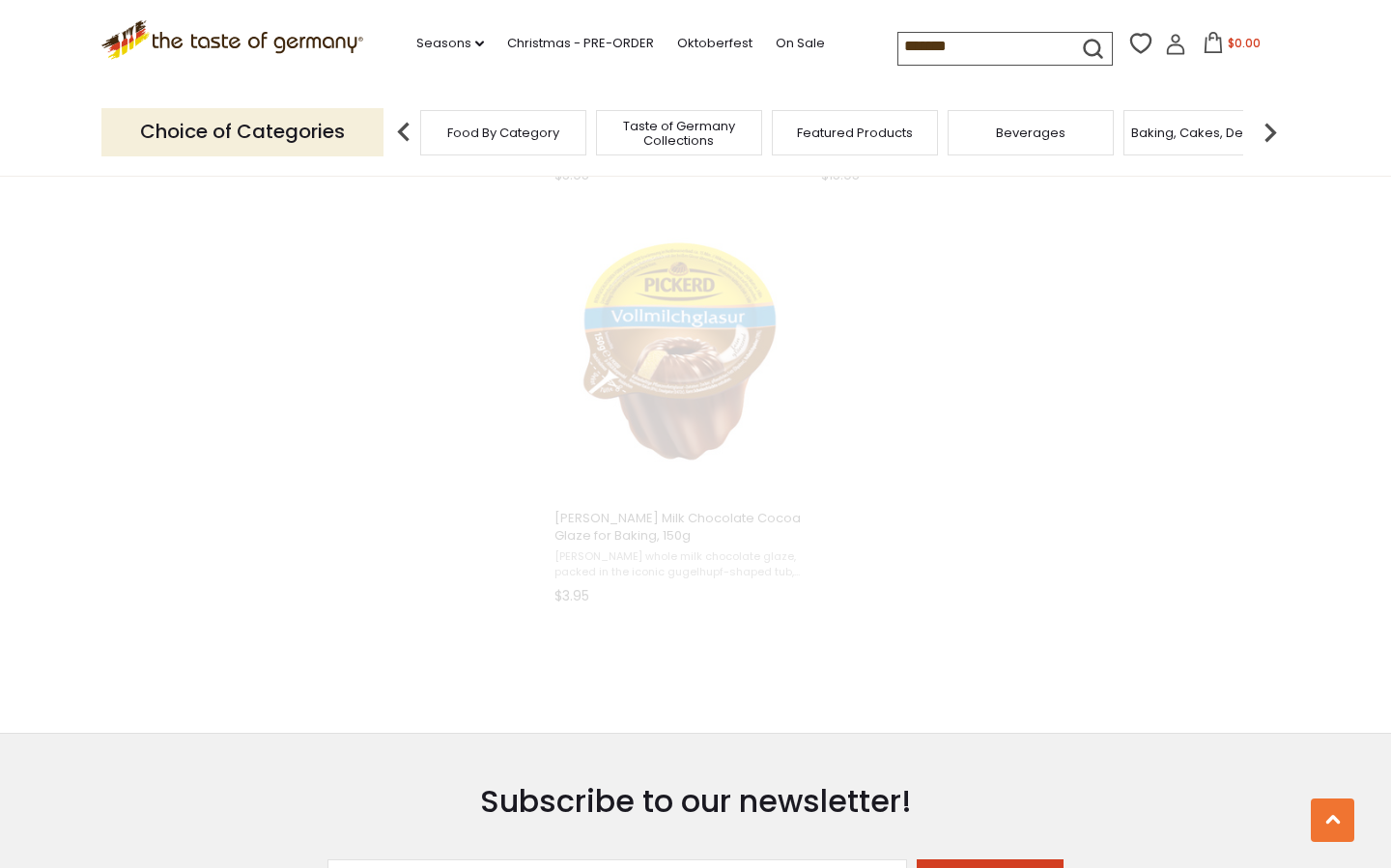
scroll to position [1920, 0]
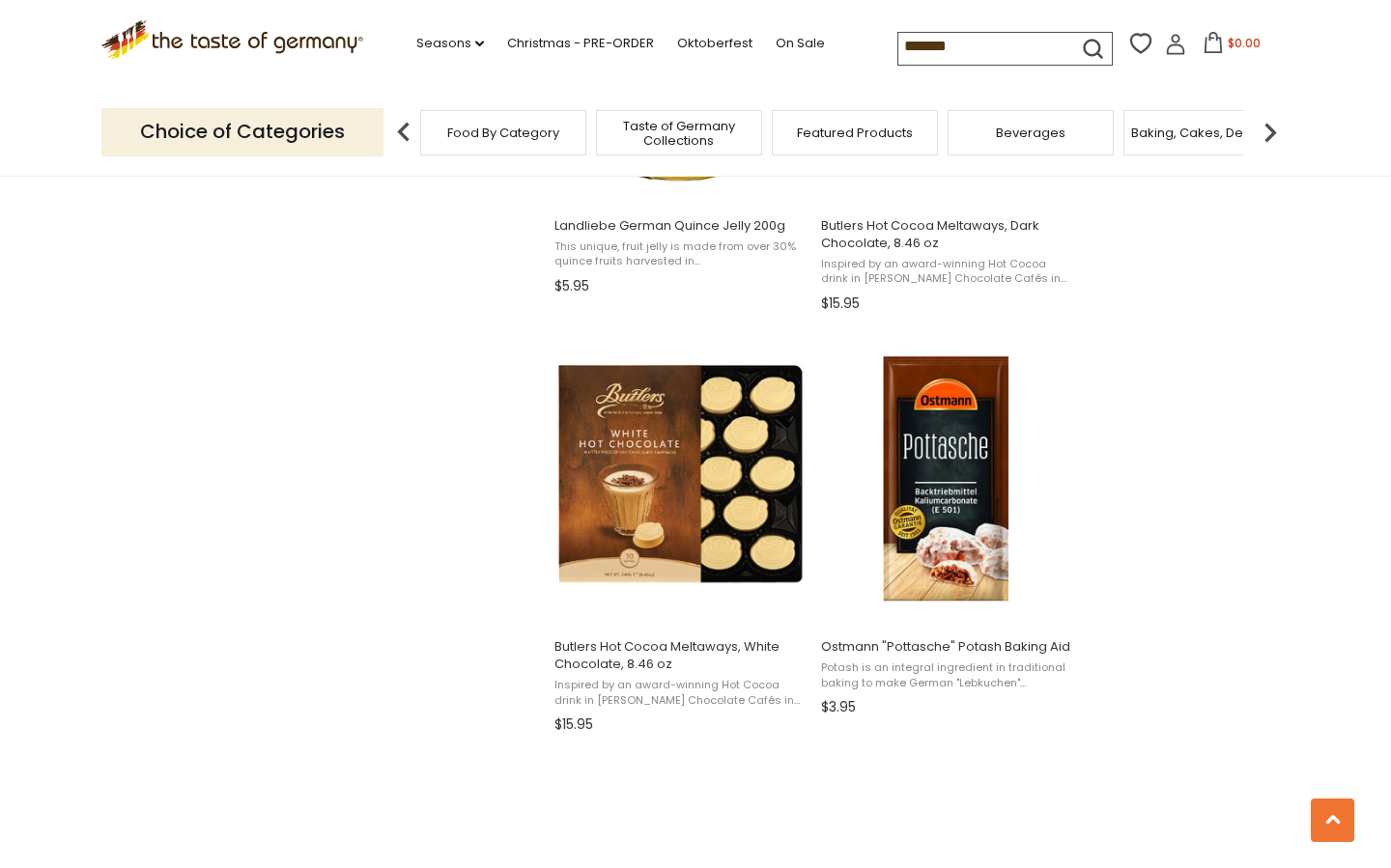
scroll to position [1888, 0]
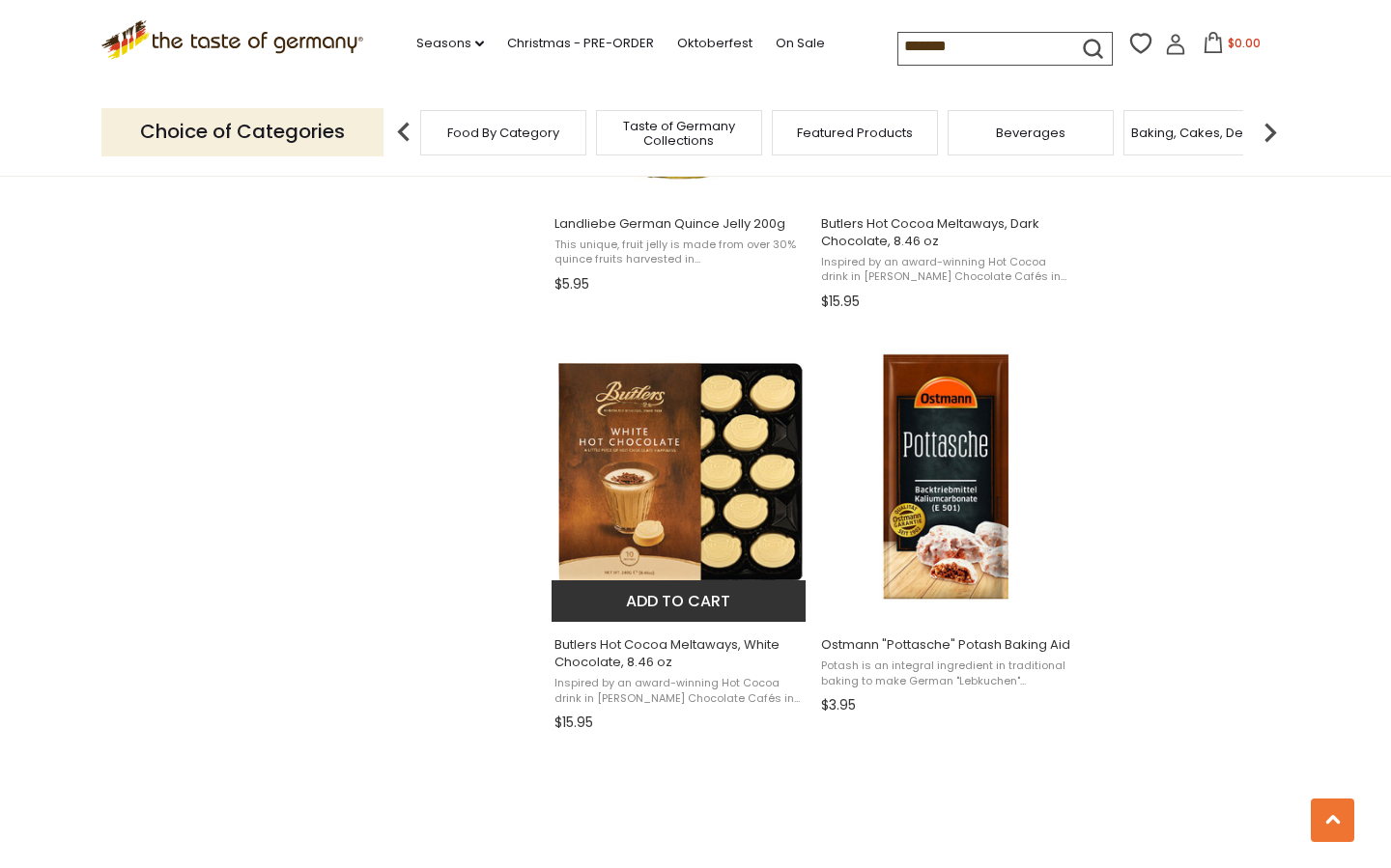
click at [760, 493] on img "Butlers Hot Cocoa Meltaways, White Chocolate, 8.46 oz" at bounding box center [679, 477] width 256 height 256
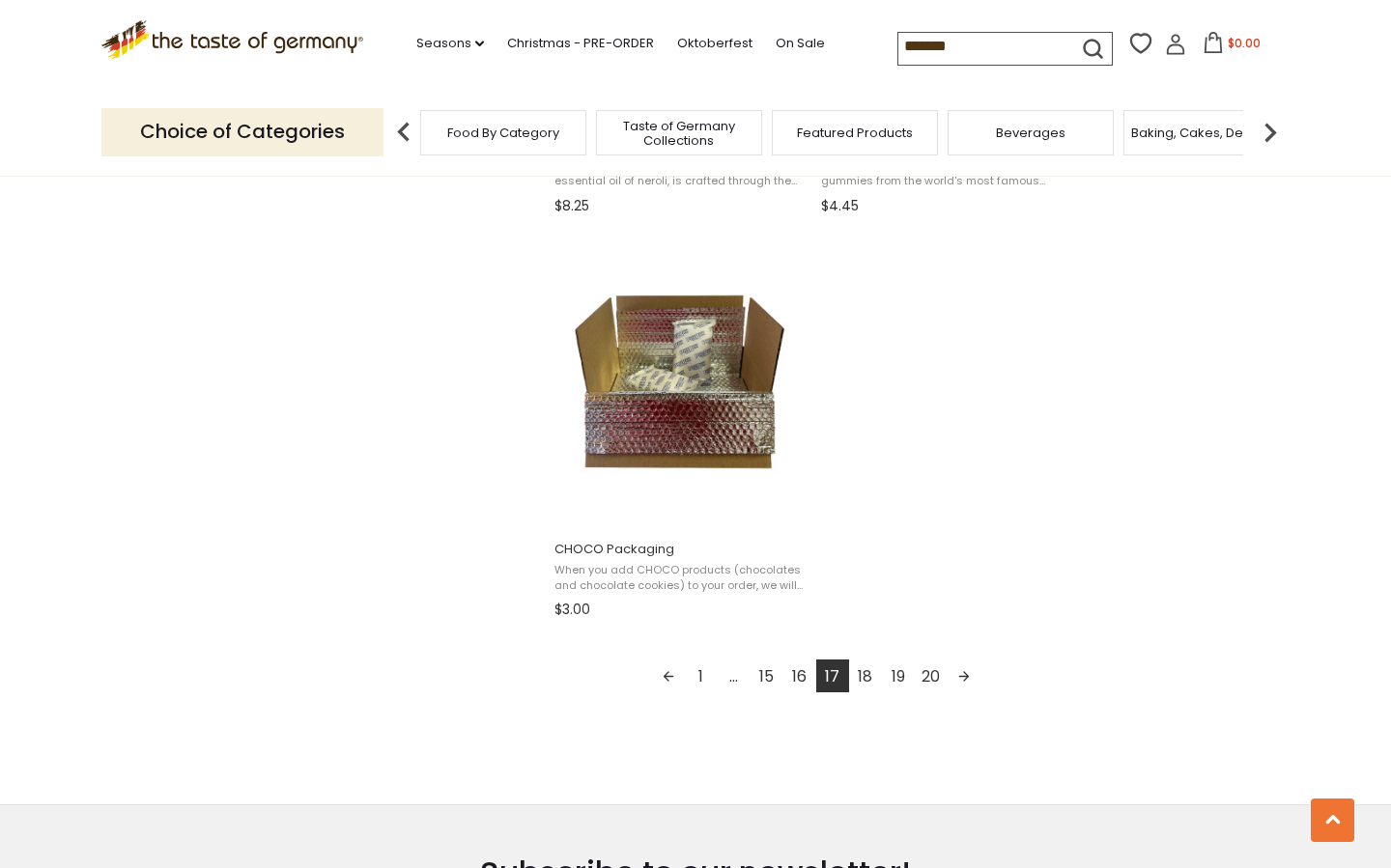
scroll to position [3380, 0]
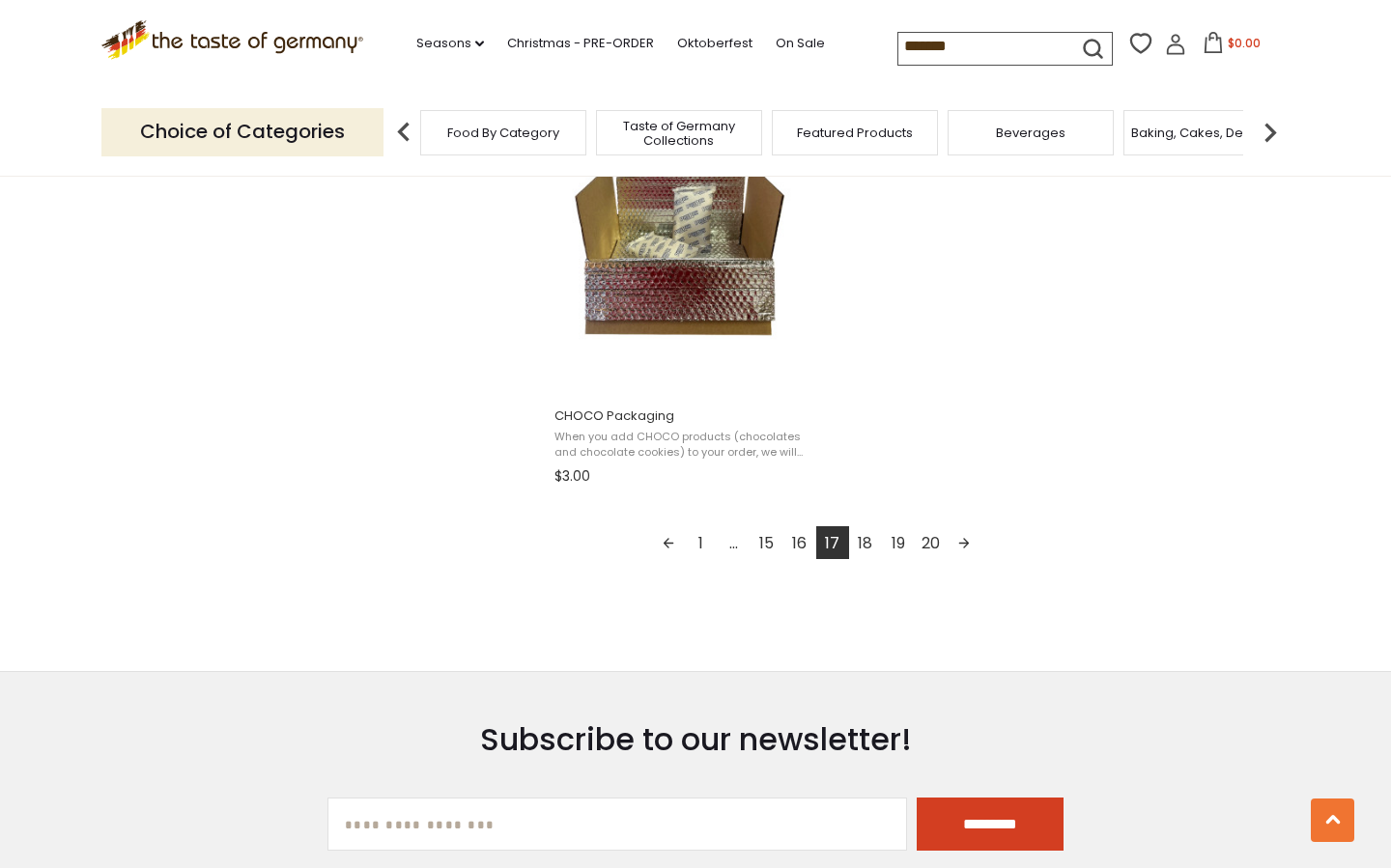
click at [871, 534] on link "18" at bounding box center [865, 543] width 33 height 33
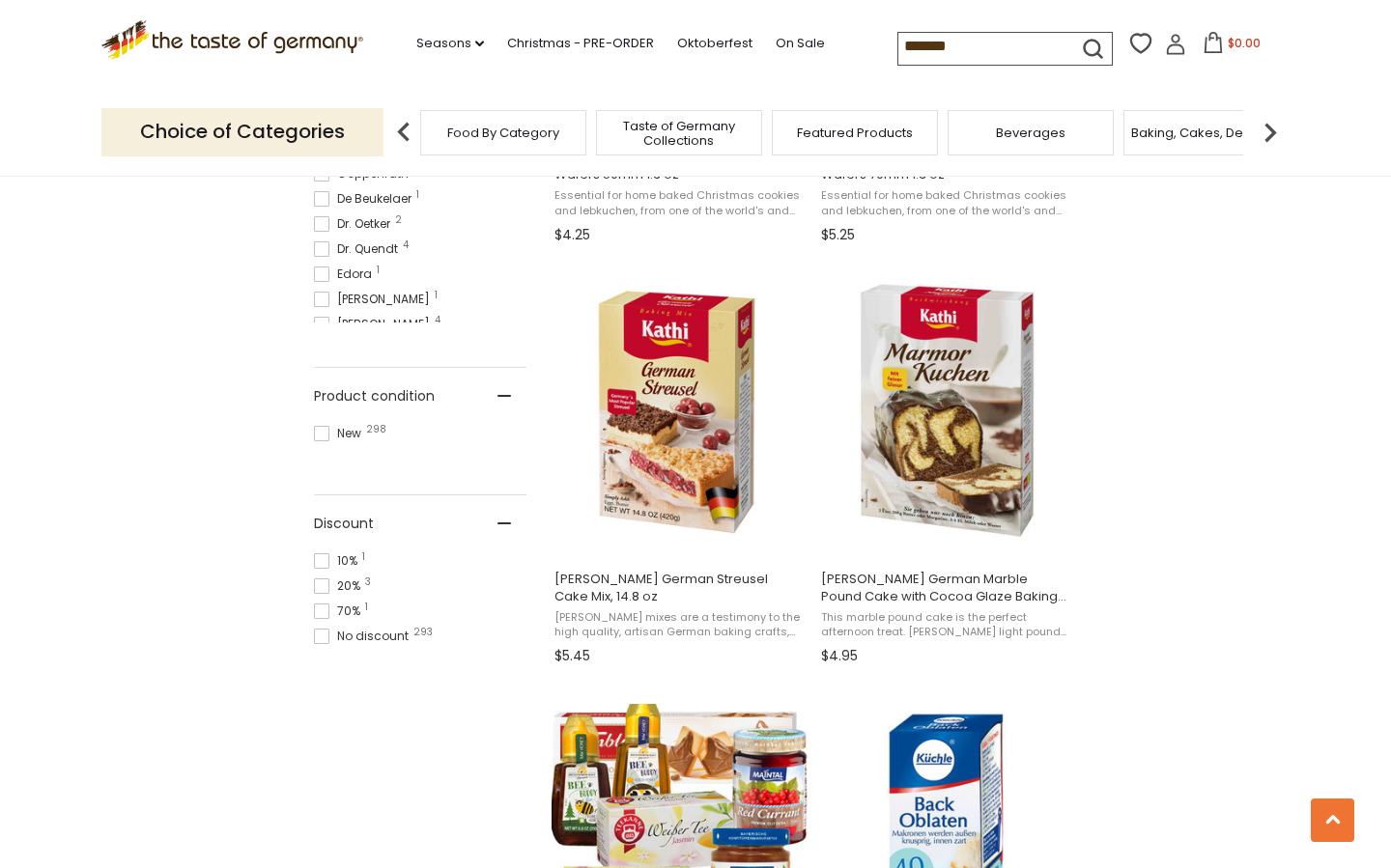
scroll to position [1122, 0]
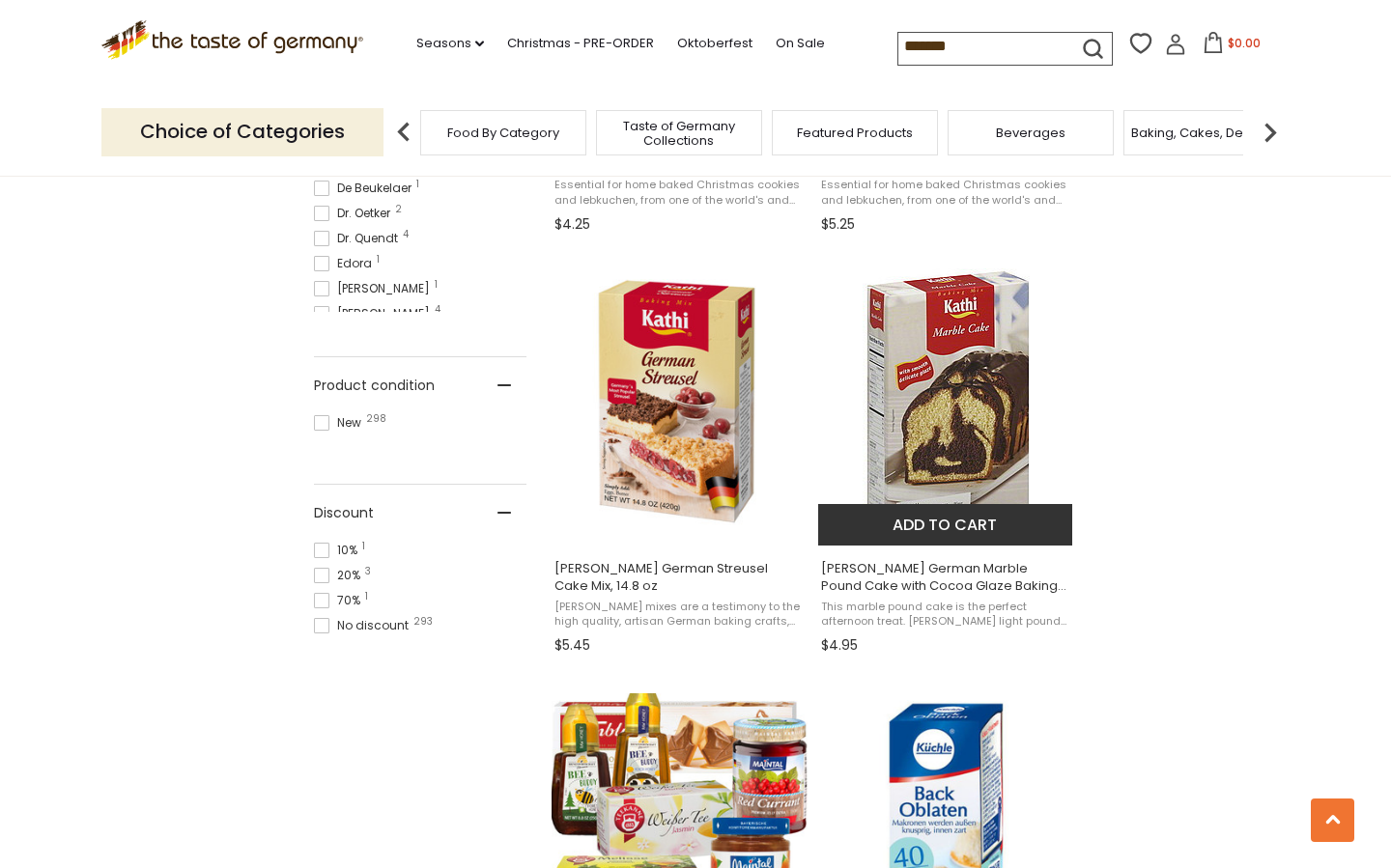
click at [946, 399] on img "Kathi German Marble Pound Cake with Cocoa Glaze Baking Mix, 15.9 oz" at bounding box center [945, 400] width 167 height 263
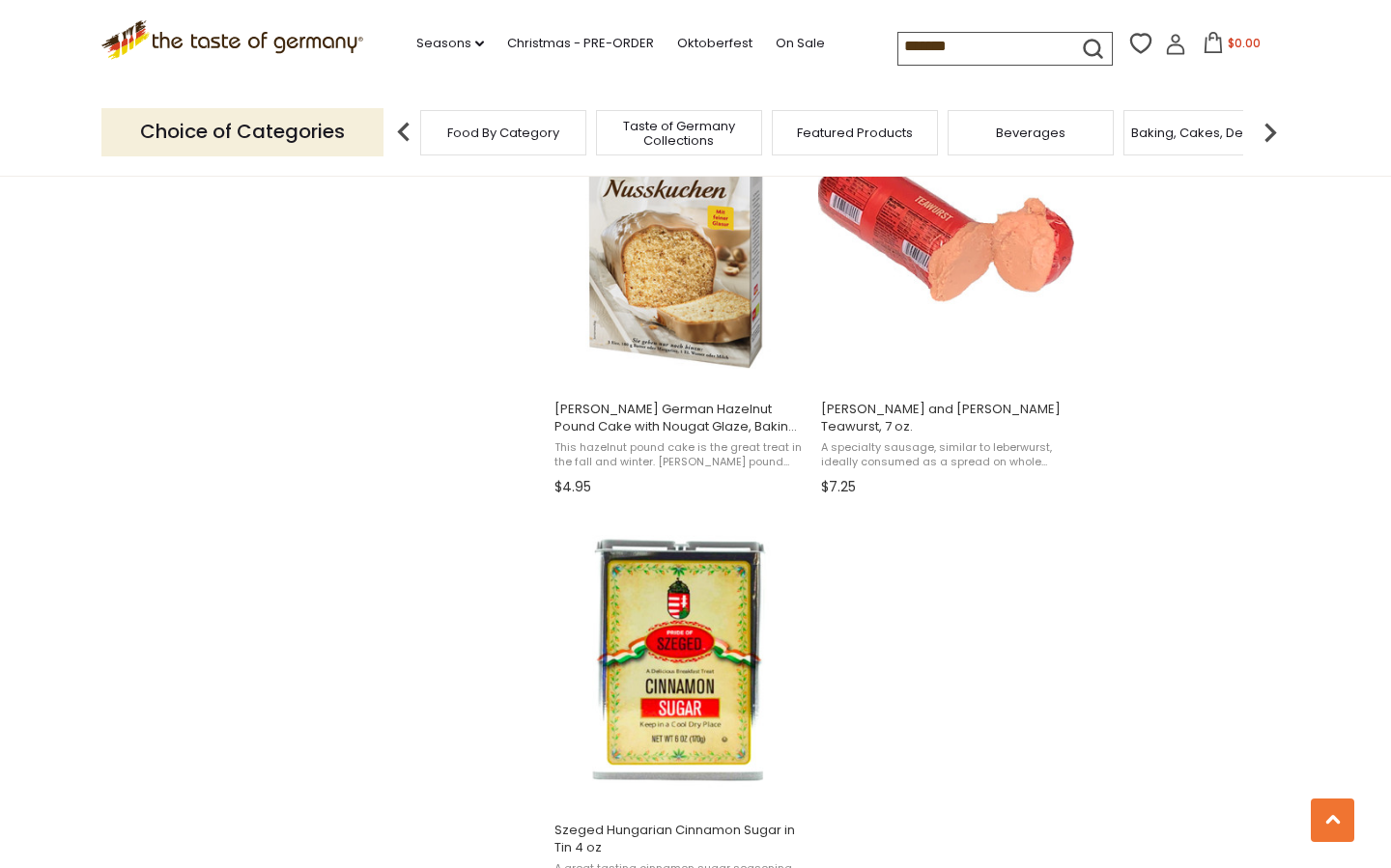
scroll to position [2967, 0]
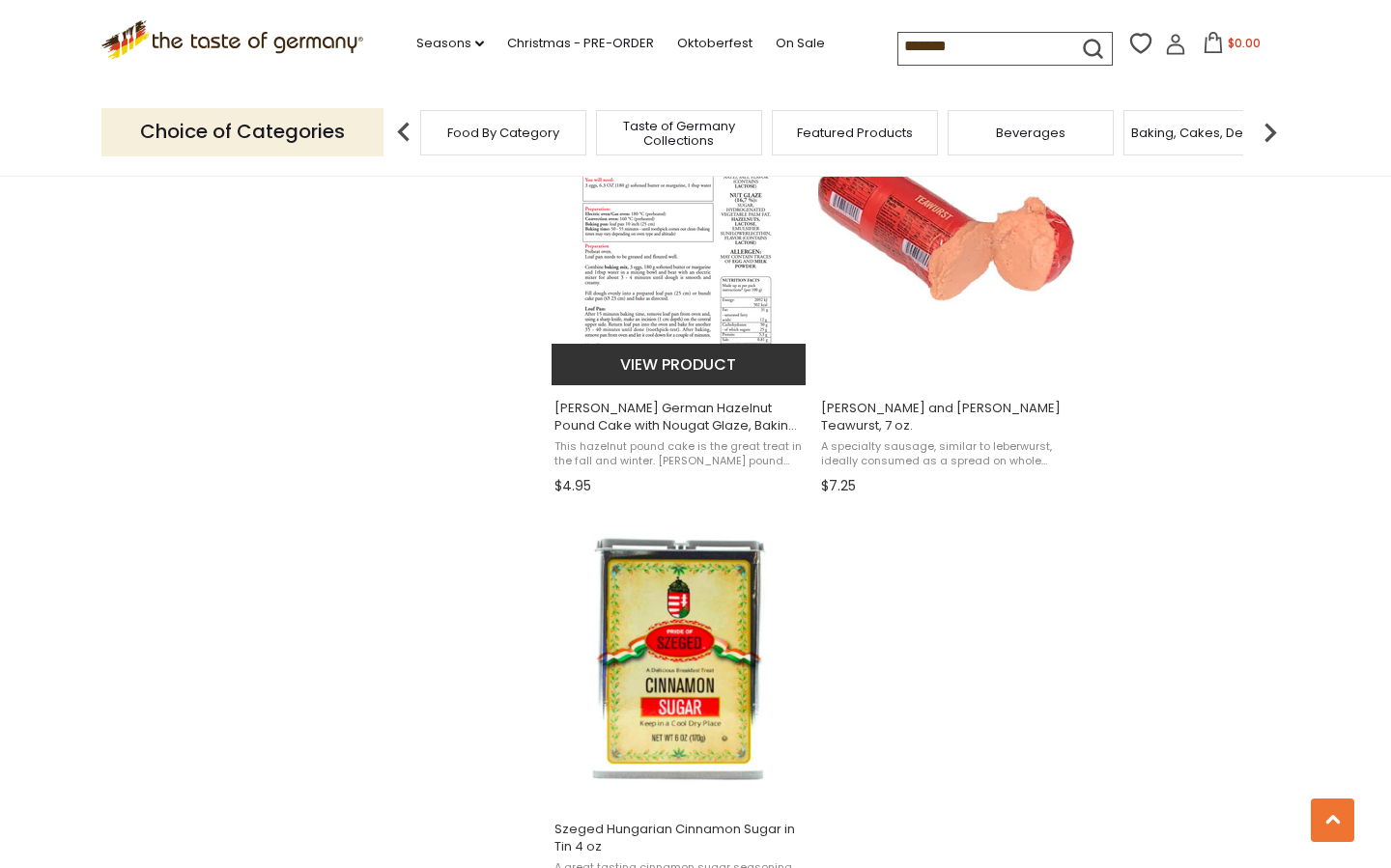
click at [729, 281] on img "Kathi German Hazelnut Pound Cake with Nougat Glaze, Baking Mix, 15.8 oz" at bounding box center [679, 240] width 218 height 290
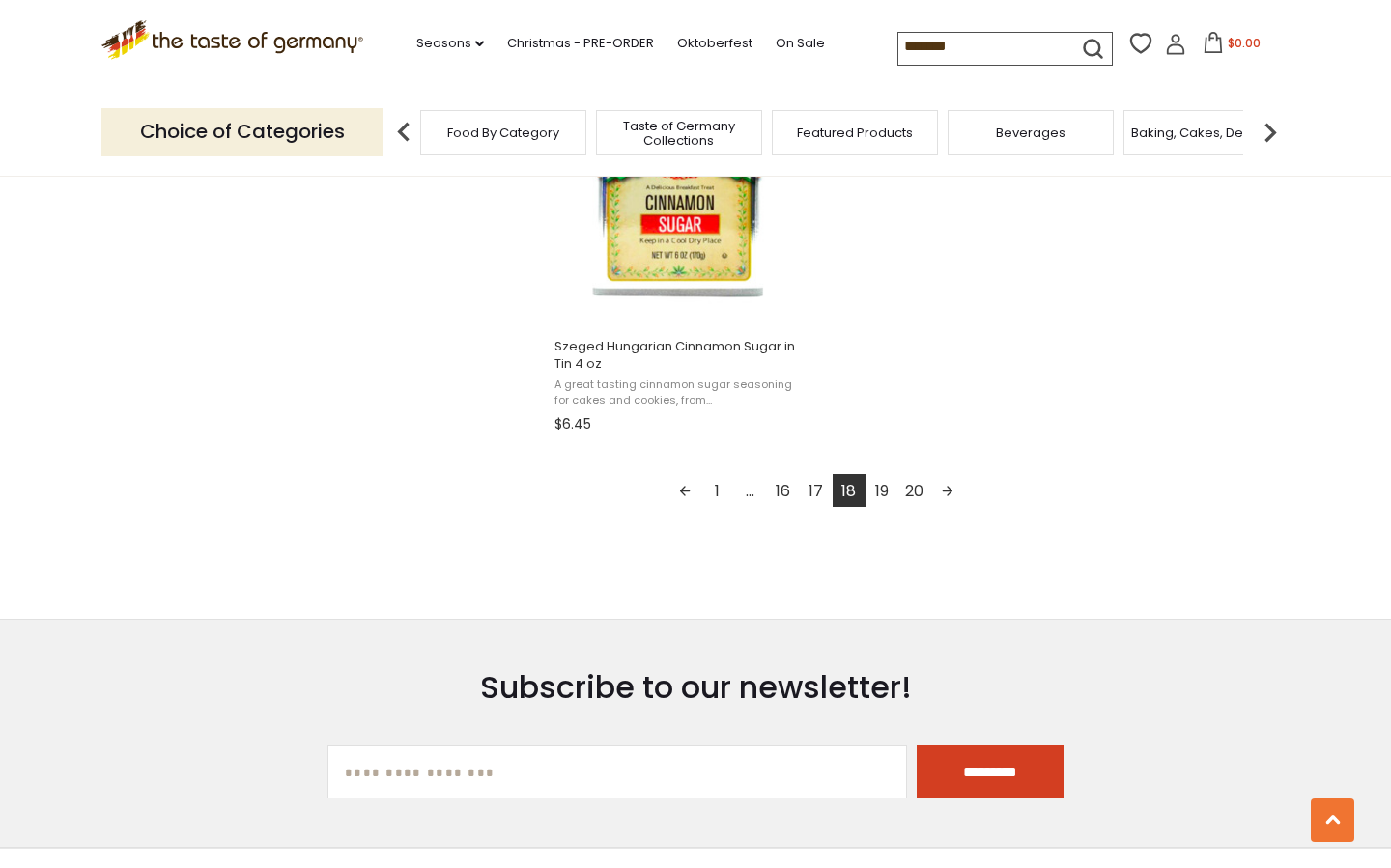
click at [885, 486] on link "19" at bounding box center [882, 491] width 33 height 33
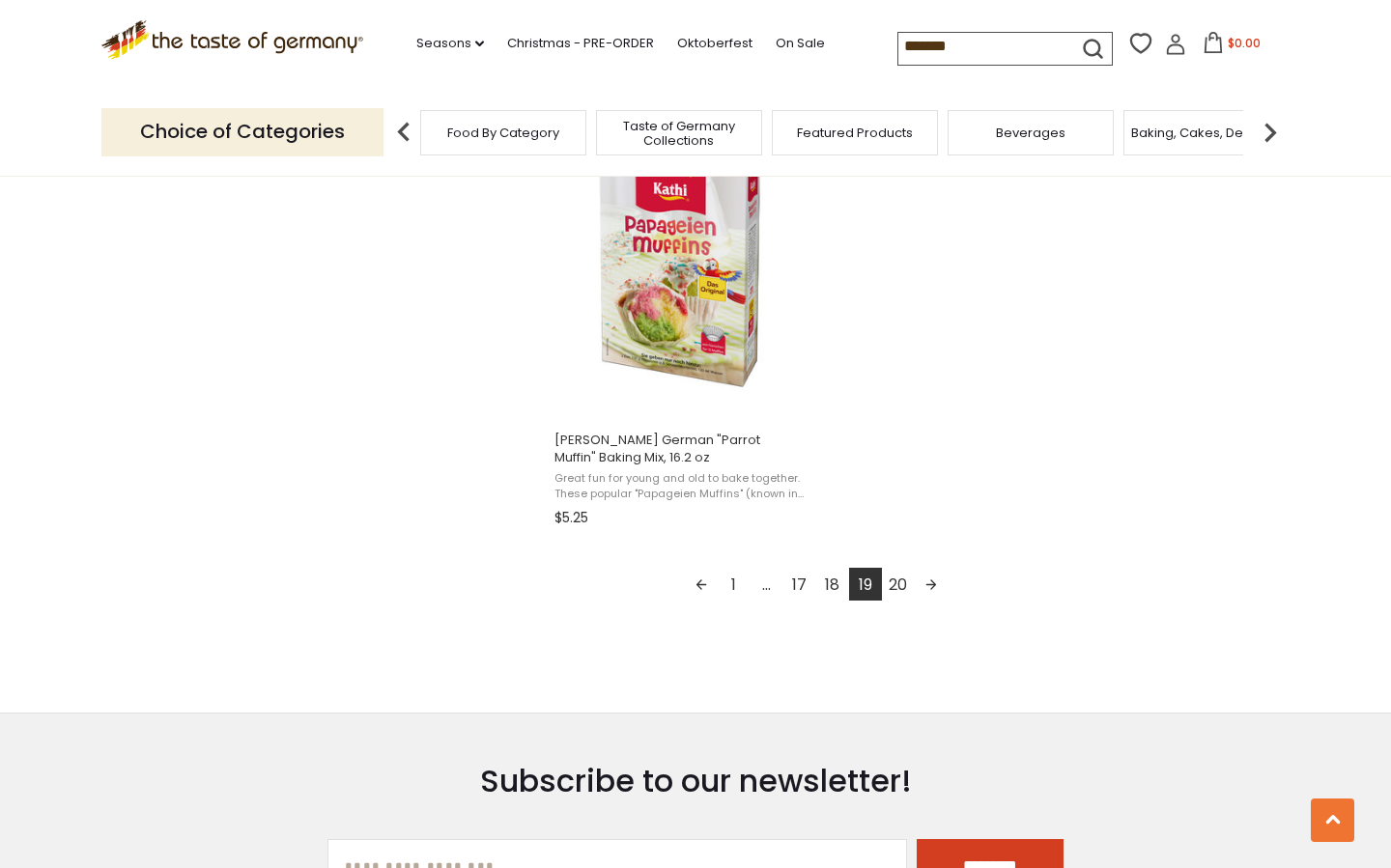
scroll to position [3385, 0]
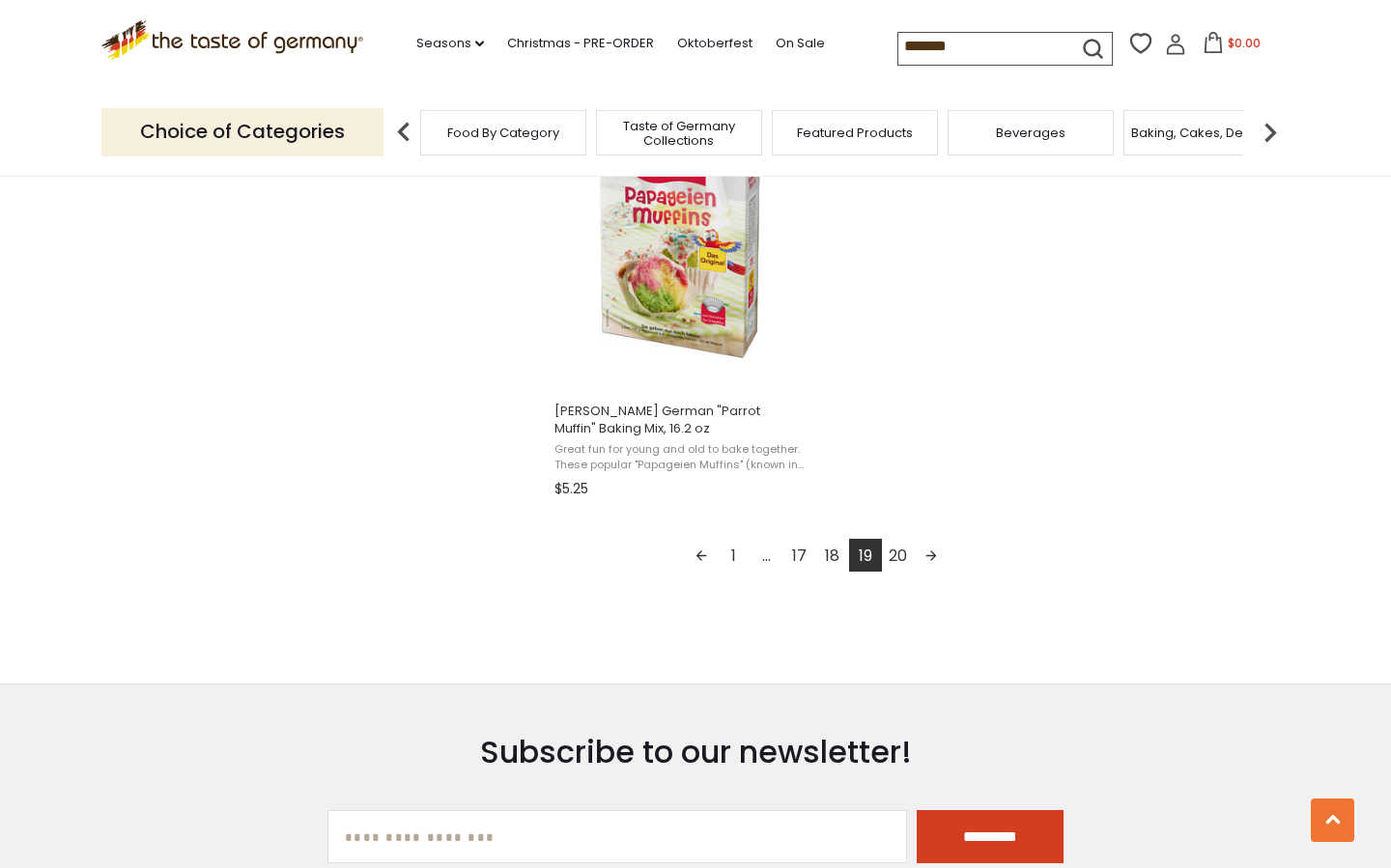
click at [898, 549] on link "20" at bounding box center [898, 555] width 33 height 33
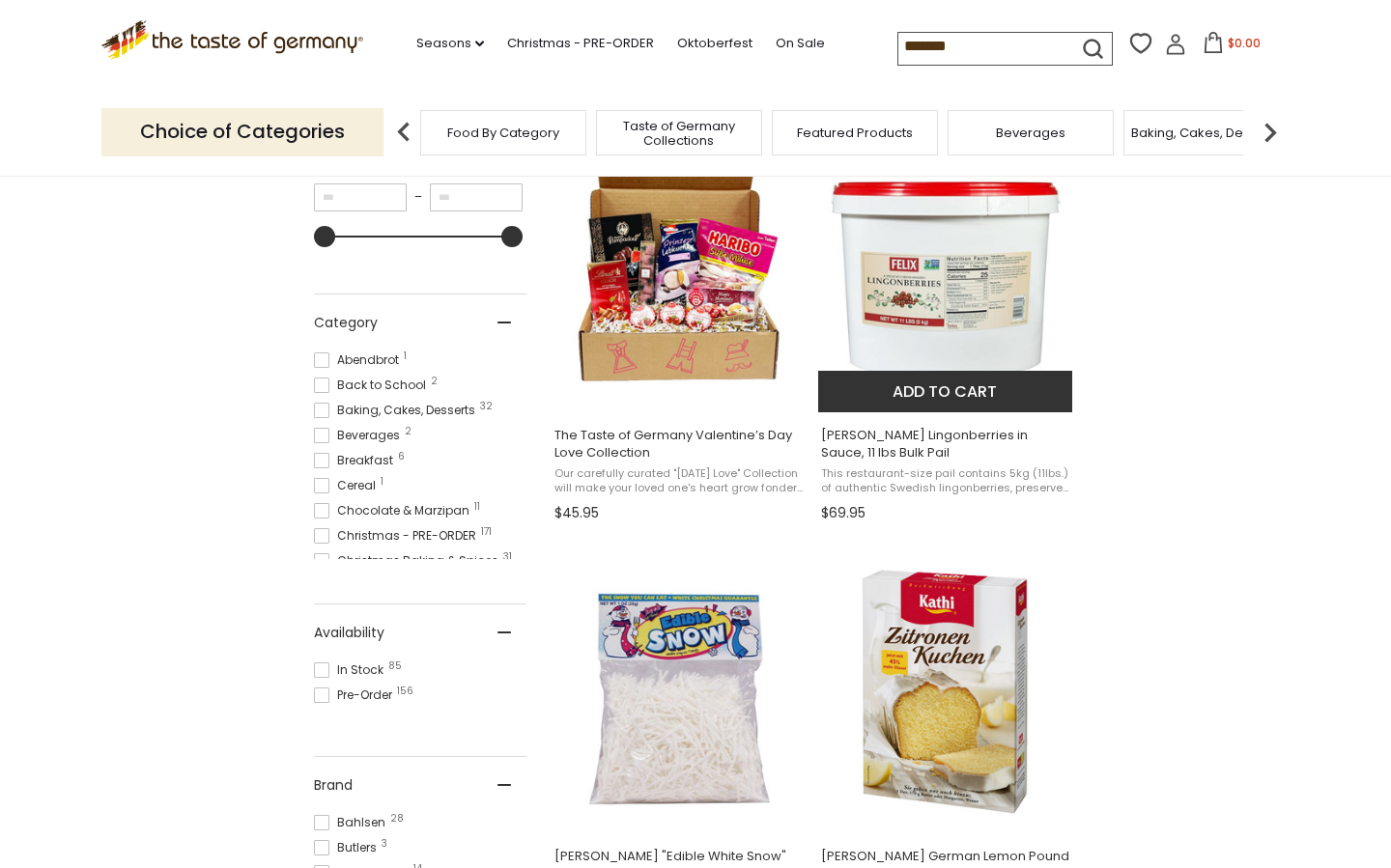
scroll to position [296, 0]
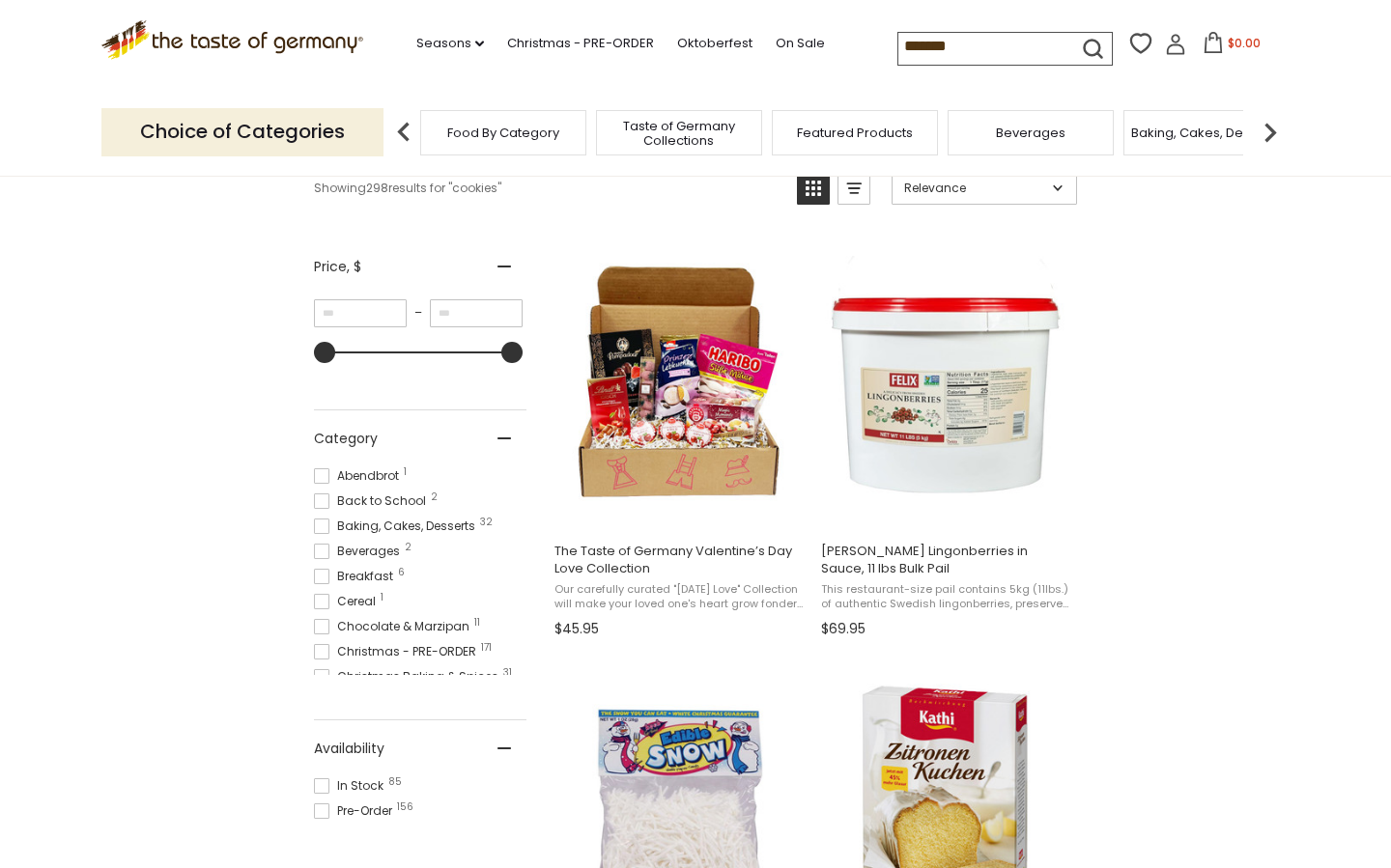
click at [989, 47] on input "*******" at bounding box center [979, 47] width 163 height 27
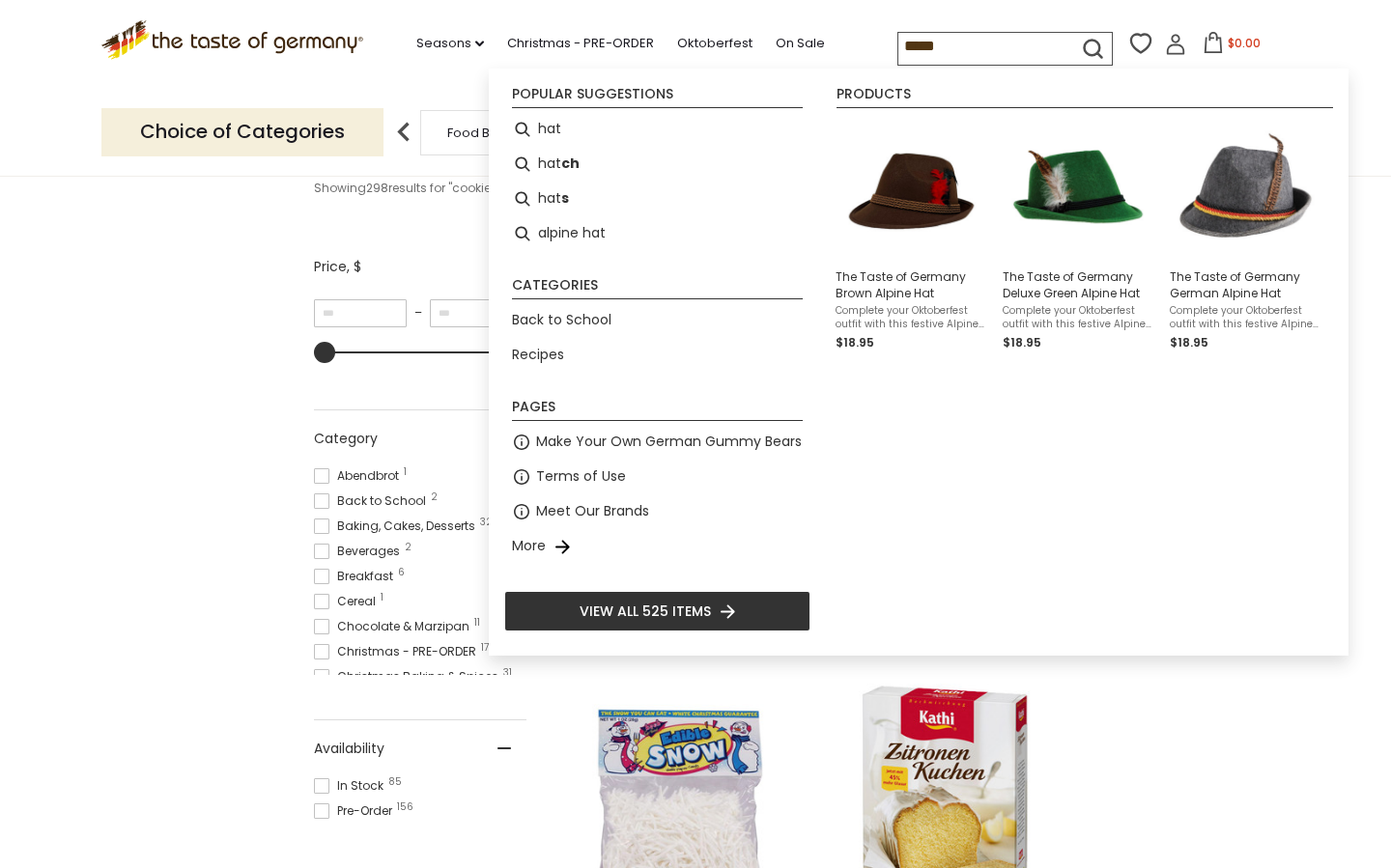
type input "******"
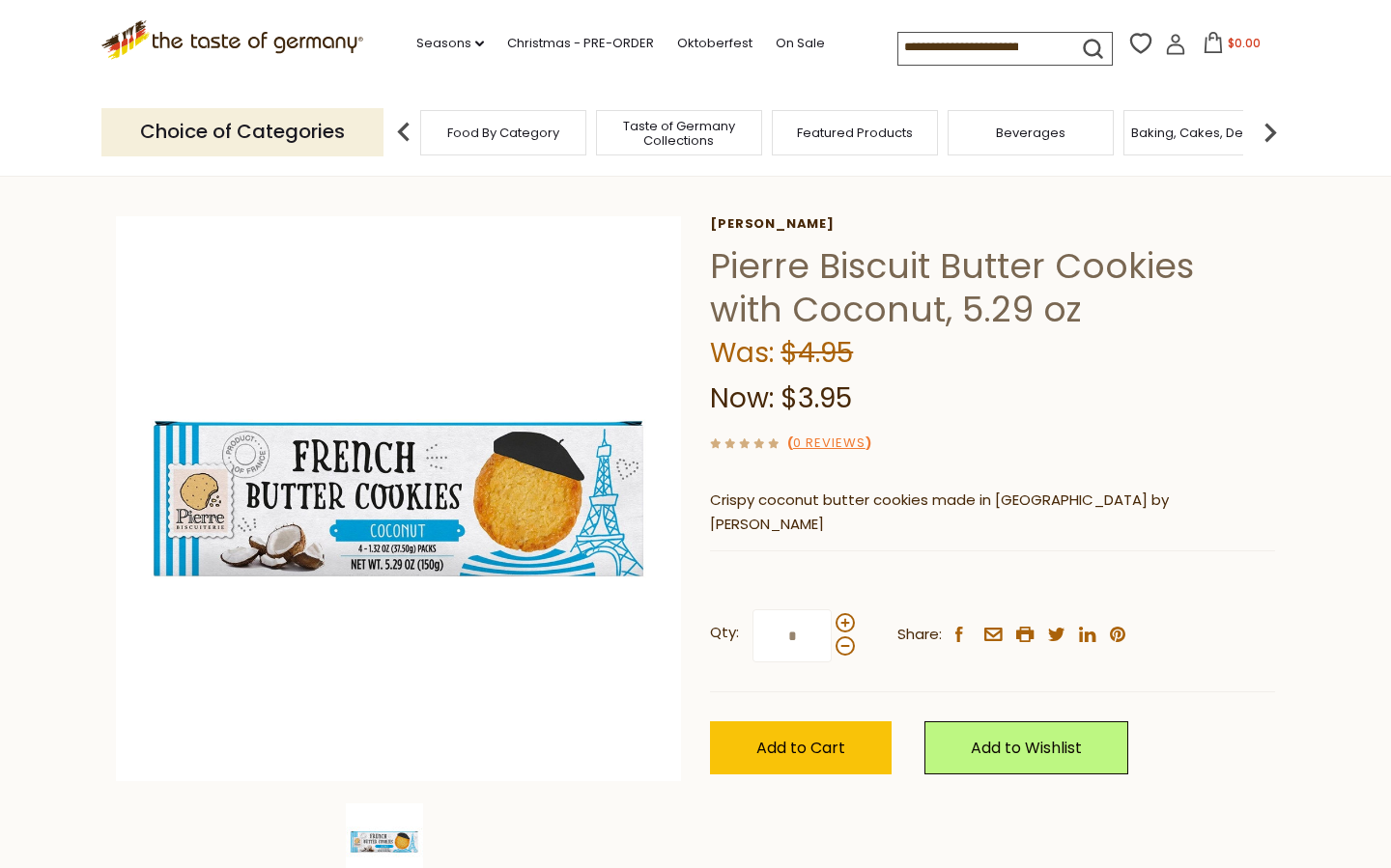
scroll to position [54, 0]
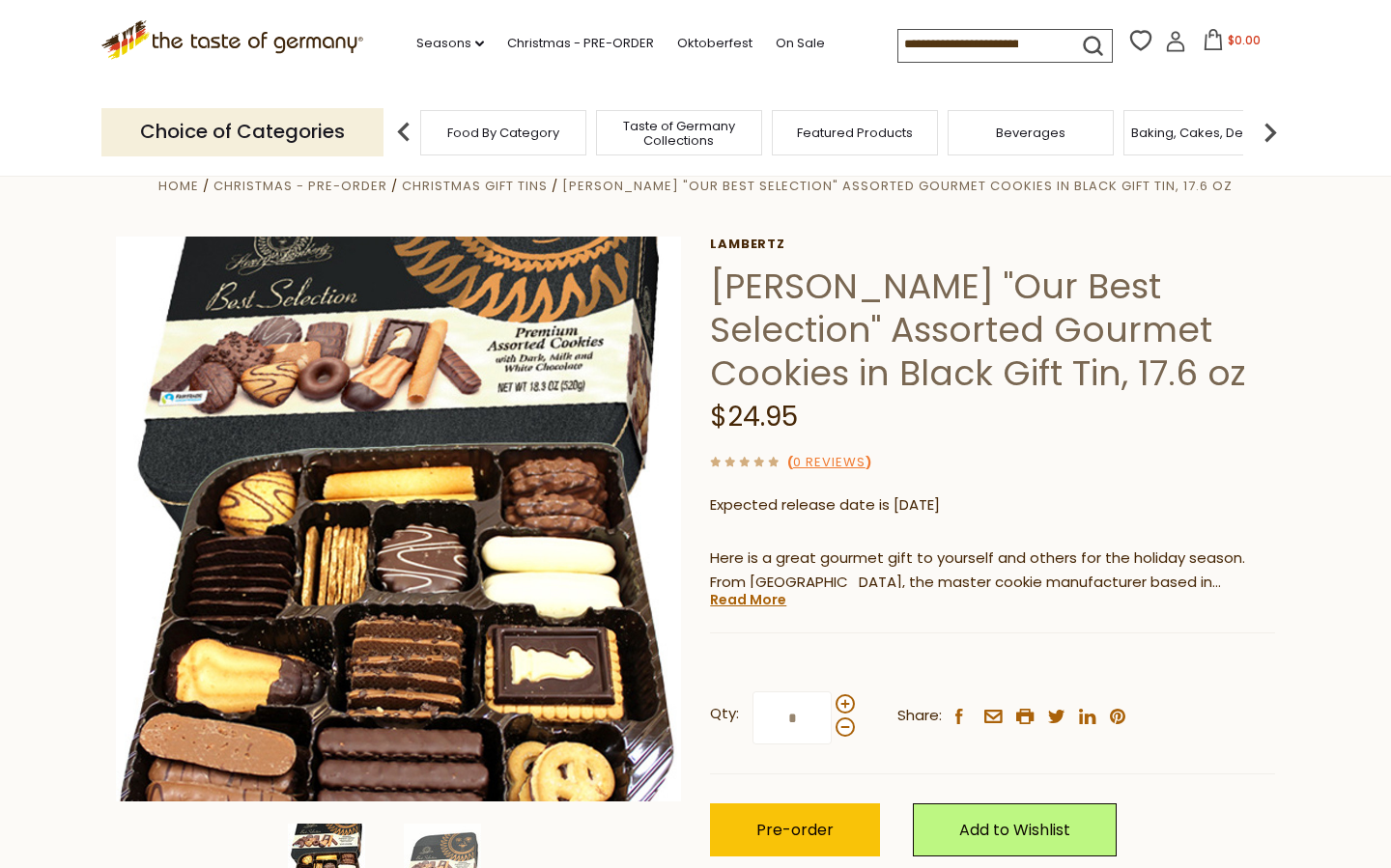
scroll to position [75, 0]
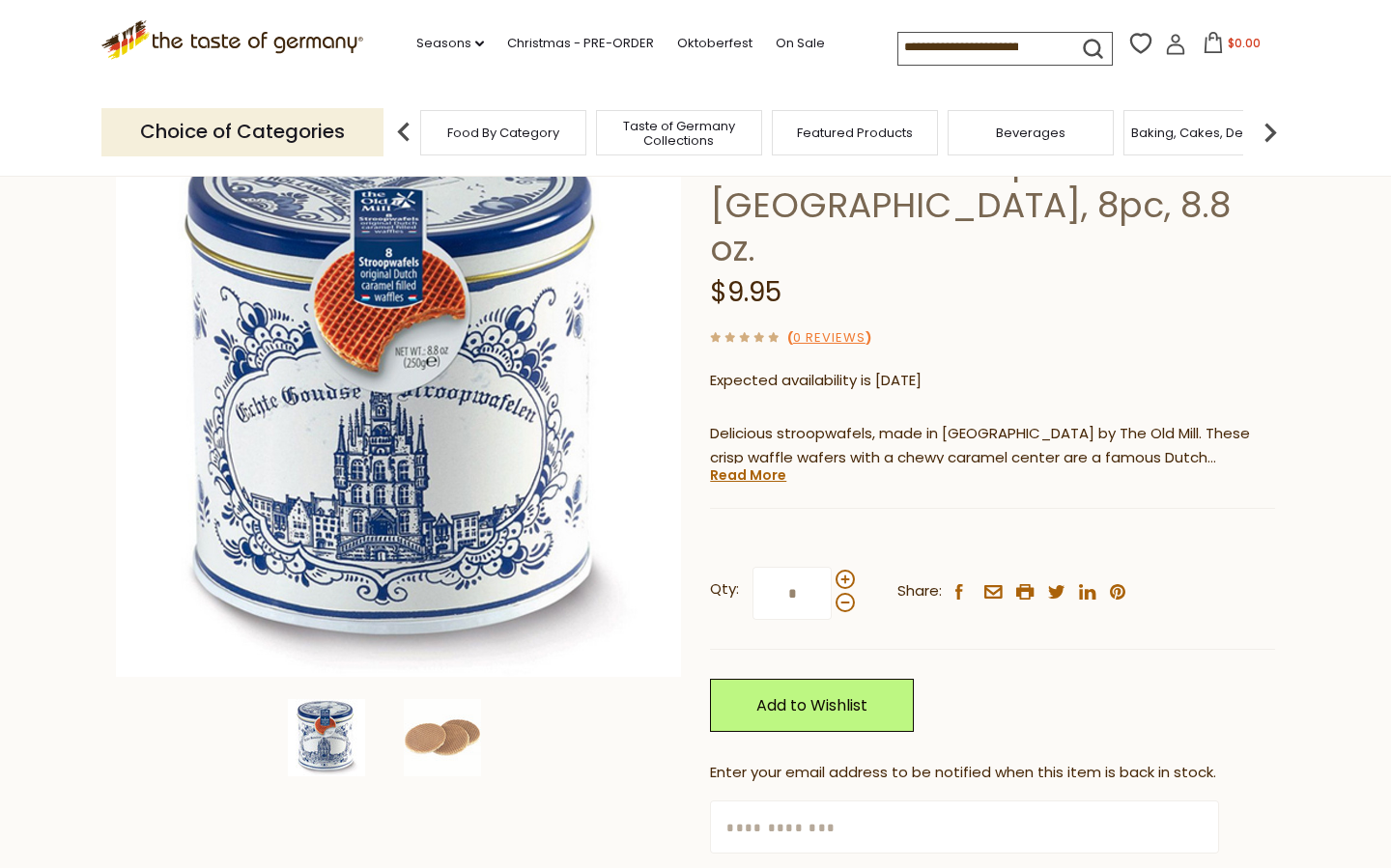
scroll to position [157, 0]
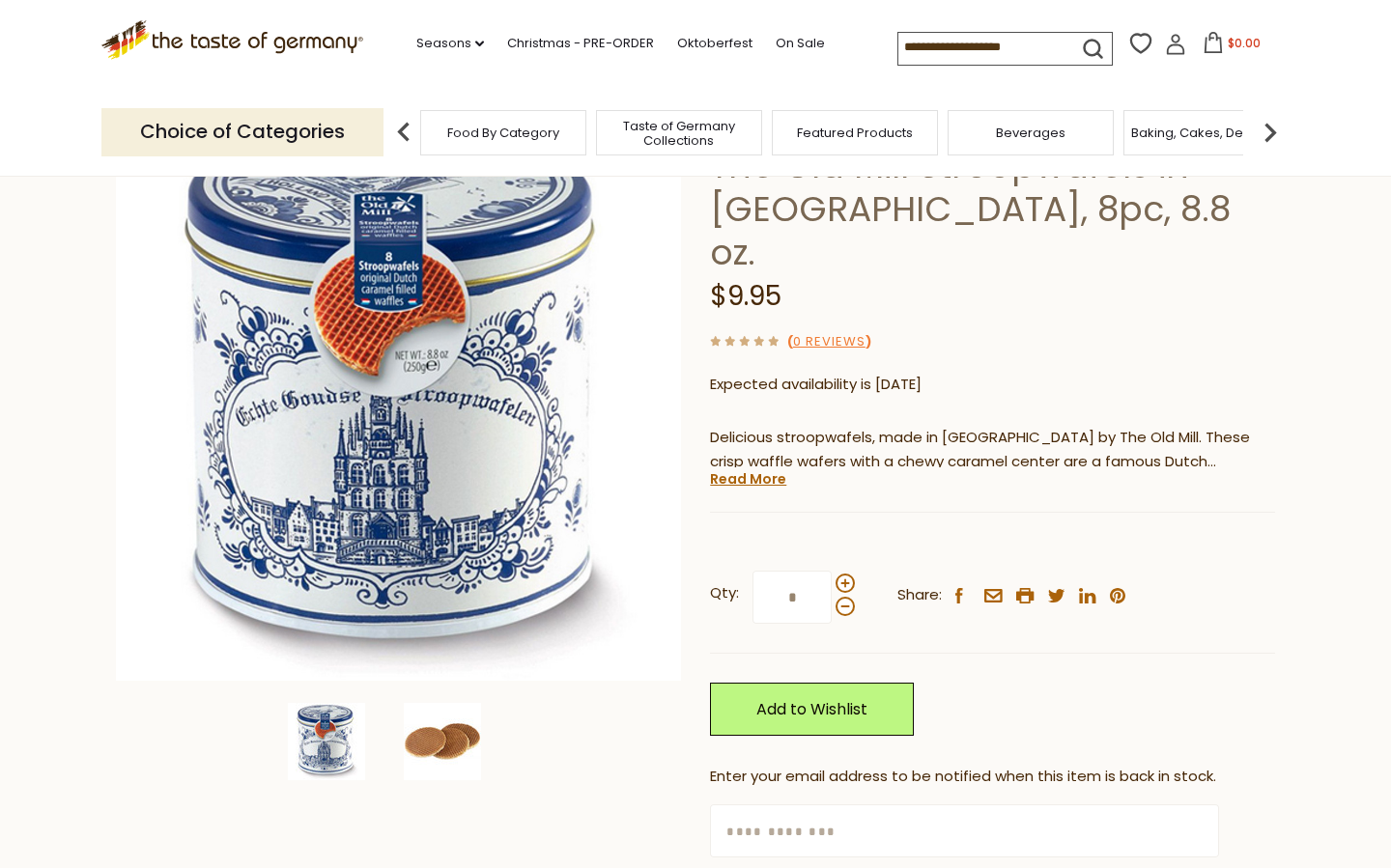
click at [476, 730] on img at bounding box center [442, 741] width 77 height 77
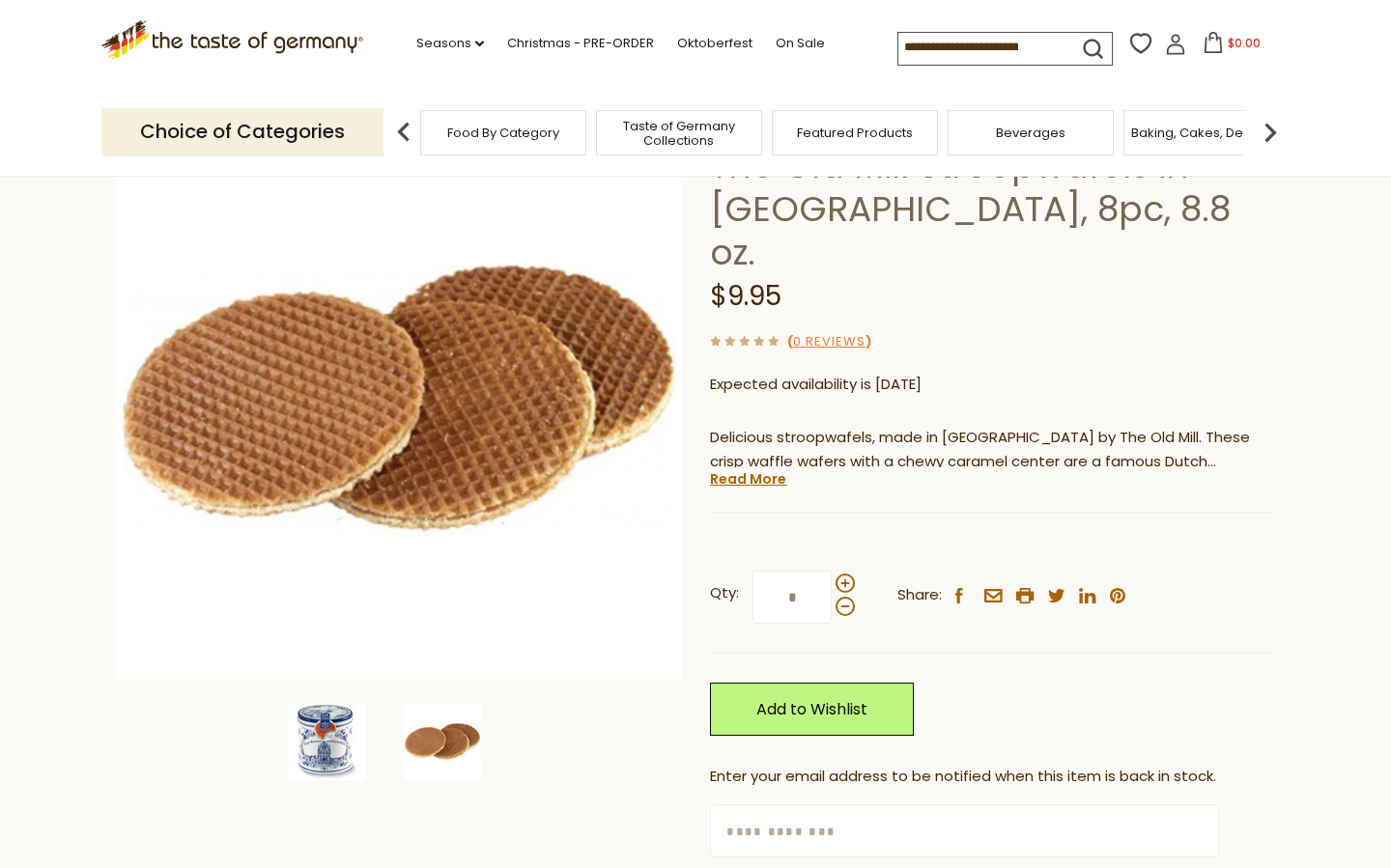
click at [313, 741] on img at bounding box center [326, 741] width 77 height 77
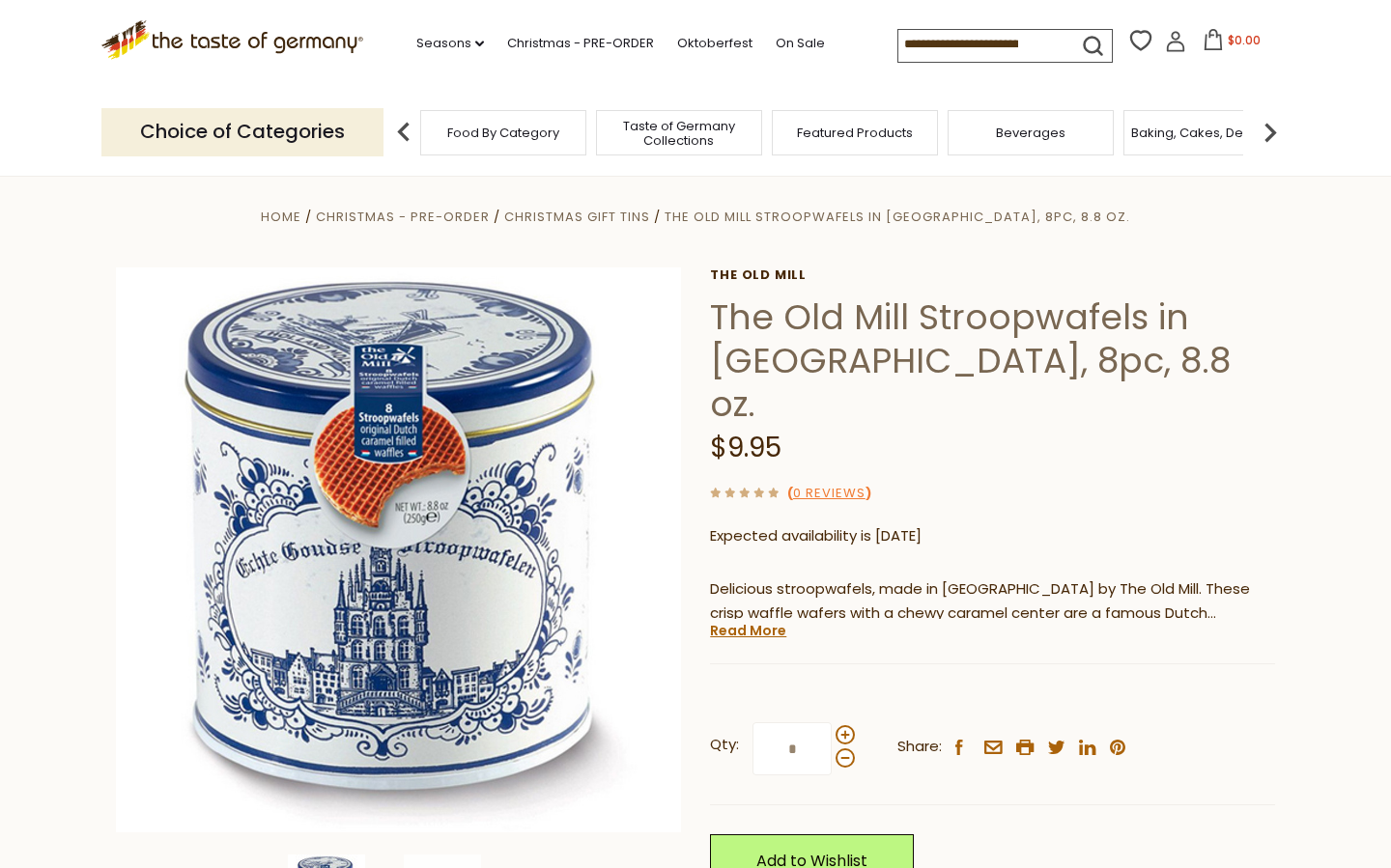
scroll to position [4, 0]
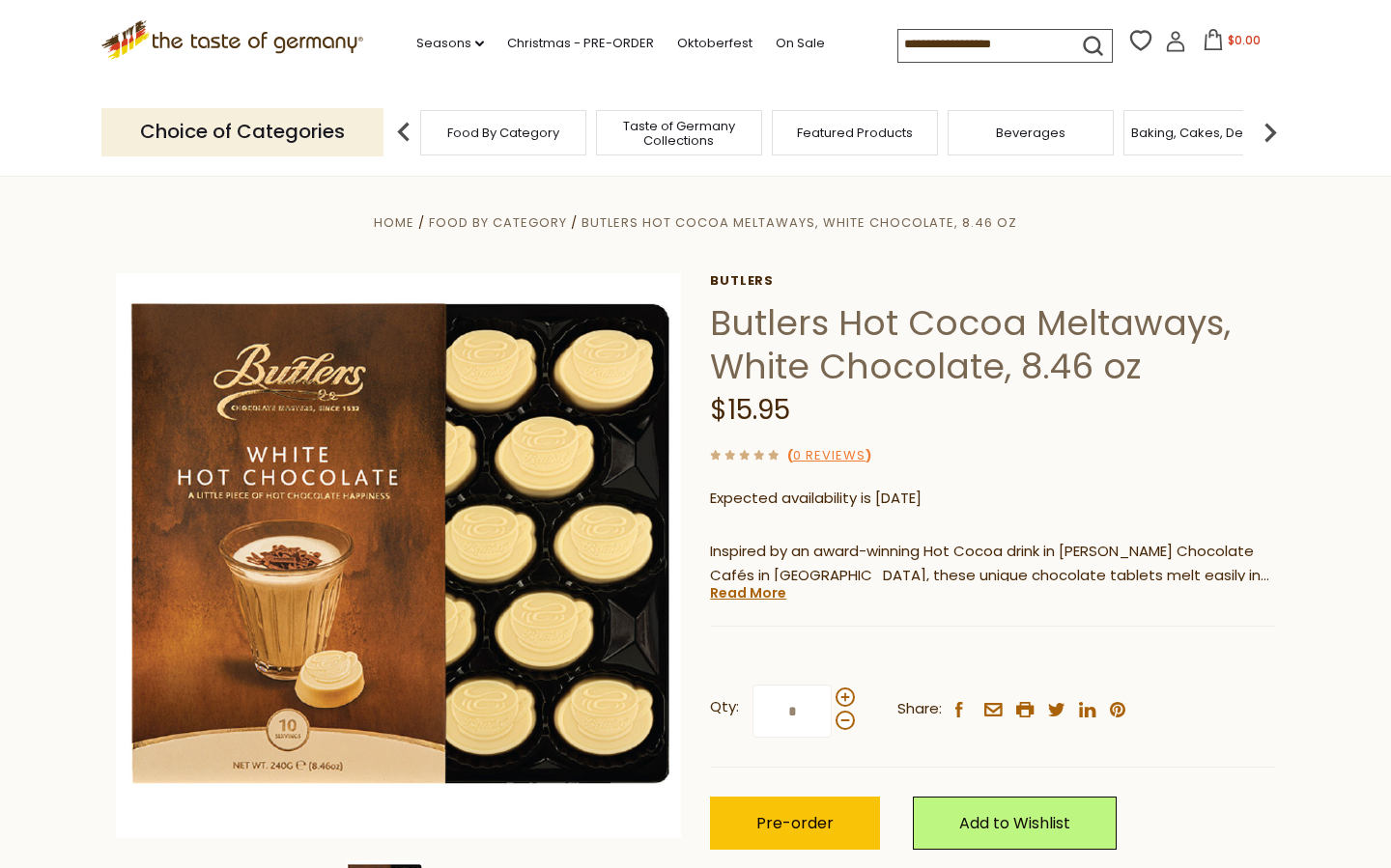
click at [288, 37] on icon at bounding box center [232, 37] width 261 height 33
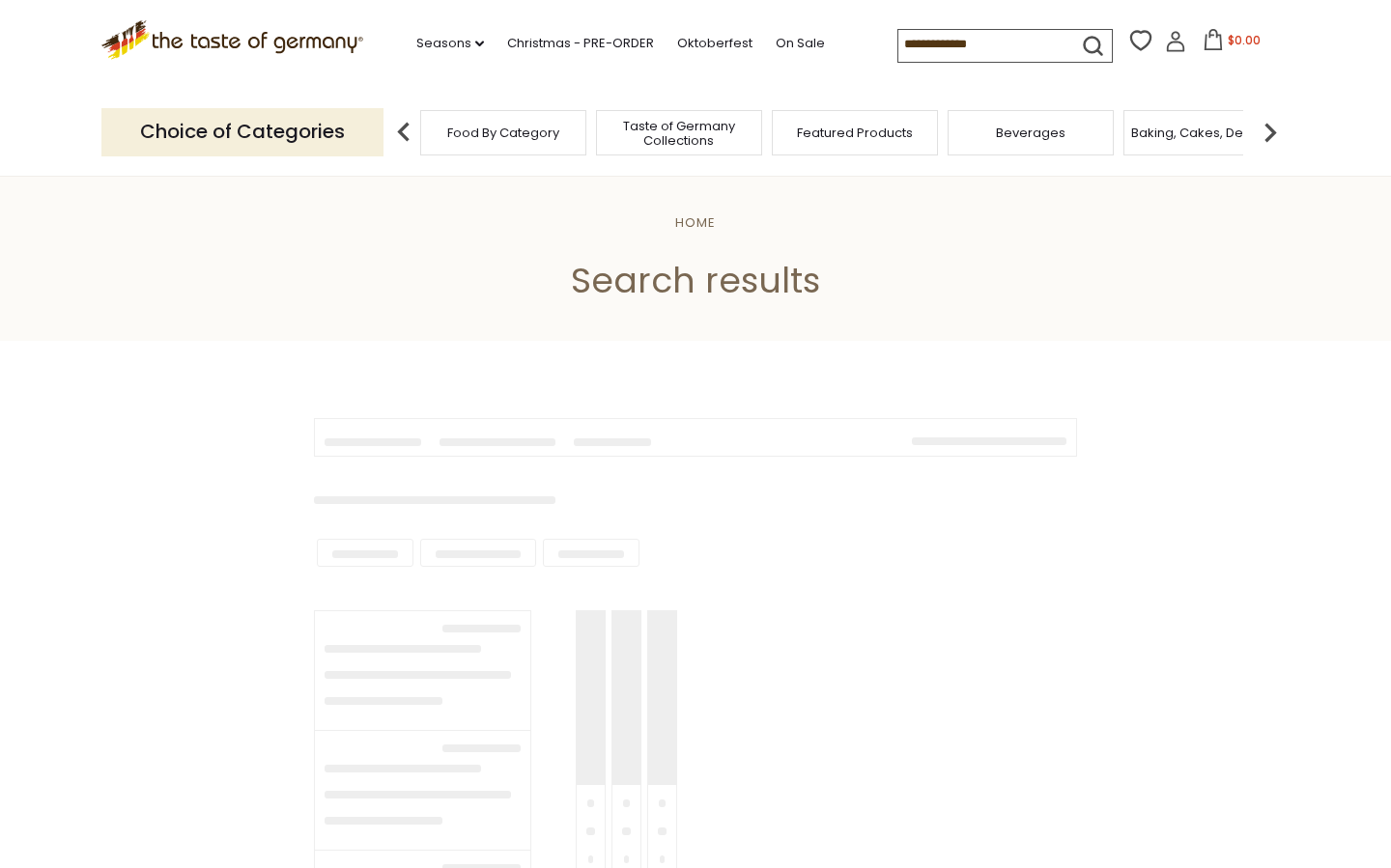
type input "******"
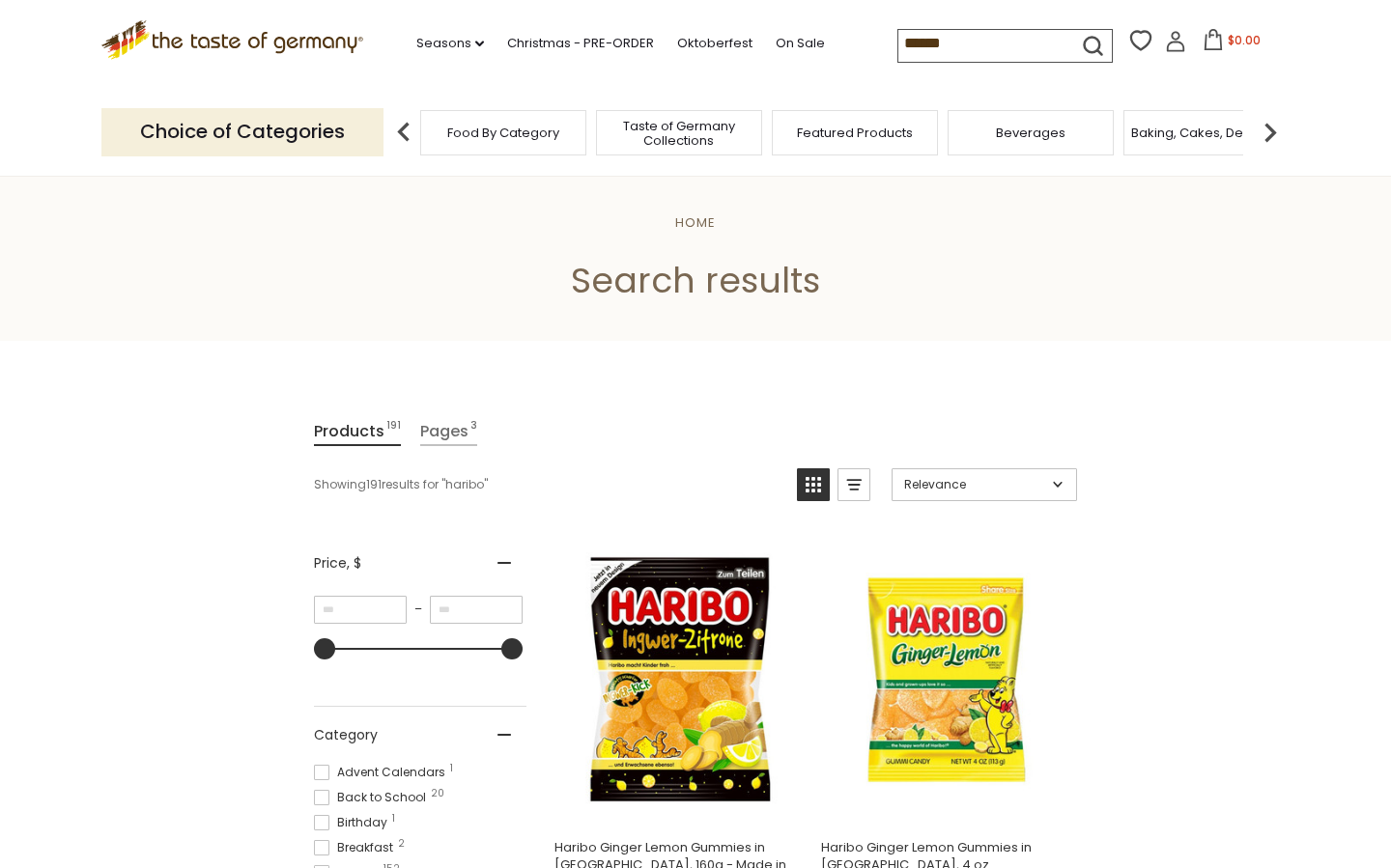
click at [291, 38] on icon at bounding box center [232, 37] width 261 height 33
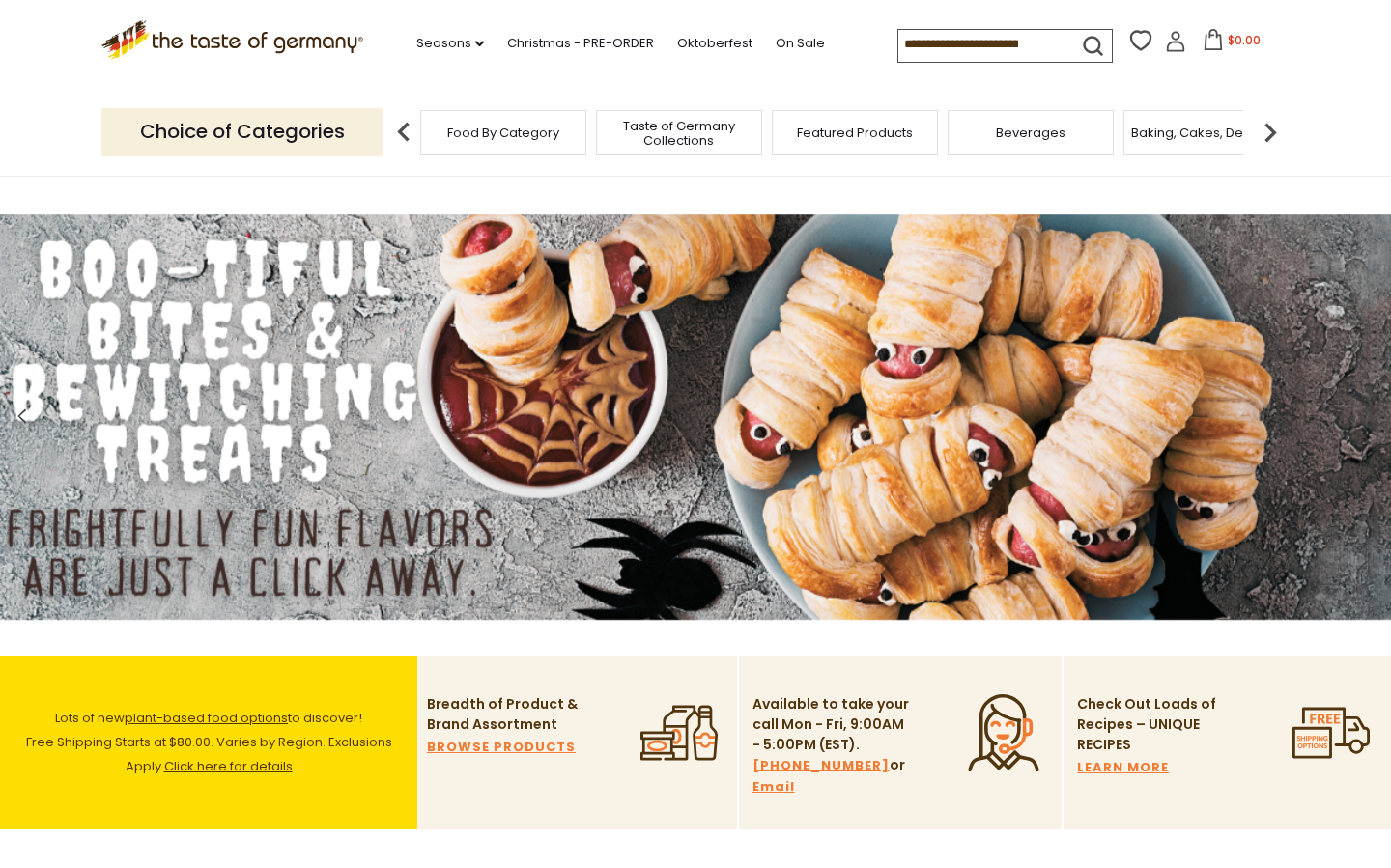
click at [1096, 404] on img at bounding box center [696, 417] width 1391 height 406
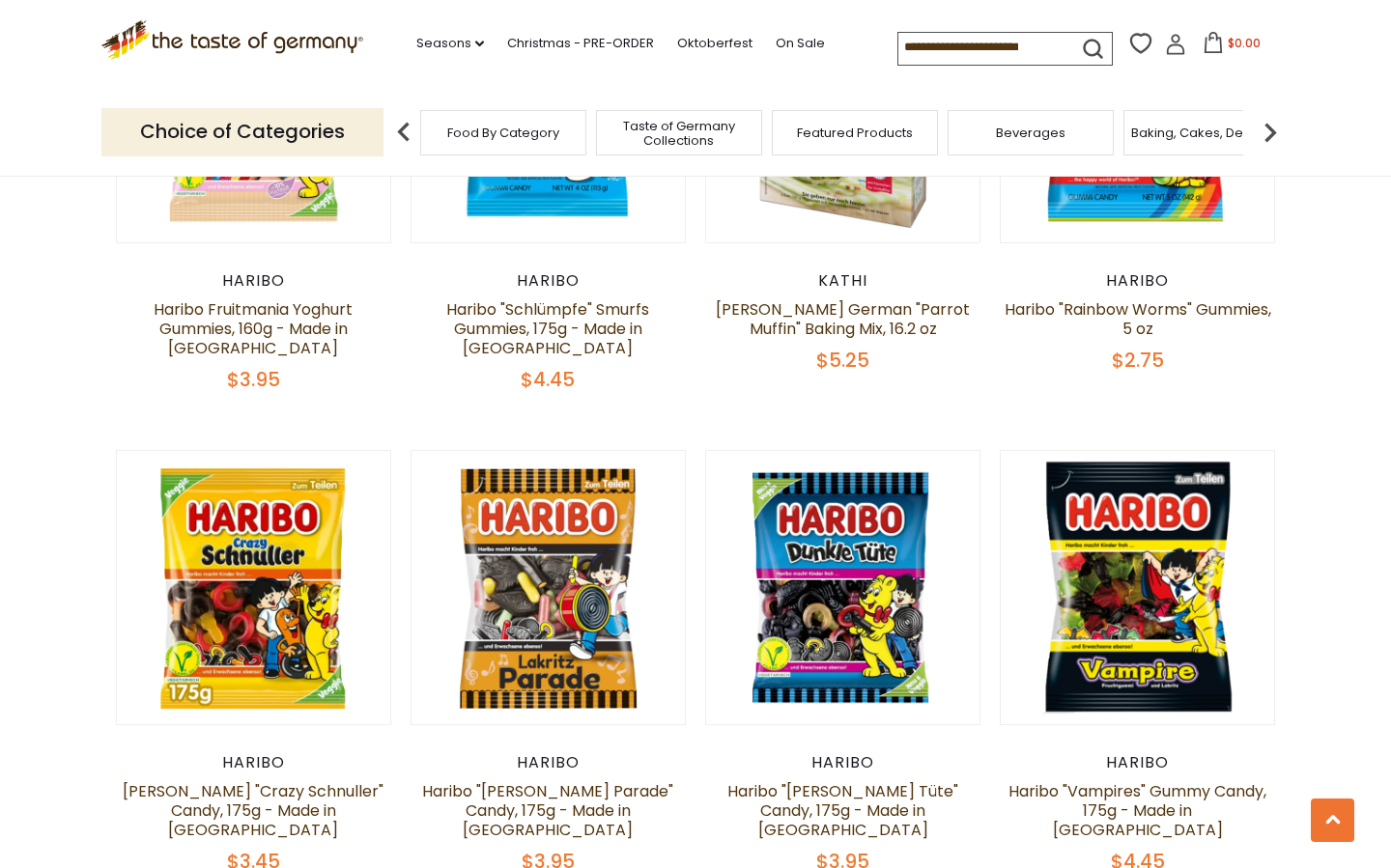
scroll to position [1247, 0]
